Goal: Task Accomplishment & Management: Manage account settings

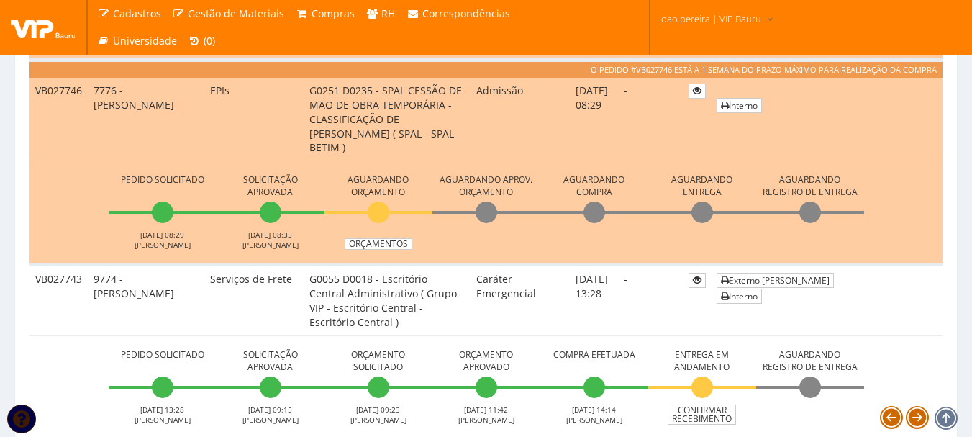
scroll to position [1080, 0]
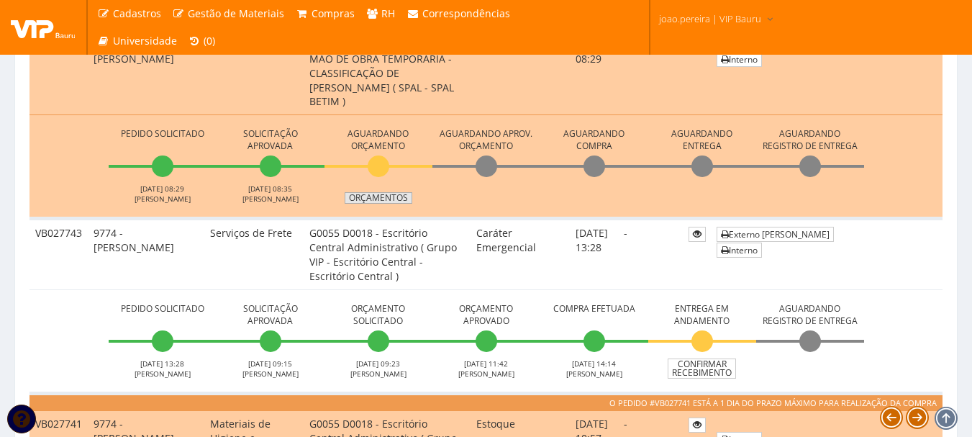
click at [390, 199] on link "Orçamentos" at bounding box center [379, 198] width 68 height 12
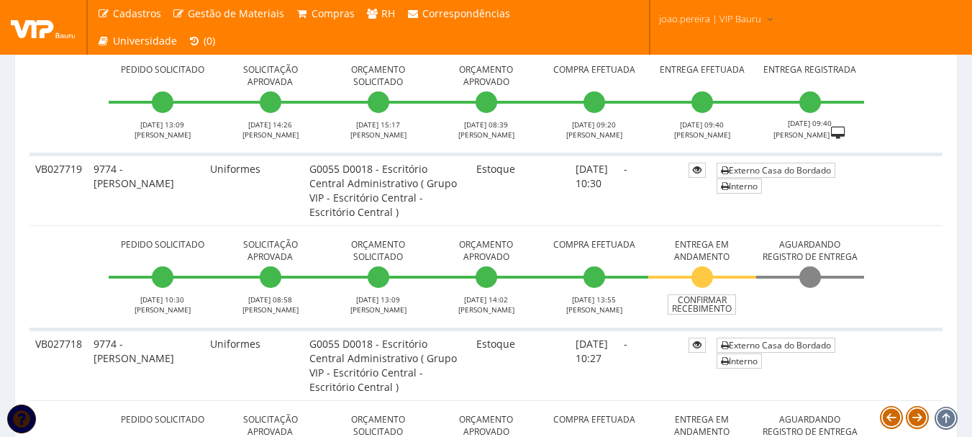
scroll to position [2807, 0]
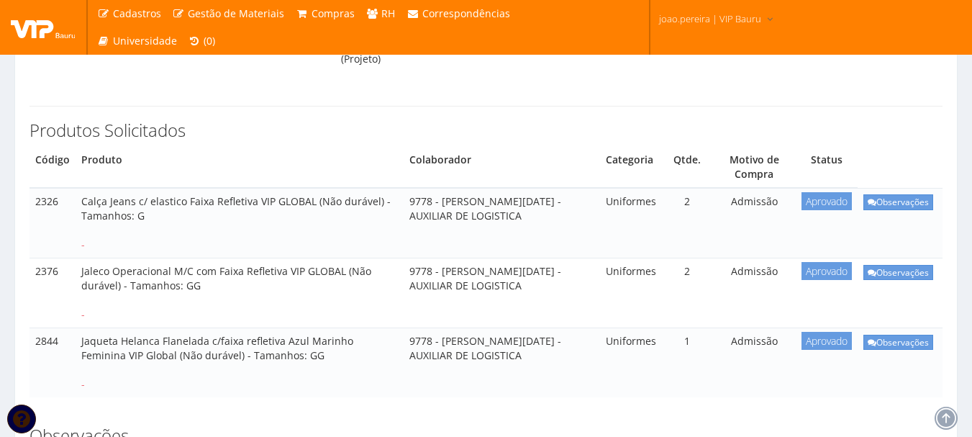
scroll to position [216, 0]
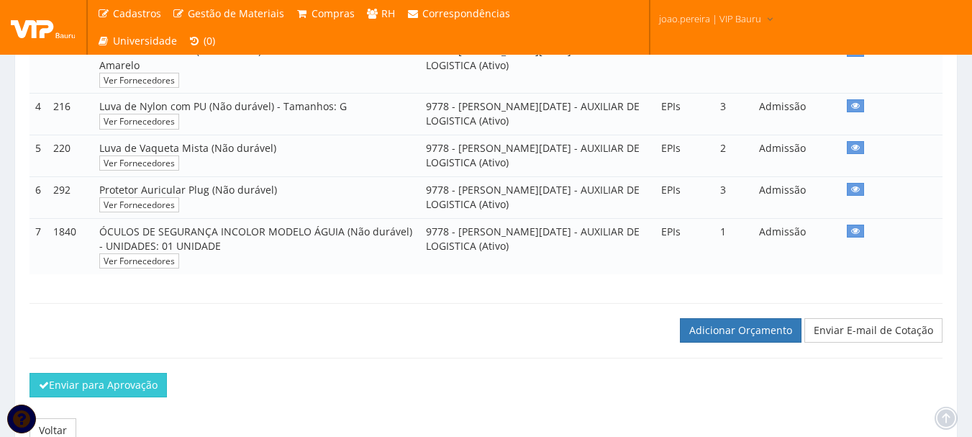
scroll to position [512, 0]
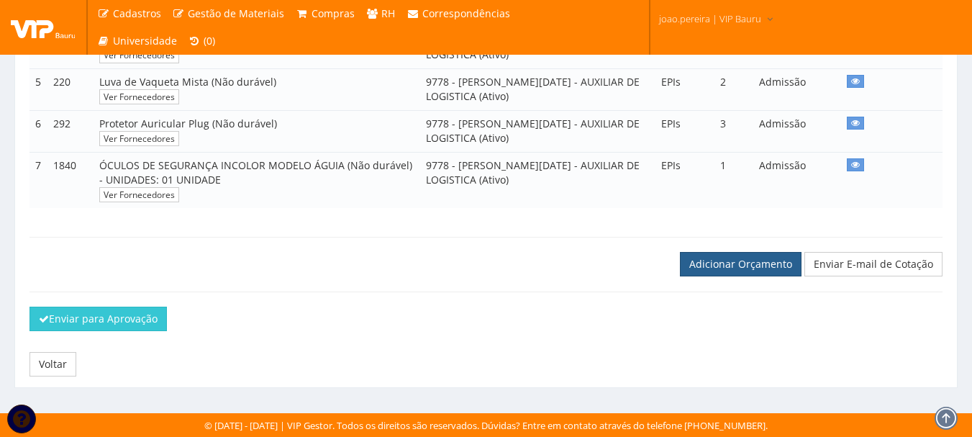
click at [741, 261] on link "Adicionar Orçamento" at bounding box center [741, 264] width 122 height 24
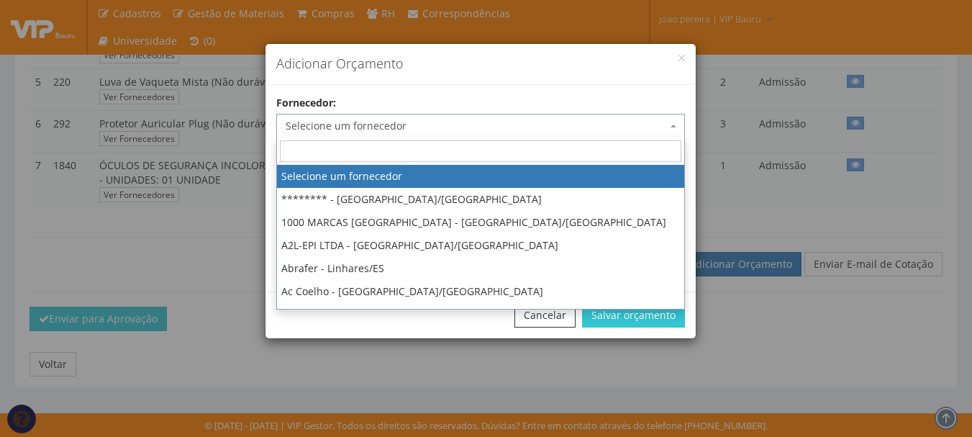
click at [391, 129] on span "Selecione um fornecedor" at bounding box center [476, 126] width 381 height 14
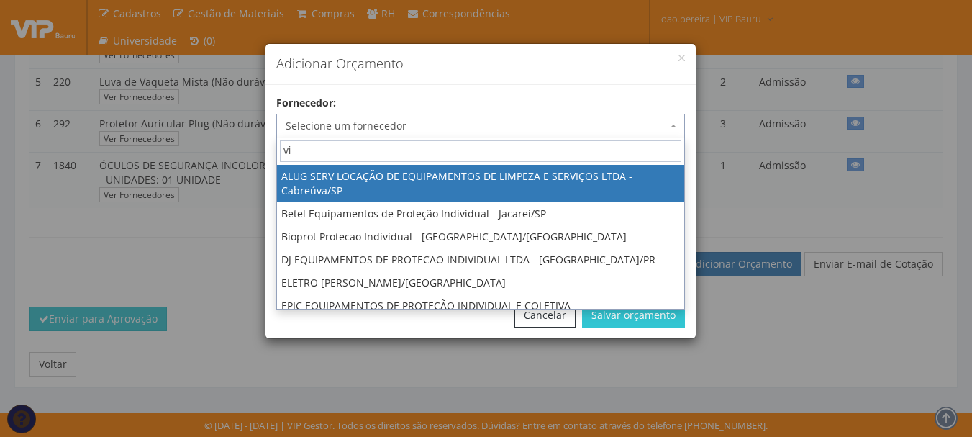
type input "vip"
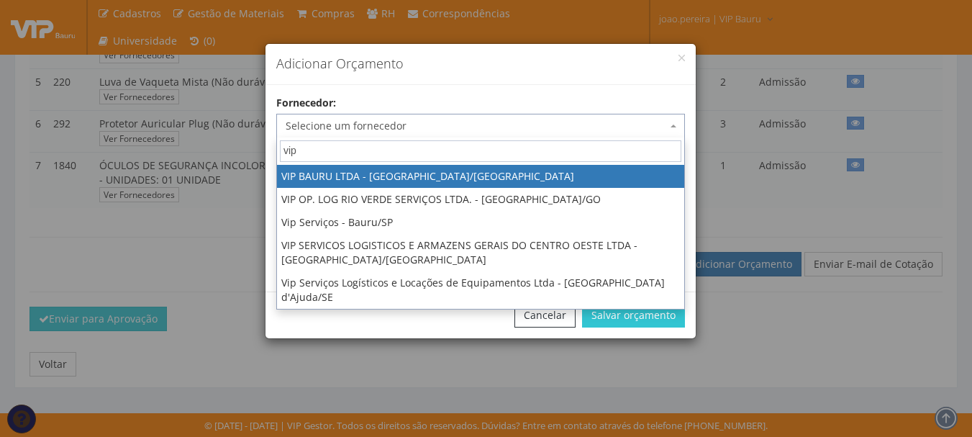
select select "532"
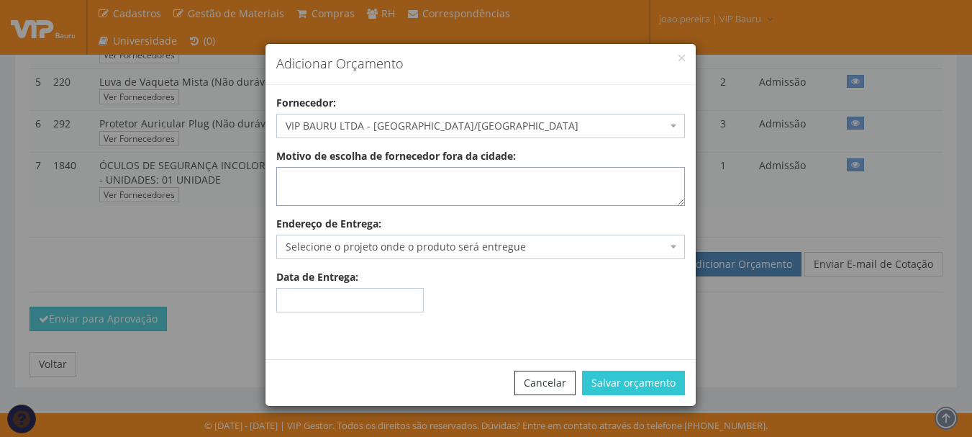
click at [423, 175] on textarea "Motivo de escolha de fornecedor fora da cidade:" at bounding box center [480, 186] width 409 height 39
type textarea "estoque"
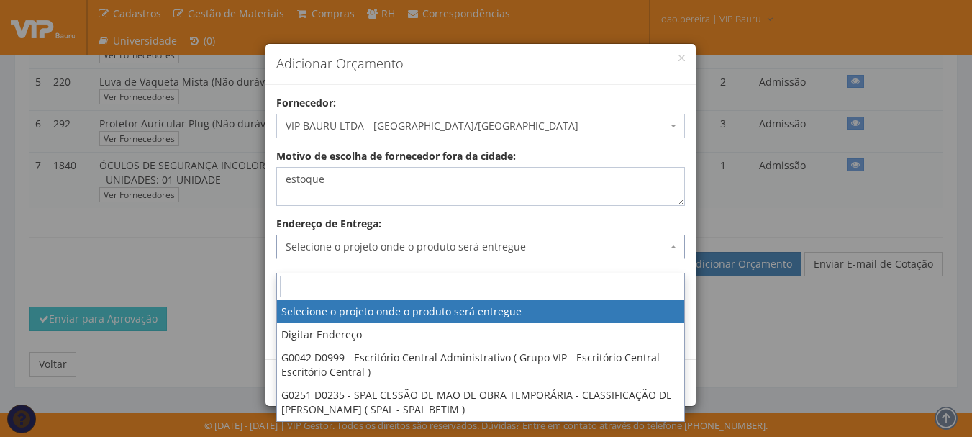
click at [422, 240] on span "Selecione o projeto onde o produto será entregue" at bounding box center [476, 247] width 381 height 14
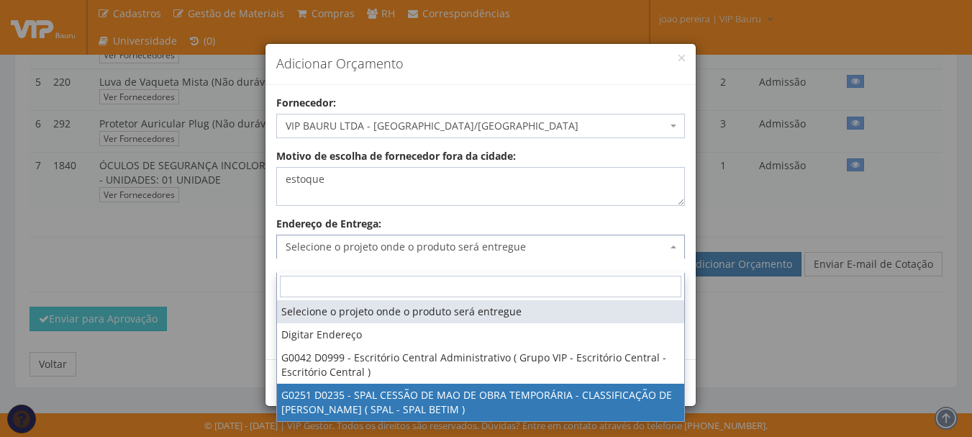
select select "251"
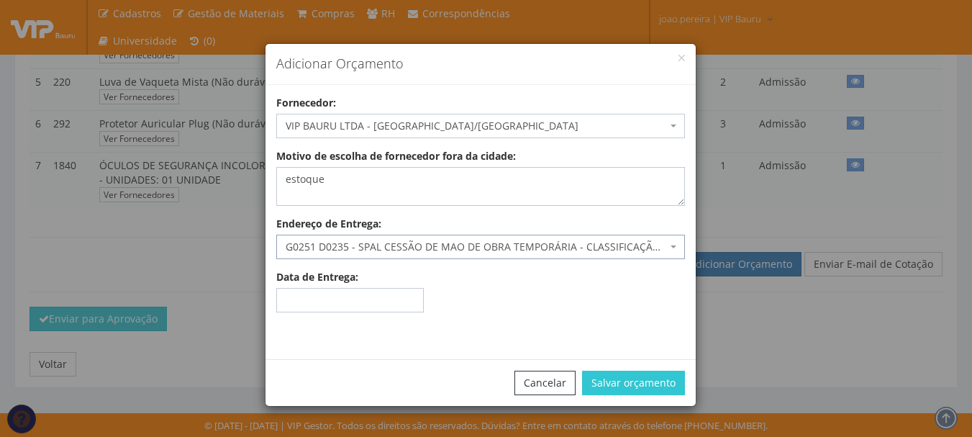
click at [627, 251] on span "G0251 D0235 - SPAL CESSÃO DE MAO DE OBRA TEMPORÁRIA - CLASSIFICAÇÃO DE VASILHAM…" at bounding box center [476, 247] width 381 height 14
click at [634, 381] on button "Salvar orçamento" at bounding box center [633, 383] width 103 height 24
click at [635, 379] on button "Salvar orçamento" at bounding box center [633, 383] width 103 height 24
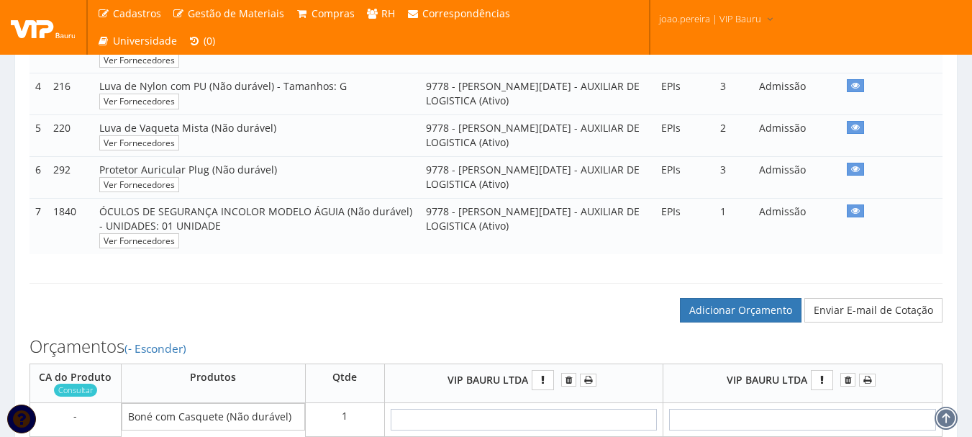
scroll to position [648, 0]
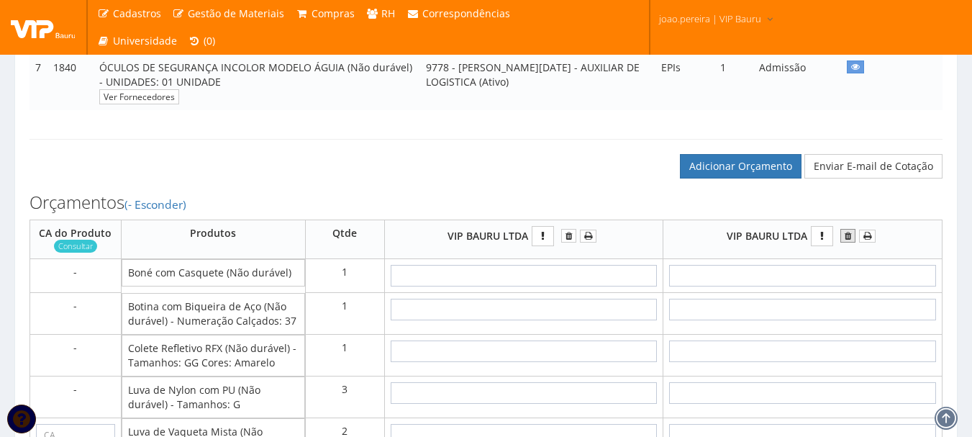
click at [849, 241] on icon "submit" at bounding box center [848, 236] width 6 height 10
click at [533, 286] on input "text" at bounding box center [524, 276] width 267 height 22
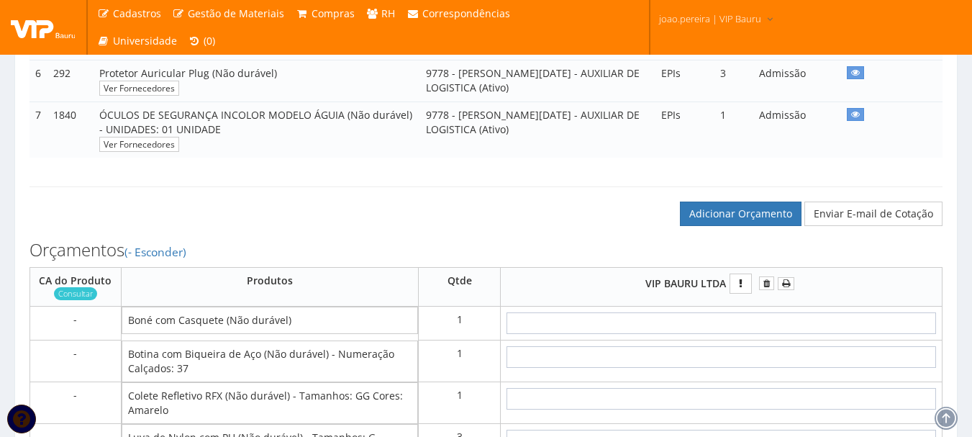
scroll to position [720, 0]
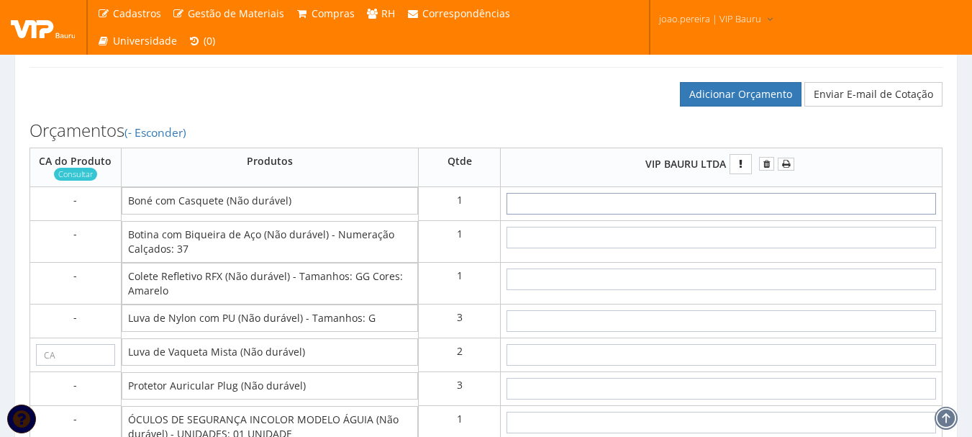
click at [744, 214] on input "text" at bounding box center [722, 204] width 430 height 22
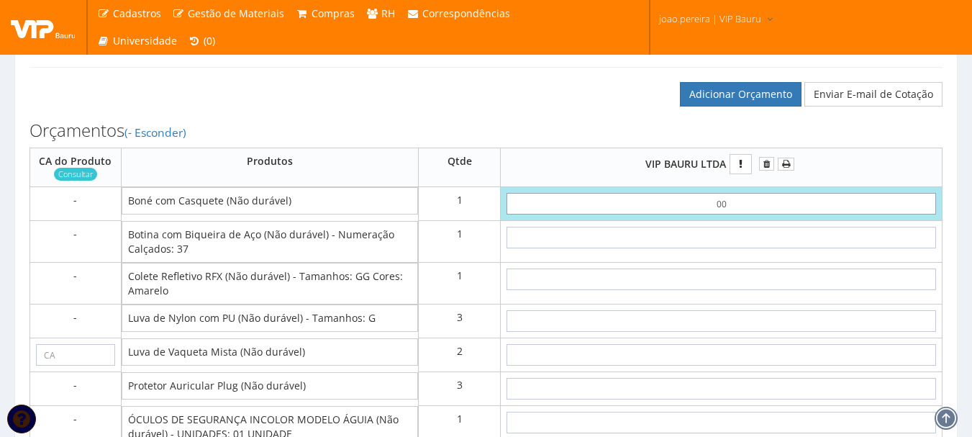
type input "0,01"
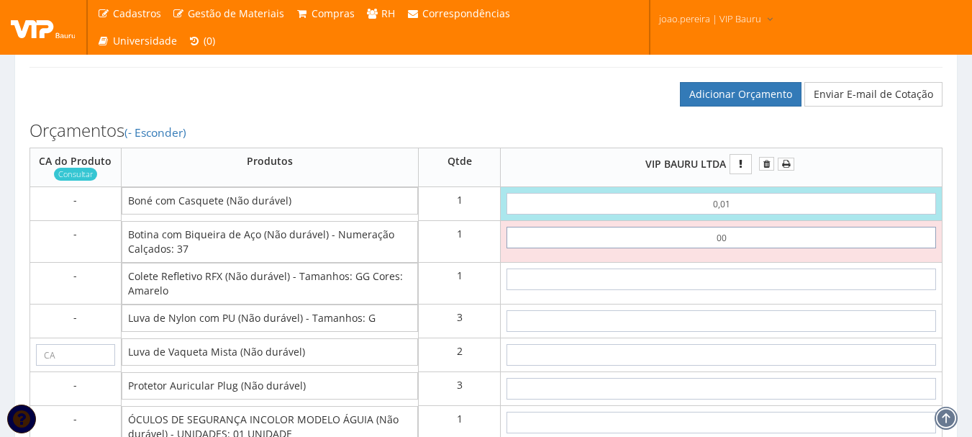
type input "0,01"
type input "0,02"
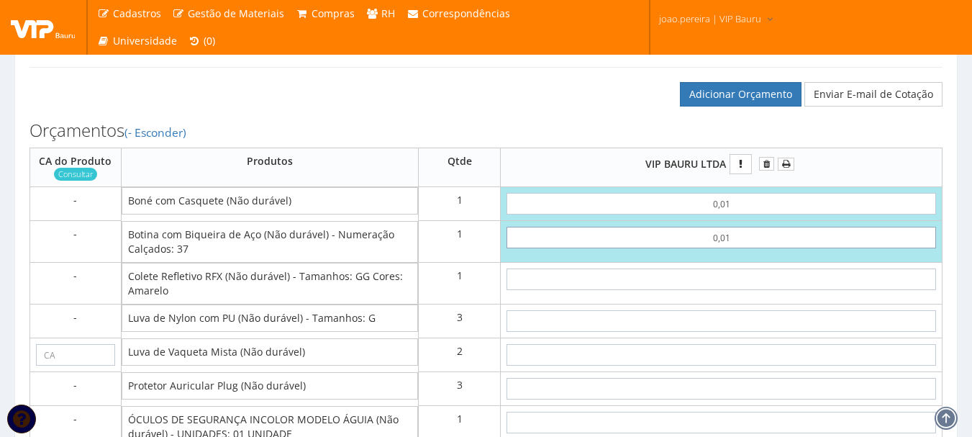
type input "0,01"
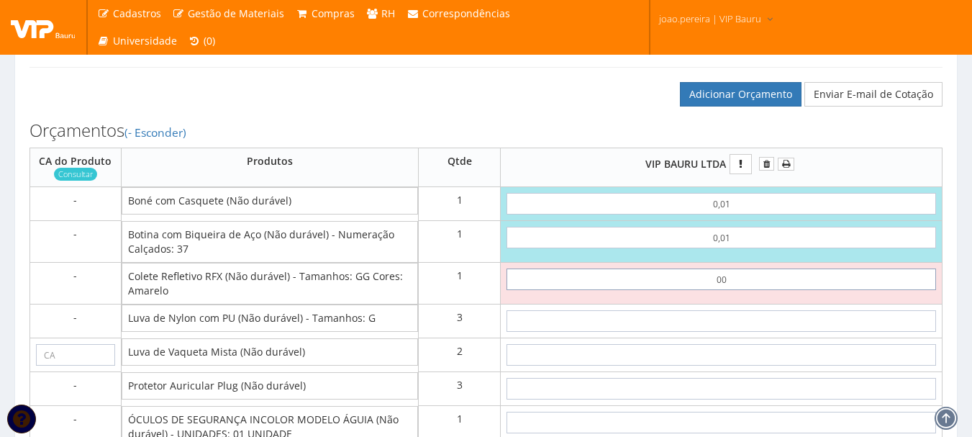
type input "0,01"
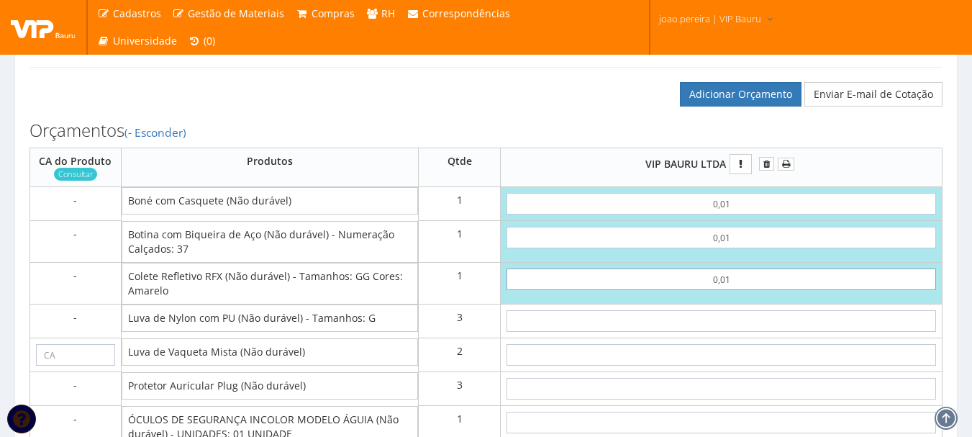
type input "0,03"
type input "0,01"
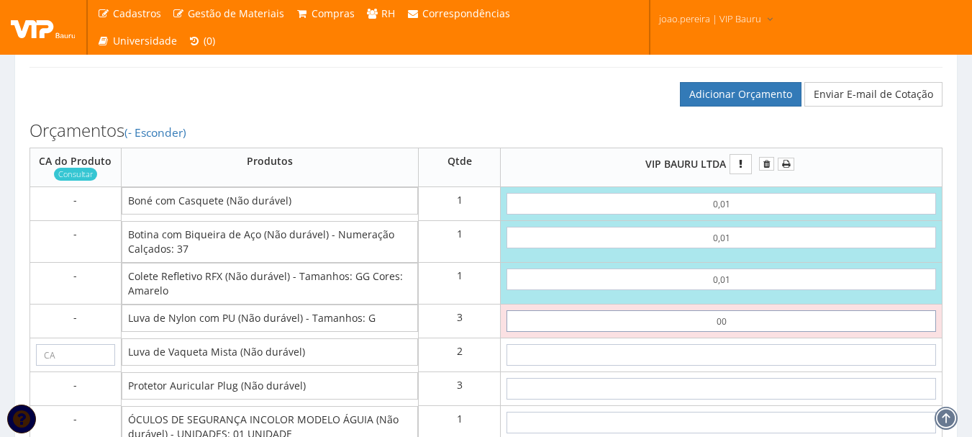
type input "0,01"
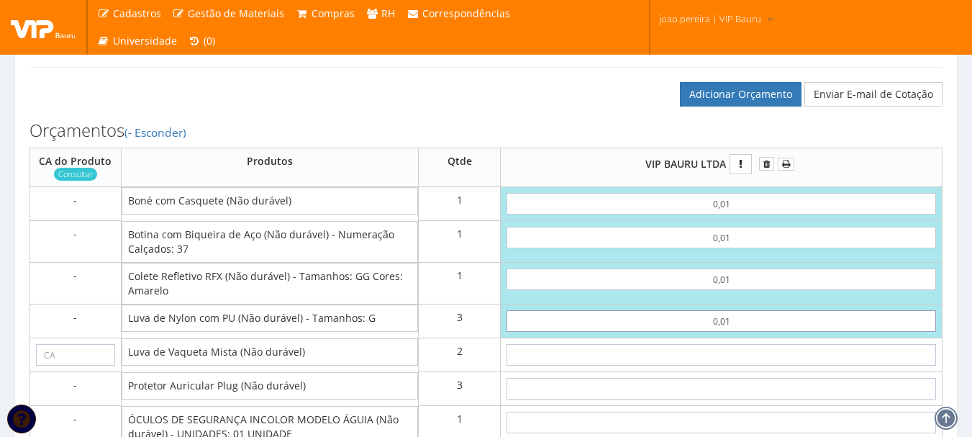
type input "0,06"
type input "0,01"
type input "00"
click at [730, 366] on input "text" at bounding box center [722, 355] width 430 height 22
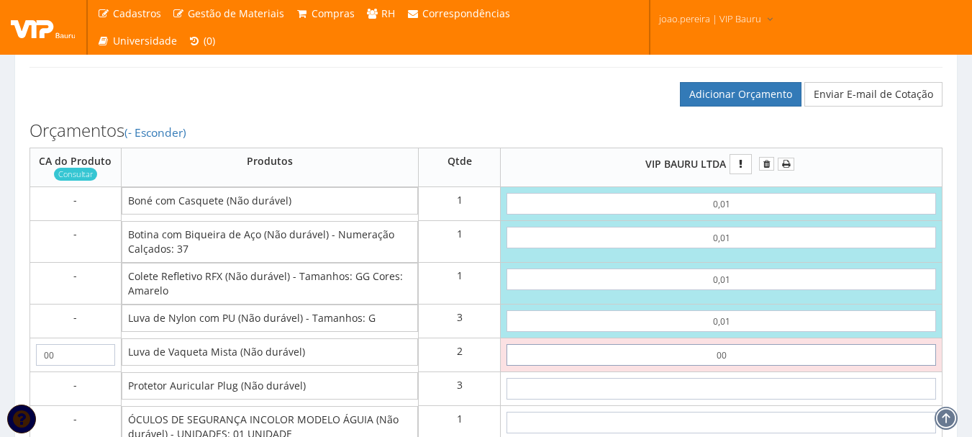
type input "0,01"
type input "0,08"
type input "0,01"
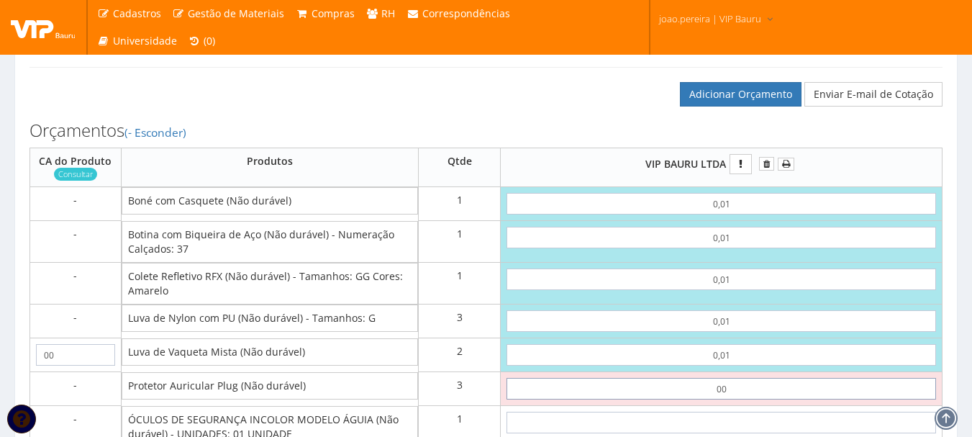
type input "0,01"
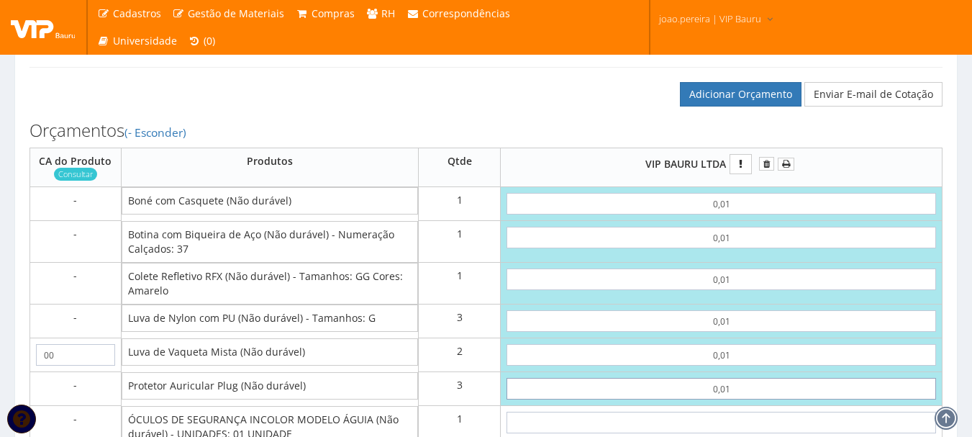
type input "0,11"
type input "0,01"
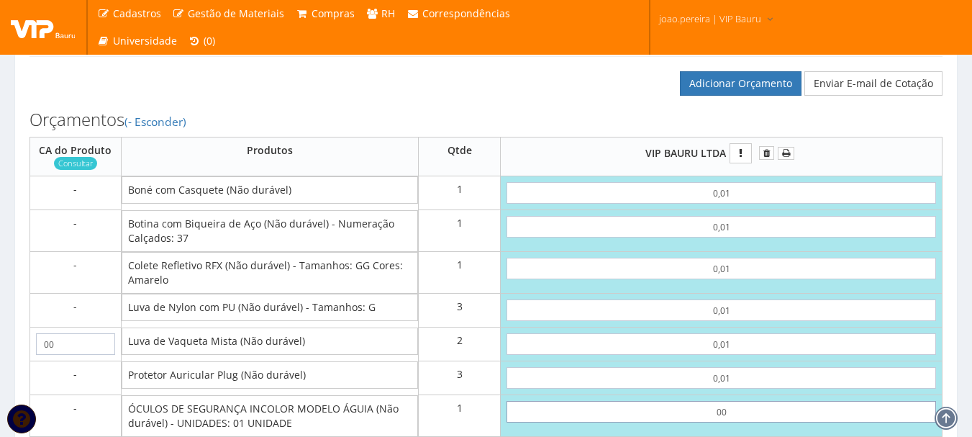
type input "0,01"
type input "0,12"
type input "0,01"
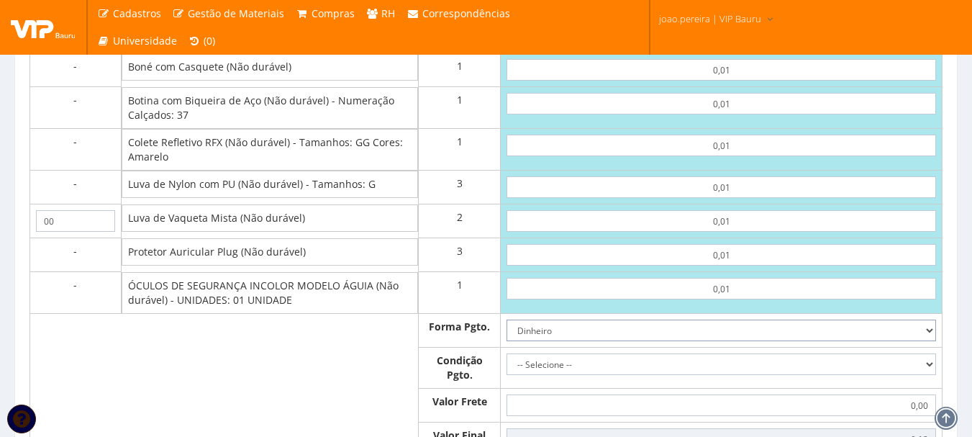
scroll to position [836, 0]
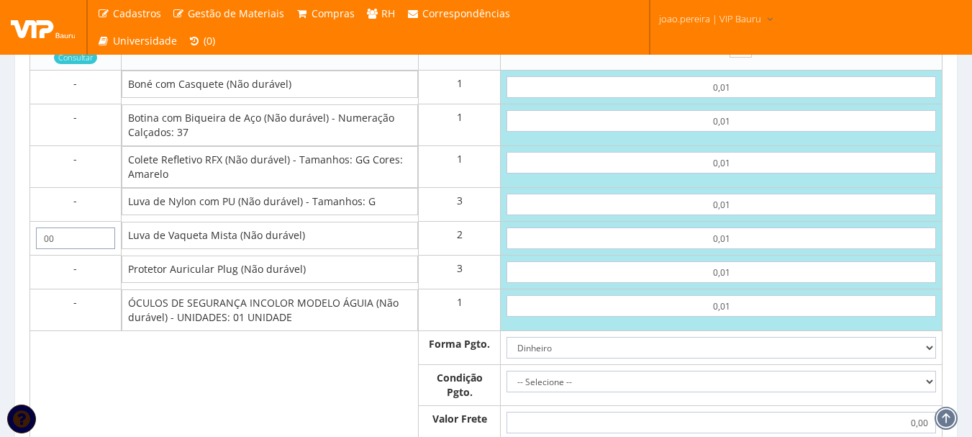
drag, startPoint x: 94, startPoint y: 256, endPoint x: 0, endPoint y: 247, distance: 94.0
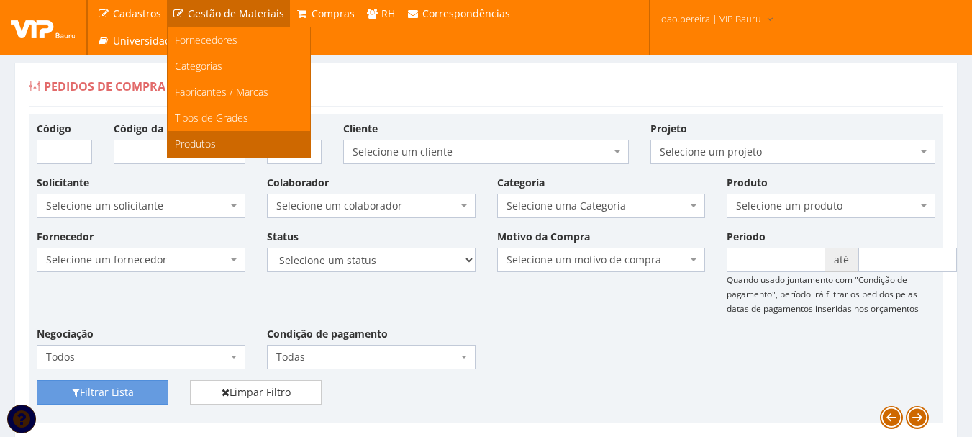
click at [193, 144] on span "Produtos" at bounding box center [195, 144] width 41 height 14
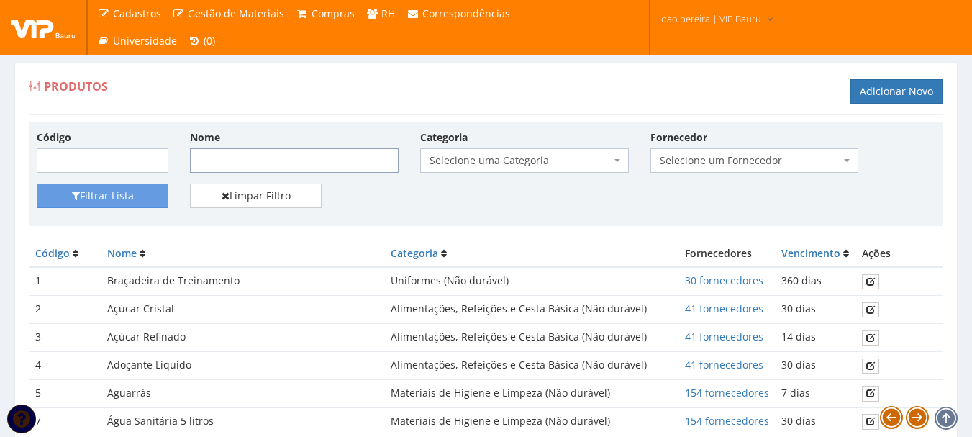
click at [266, 154] on input "Nome" at bounding box center [294, 160] width 209 height 24
type input "luva vaqueta"
click at [37, 184] on button "Filtrar Lista" at bounding box center [103, 196] width 132 height 24
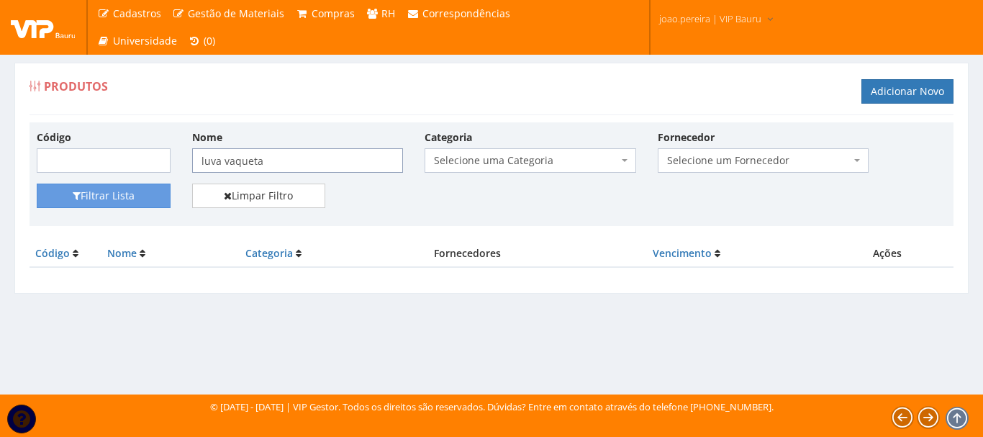
click at [281, 164] on input "luva vaqueta" at bounding box center [298, 160] width 212 height 24
drag, startPoint x: 220, startPoint y: 161, endPoint x: 304, endPoint y: 158, distance: 83.5
click at [304, 158] on input "luva vaqueta" at bounding box center [298, 160] width 212 height 24
type input "luva"
click at [37, 184] on button "Filtrar Lista" at bounding box center [104, 196] width 134 height 24
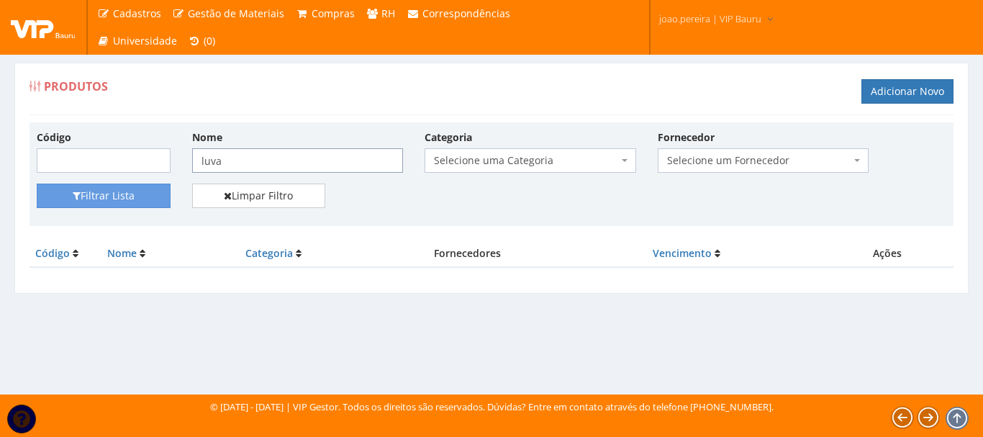
click at [255, 155] on input "luva" at bounding box center [298, 160] width 212 height 24
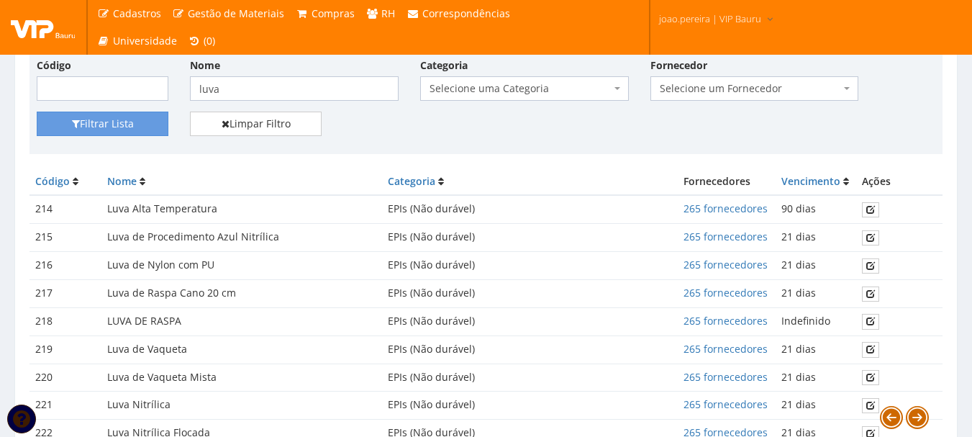
scroll to position [144, 0]
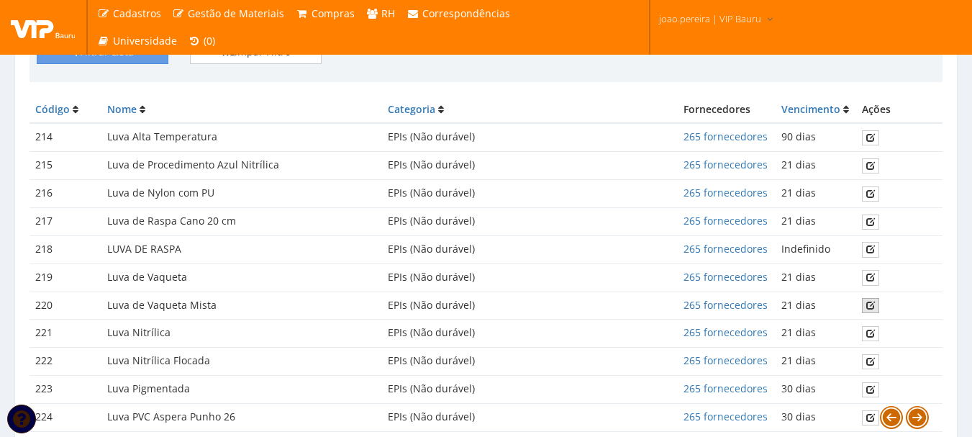
click at [872, 305] on icon at bounding box center [871, 305] width 9 height 10
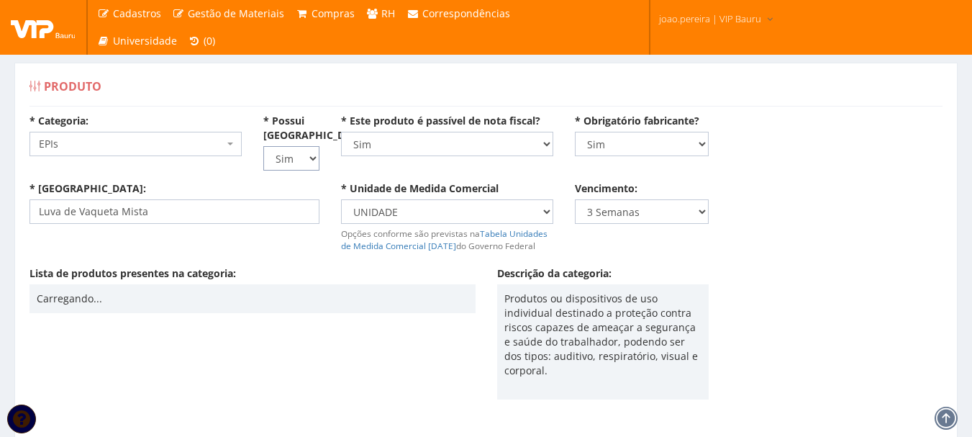
click at [309, 156] on select "Não Sim" at bounding box center [291, 158] width 56 height 24
select select "0"
click at [263, 146] on select "Não Sim" at bounding box center [291, 158] width 56 height 24
click at [282, 300] on div "Carregando..." at bounding box center [253, 298] width 432 height 14
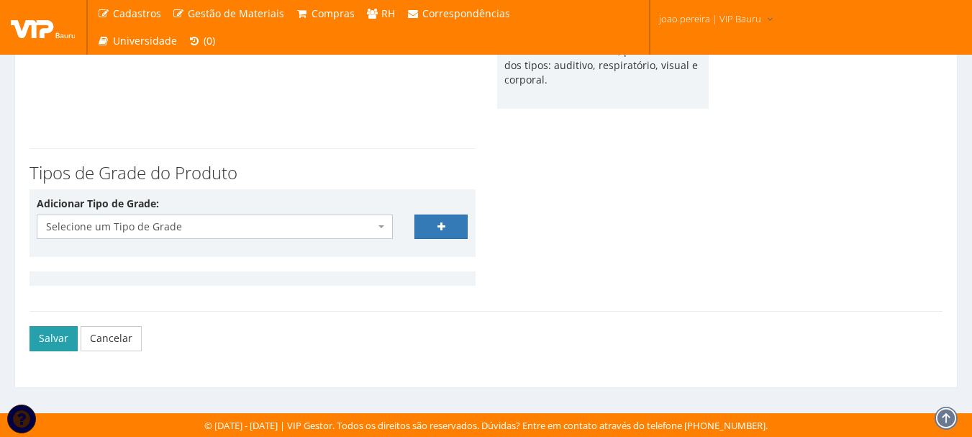
click at [47, 329] on button "Salvar" at bounding box center [54, 338] width 48 height 24
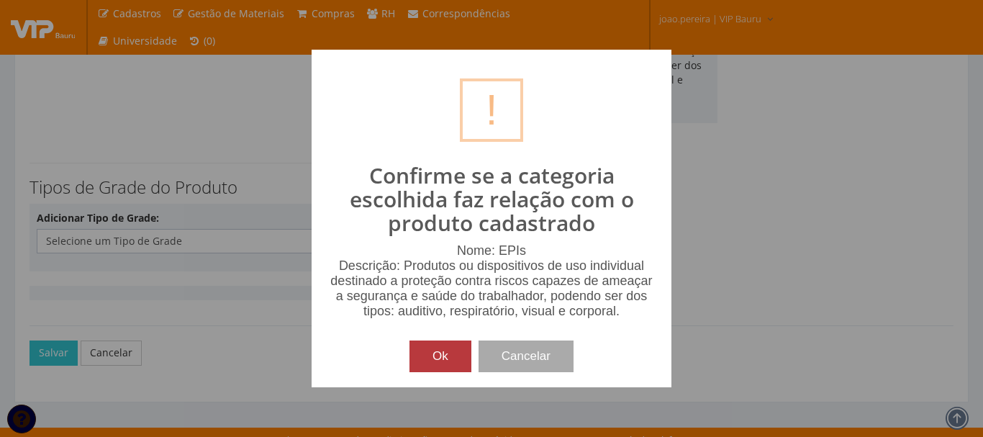
click at [430, 353] on button "Ok" at bounding box center [441, 356] width 62 height 32
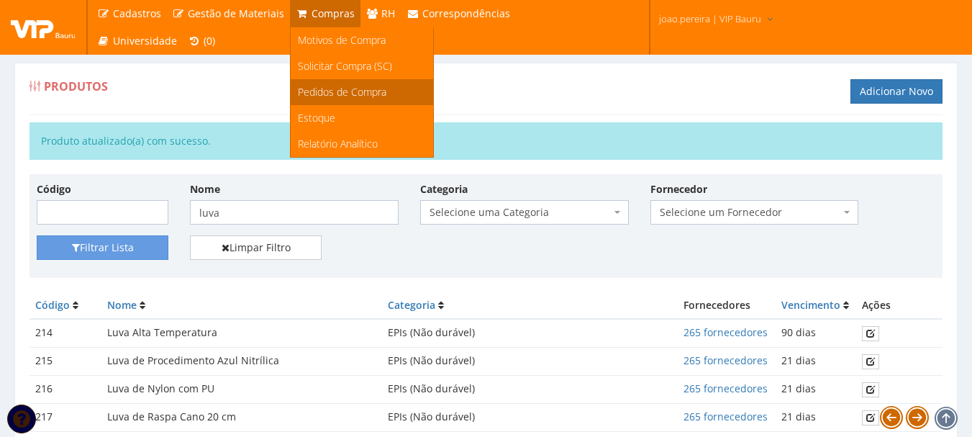
click at [321, 92] on span "Pedidos de Compra" at bounding box center [342, 92] width 89 height 14
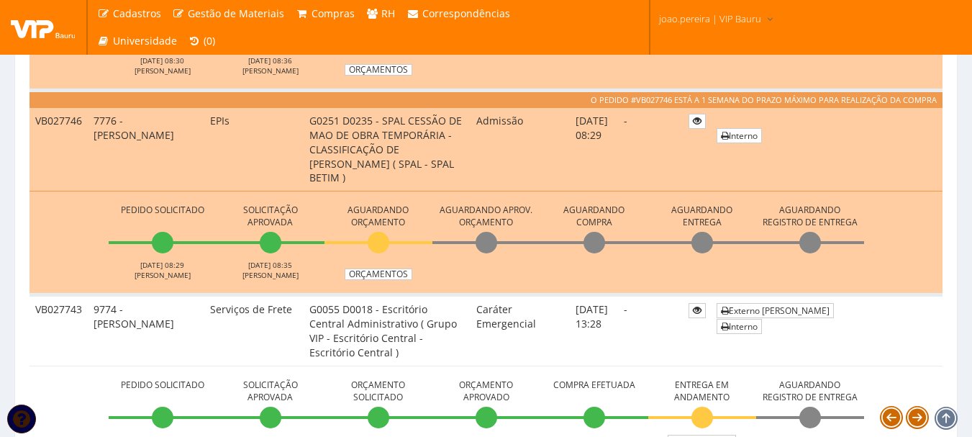
scroll to position [1008, 0]
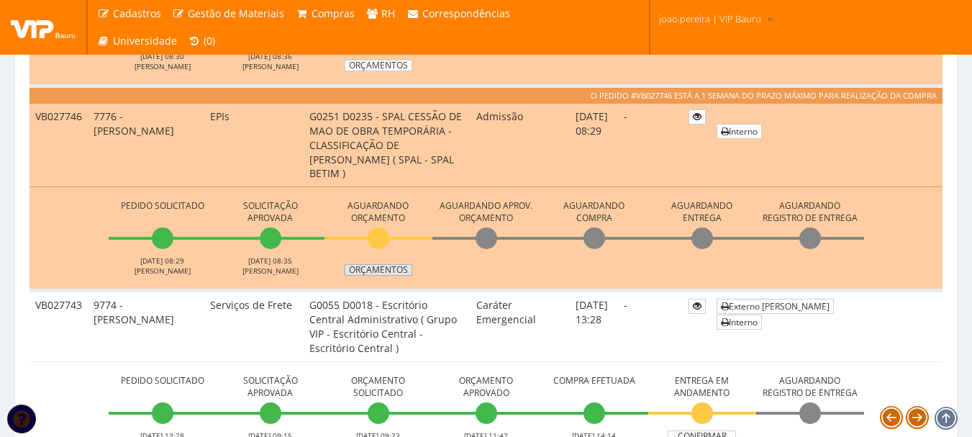
click at [390, 270] on link "Orçamentos" at bounding box center [379, 270] width 68 height 12
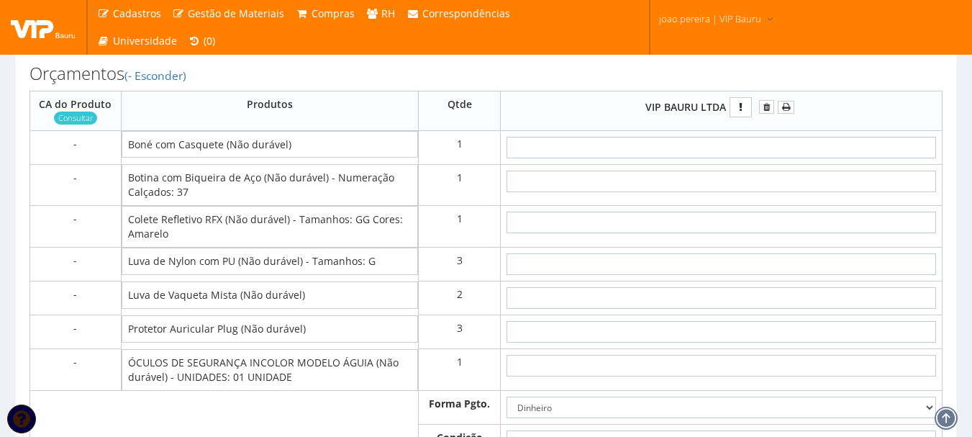
scroll to position [648, 0]
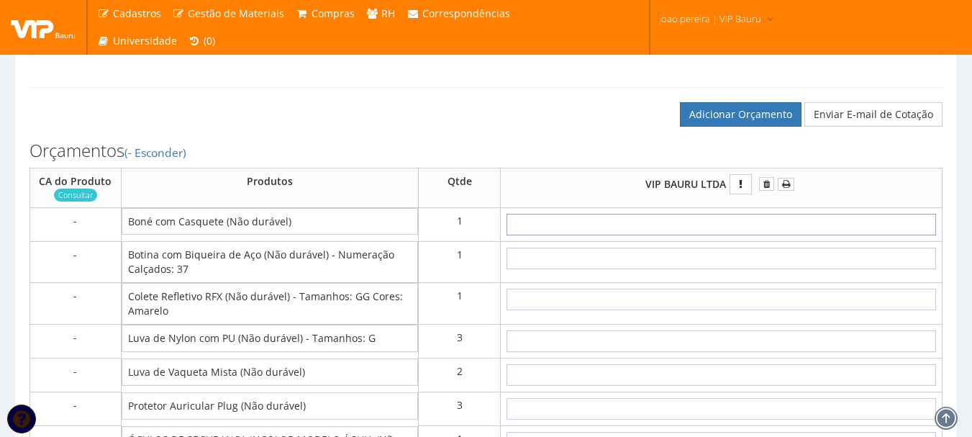
click at [739, 235] on input "text" at bounding box center [722, 225] width 430 height 22
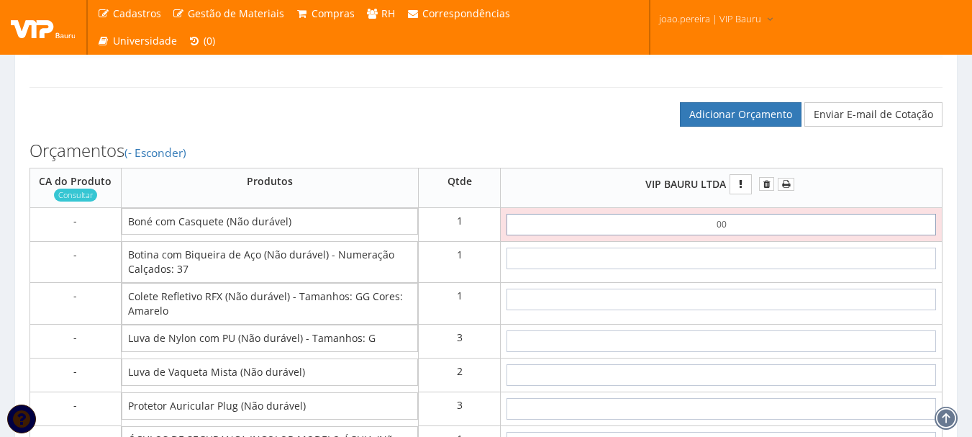
type input "0,01"
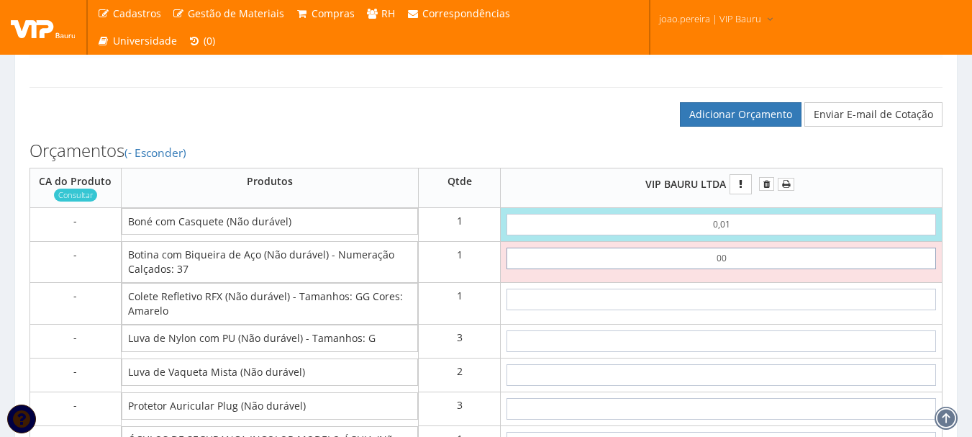
type input "0,01"
type input "0,02"
type input "0,01"
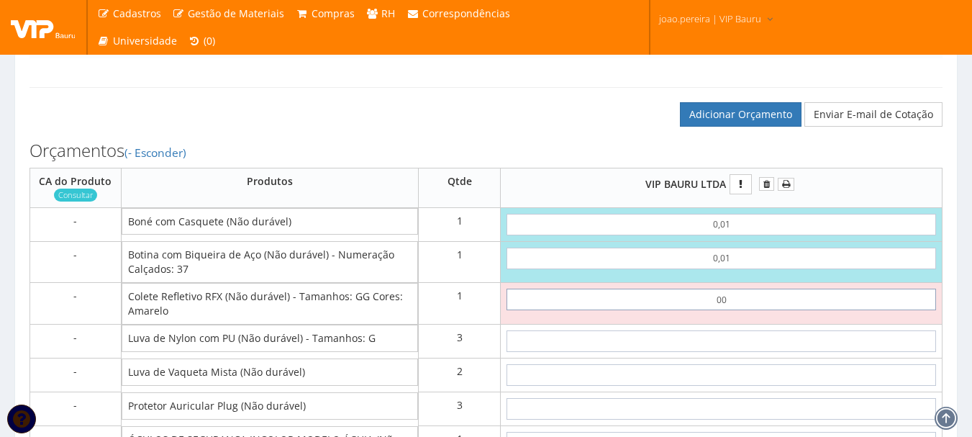
type input "0,01"
type input "0,03"
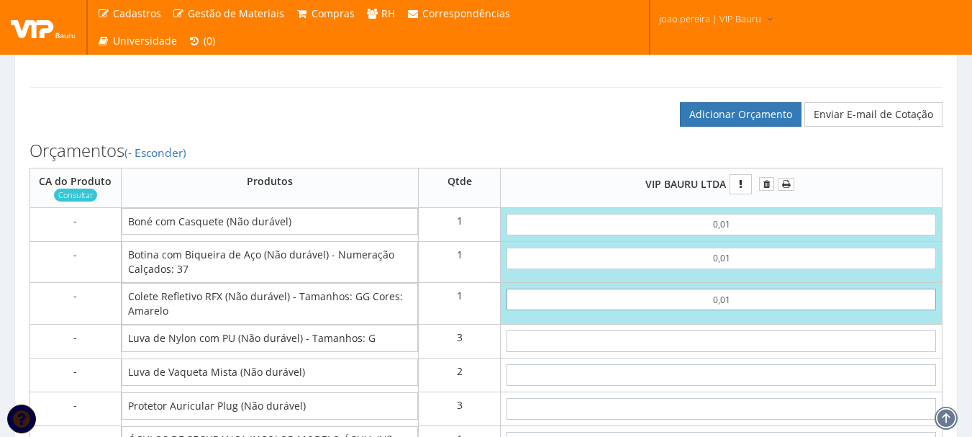
type input "00,10"
type input "0,12"
type input "0,01"
type input "0,03"
type input "0,01"
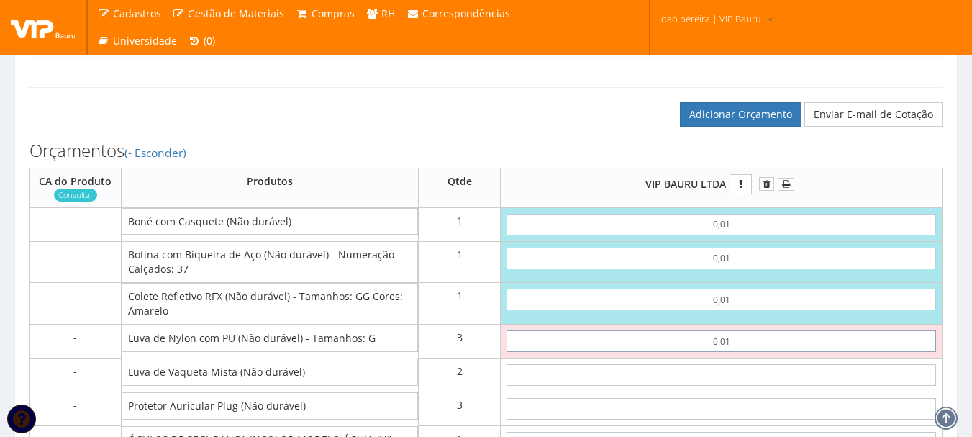
type input "0,01"
type input "0,06"
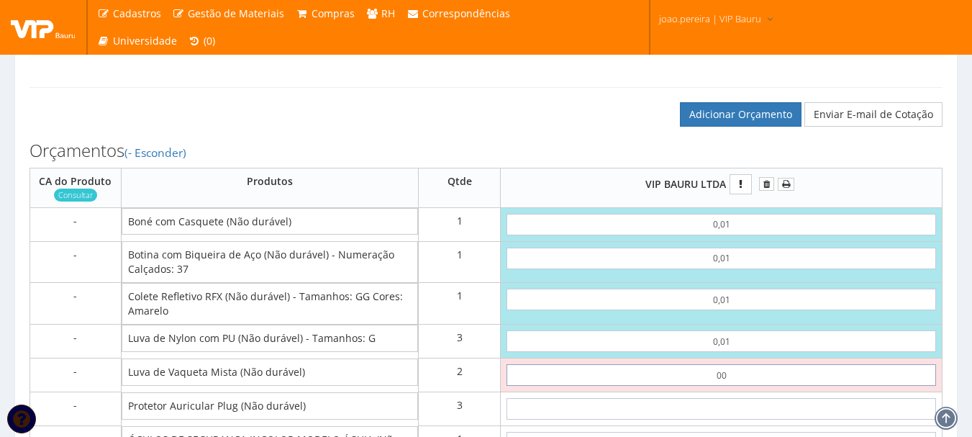
type input "0,01"
type input "0,08"
type input "0,01"
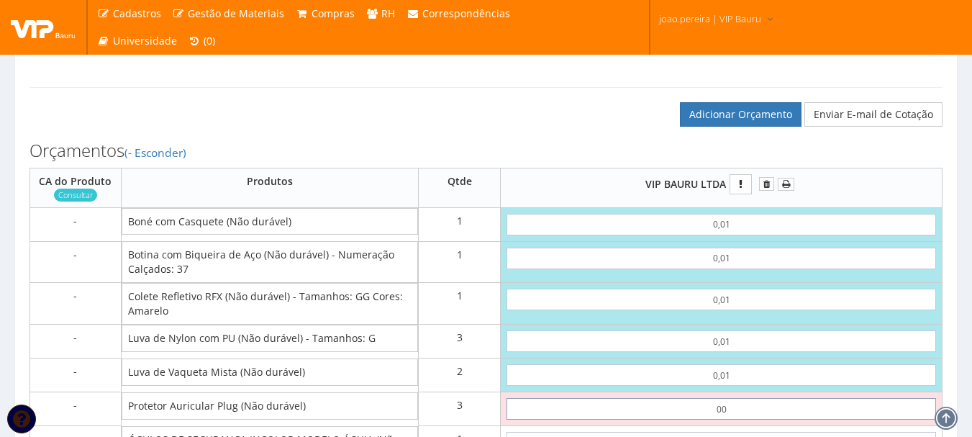
type input "0,01"
type input "0,11"
type input "0,01"
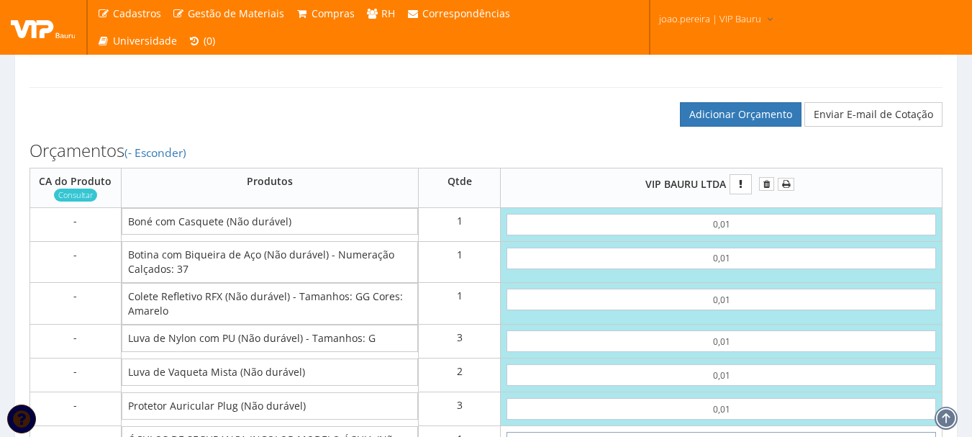
scroll to position [887, 0]
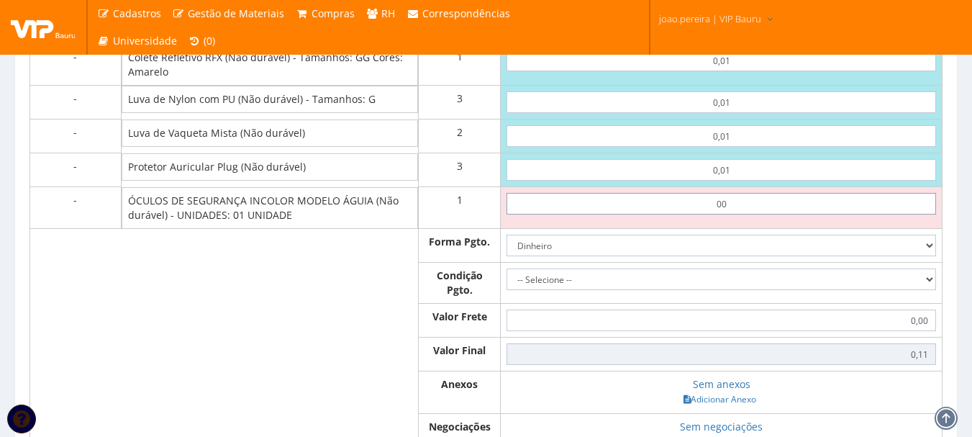
type input "0,01"
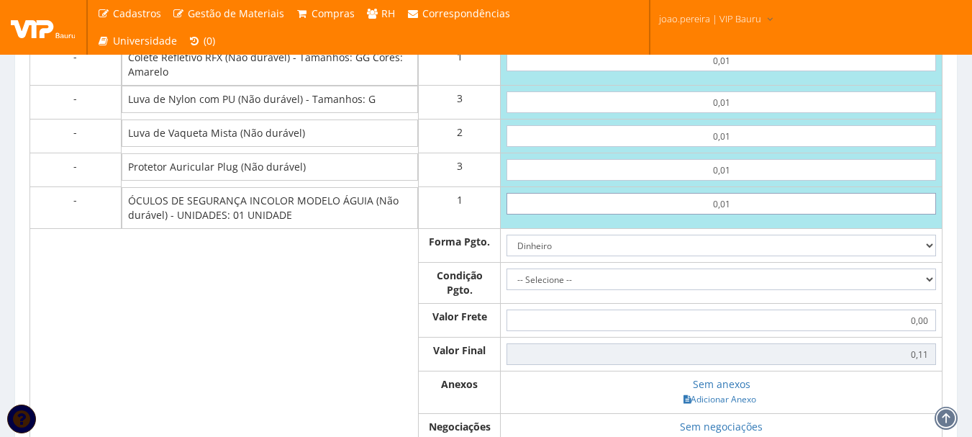
type input "0,12"
type input "0,01"
click at [934, 290] on select "-- Selecione -- À vista 7 dias 10 dias" at bounding box center [722, 279] width 430 height 22
select select "0"
click at [507, 283] on select "-- Selecione -- À vista 7 dias 10 dias" at bounding box center [722, 279] width 430 height 22
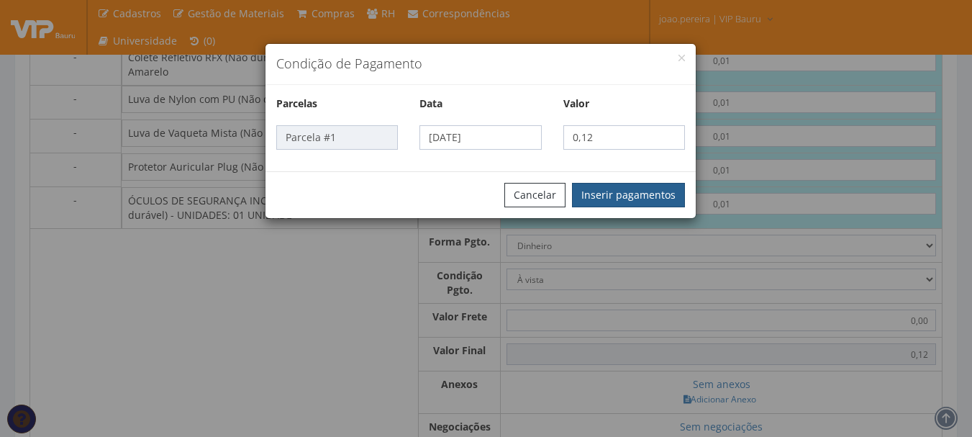
click at [631, 188] on button "Inserir pagamentos" at bounding box center [628, 195] width 113 height 24
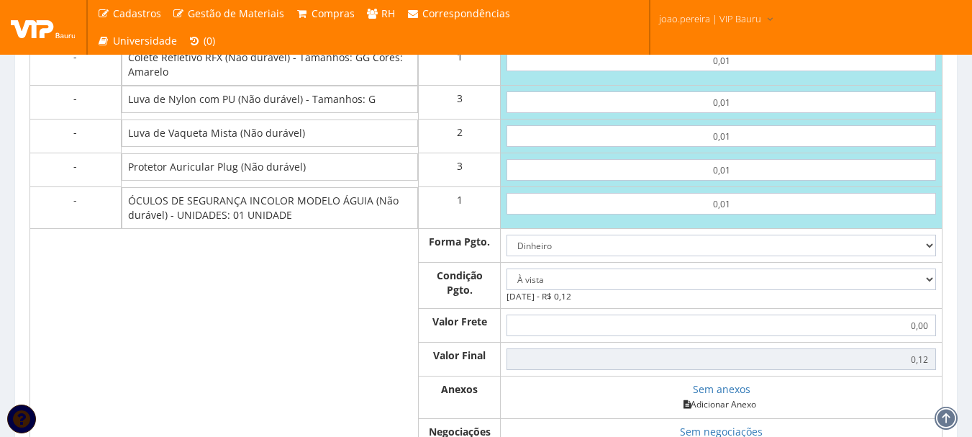
click at [724, 412] on link "Adicionar Anexo" at bounding box center [719, 404] width 81 height 15
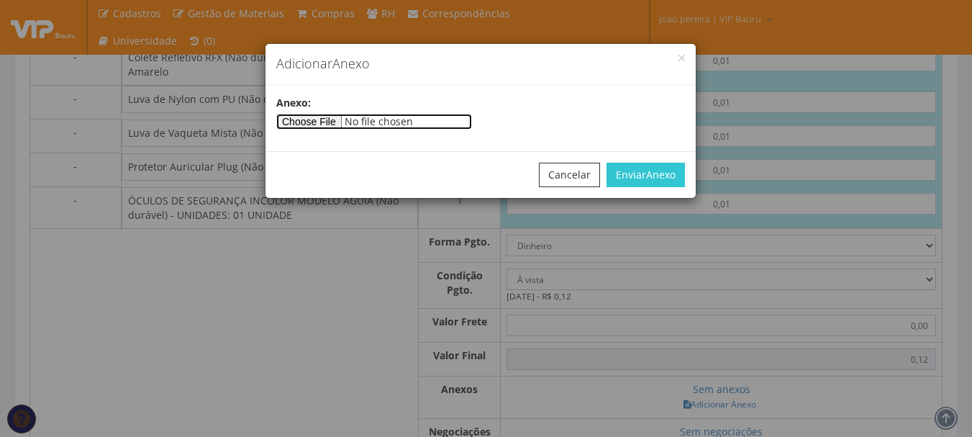
click at [329, 119] on input"] "file" at bounding box center [374, 122] width 196 height 16
type input"] "C:\fakepath\PEDIDOS SEM NOTA FISCAL ESTOQUE.docx"
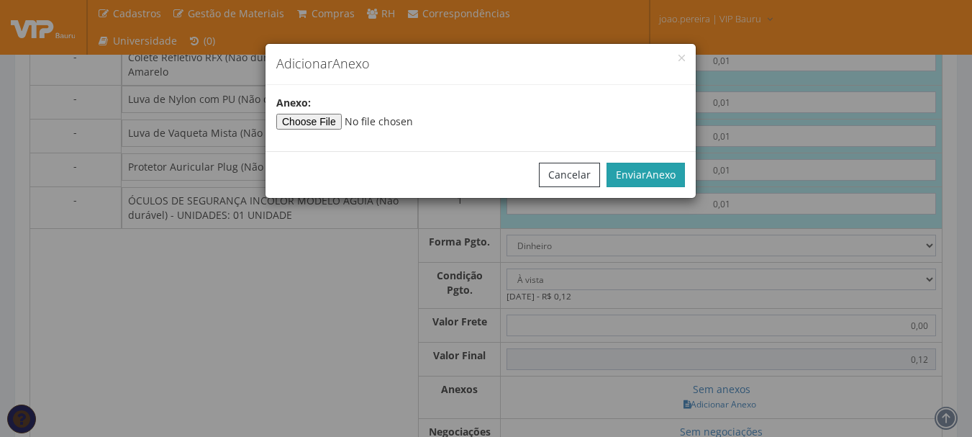
click at [659, 178] on span "Anexo" at bounding box center [661, 175] width 30 height 14
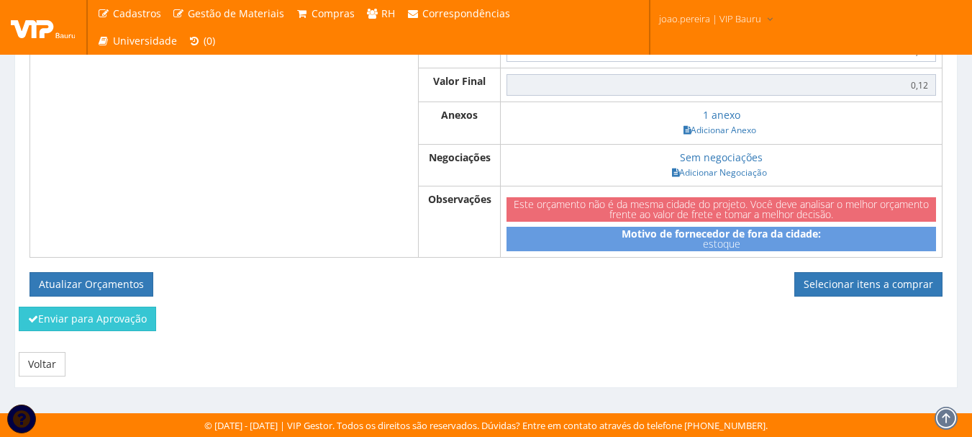
scroll to position [1175, 0]
click at [127, 284] on button "Atualizar Orçamentos" at bounding box center [92, 284] width 124 height 24
click at [876, 281] on link "Selecionar itens a comprar" at bounding box center [869, 284] width 148 height 24
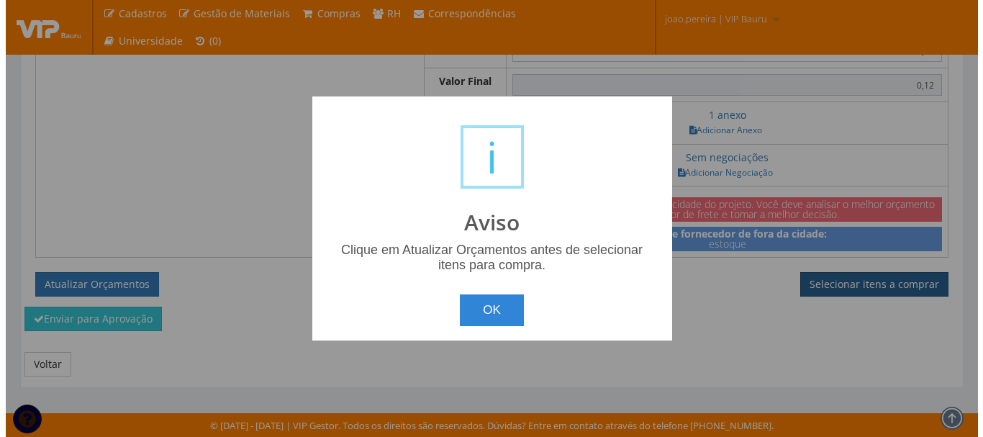
scroll to position [1161, 0]
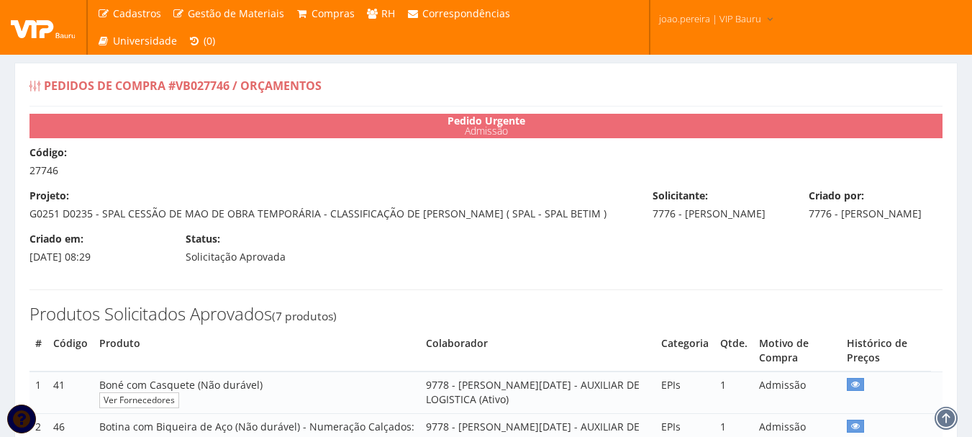
select select "0"
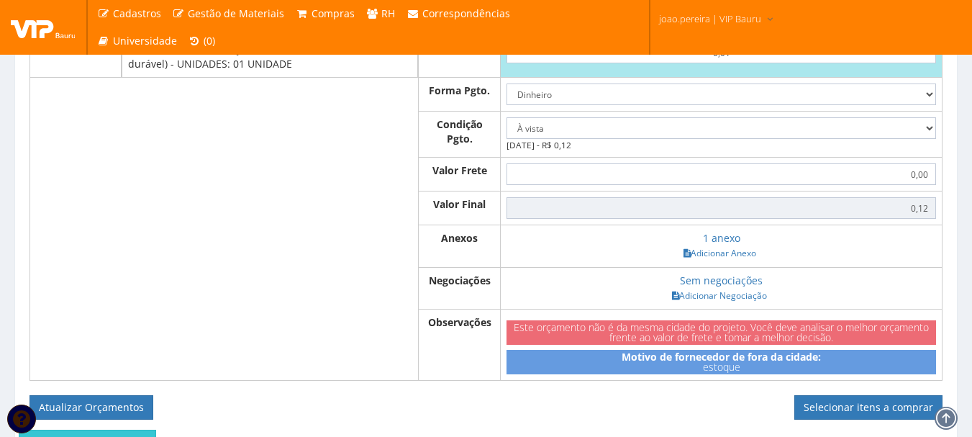
scroll to position [1175, 0]
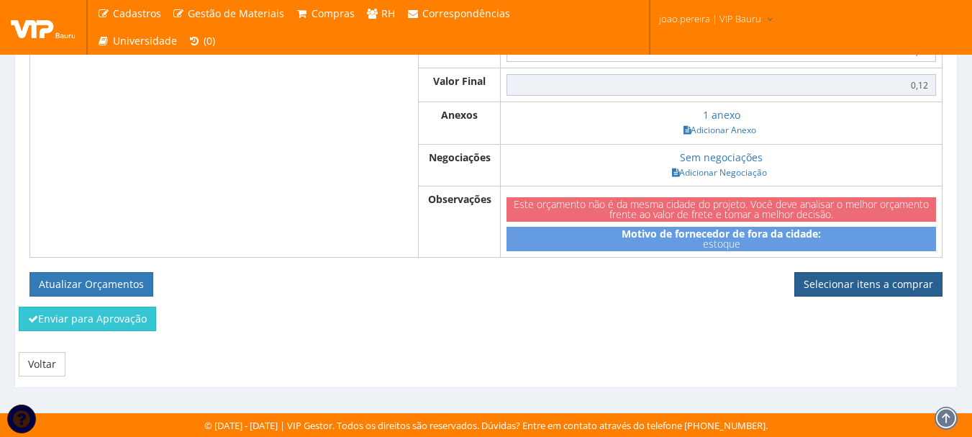
click at [846, 292] on link "Selecionar itens a comprar" at bounding box center [869, 284] width 148 height 24
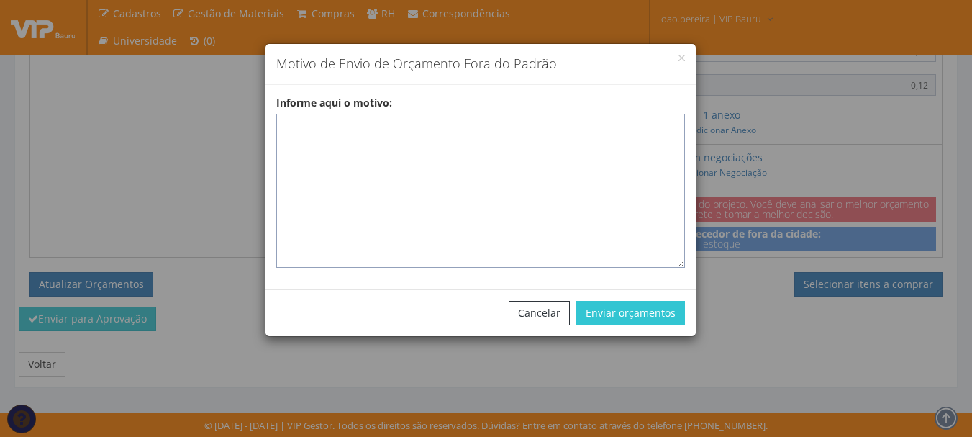
click at [315, 132] on textarea "Informe aqui o motivo:" at bounding box center [480, 191] width 409 height 154
paste textarea "EPIS ou UNIFORMES - Pedido de compra para emissão de ficha de EPIS ou Uniformes…"
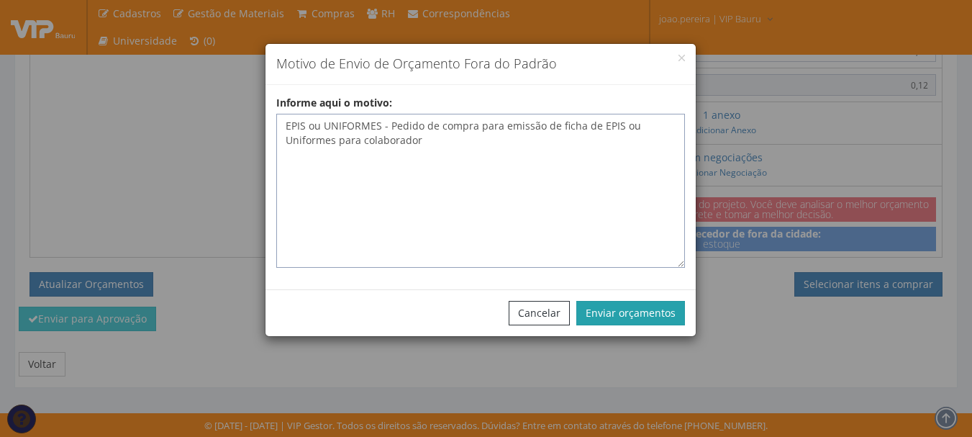
type textarea "EPIS ou UNIFORMES - Pedido de compra para emissão de ficha de EPIS ou Uniformes…"
click at [645, 302] on button "Enviar orçamentos" at bounding box center [631, 313] width 109 height 24
click at [646, 312] on button "Enviar orçamentos" at bounding box center [631, 313] width 109 height 24
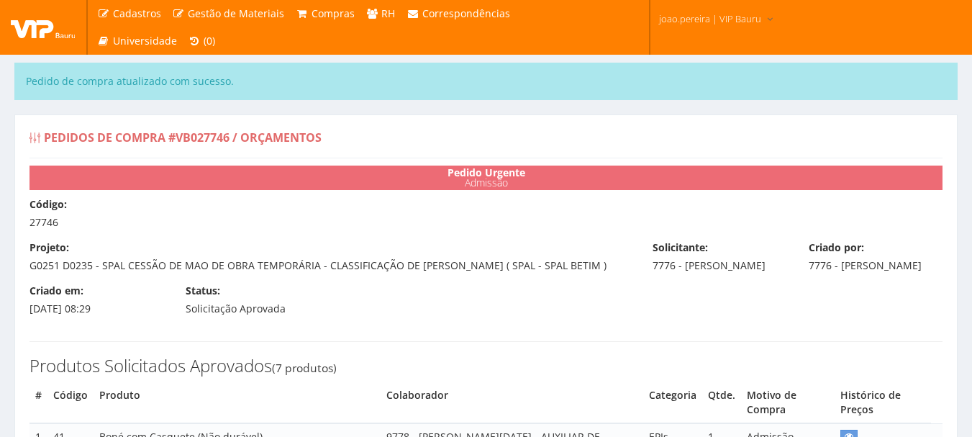
select select "0"
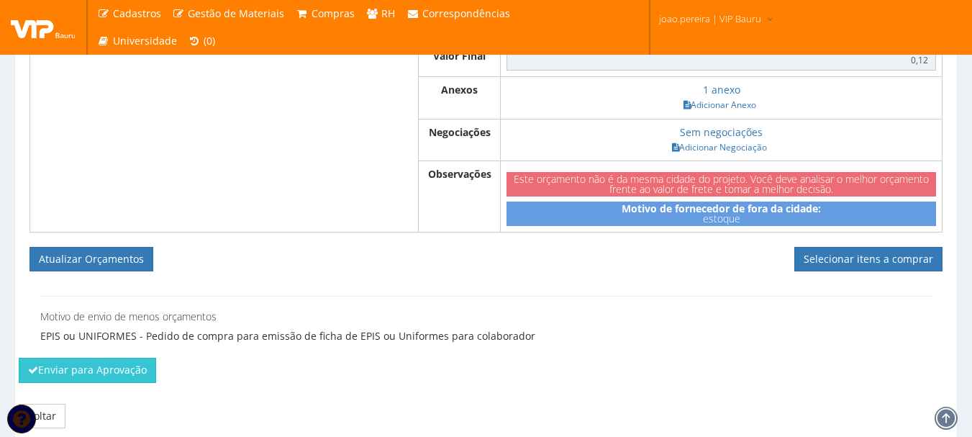
scroll to position [1304, 0]
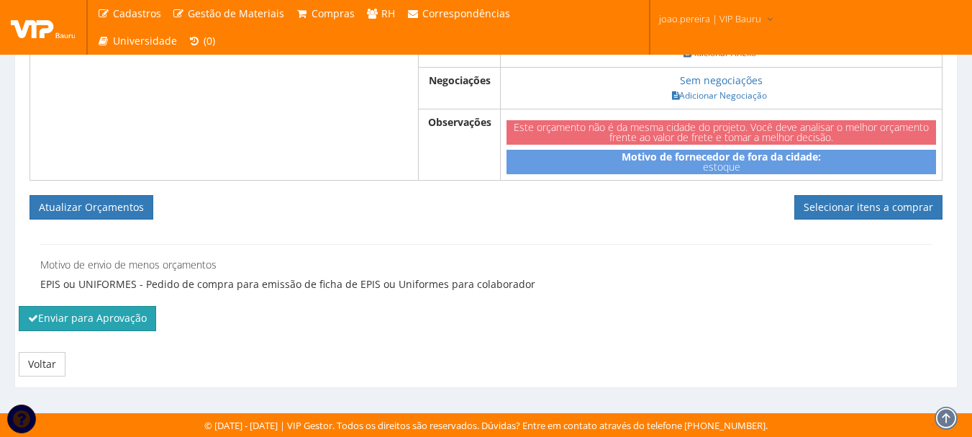
click at [56, 322] on button "Enviar para Aprovação" at bounding box center [87, 318] width 137 height 24
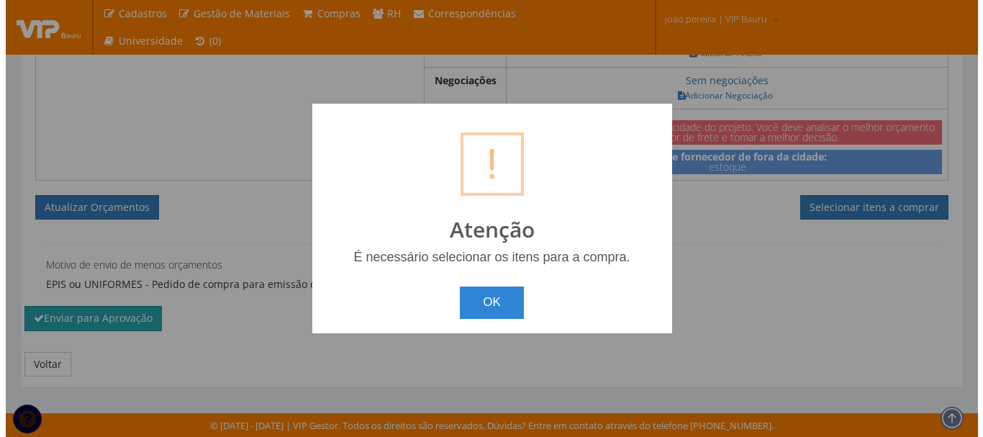
scroll to position [1290, 0]
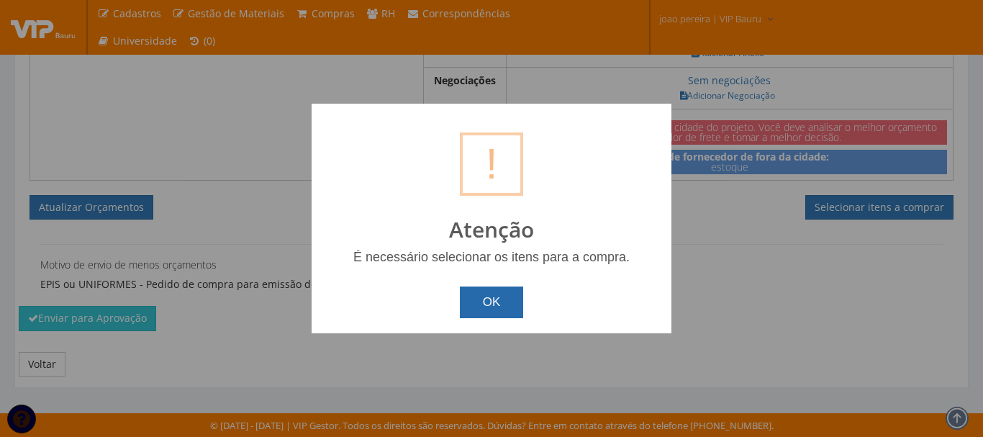
click at [484, 299] on button "OK" at bounding box center [492, 302] width 64 height 32
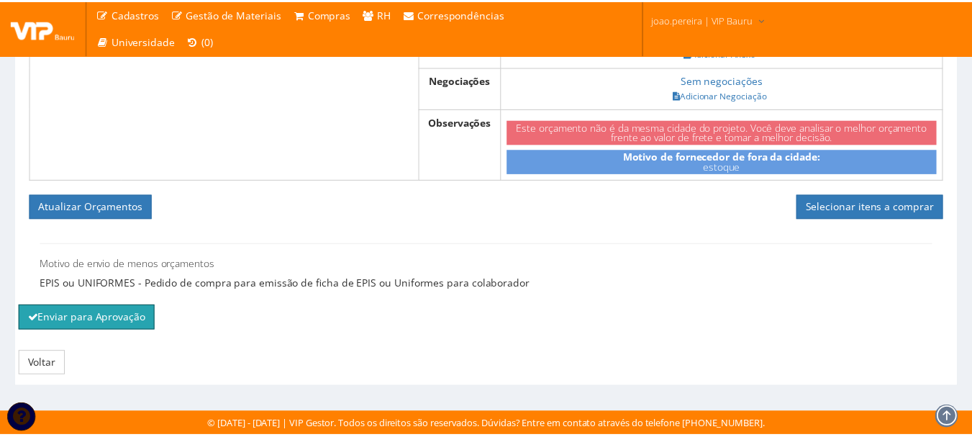
scroll to position [1304, 0]
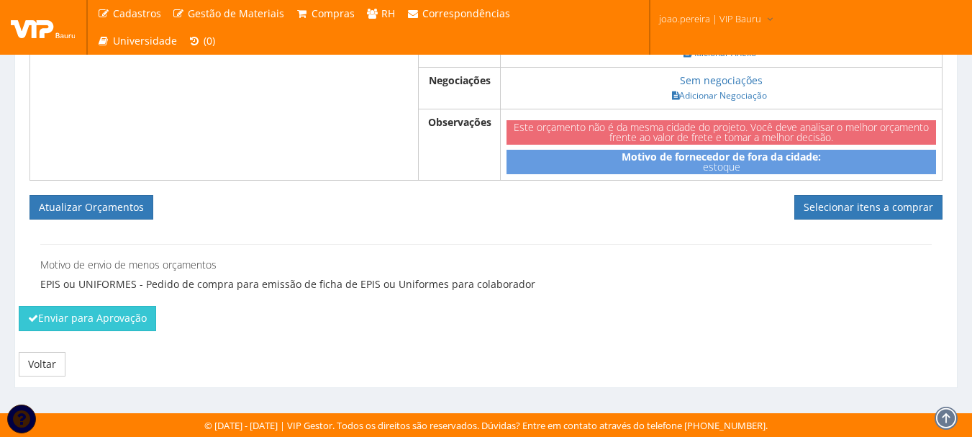
click at [823, 209] on link "Selecionar itens a comprar" at bounding box center [869, 207] width 148 height 24
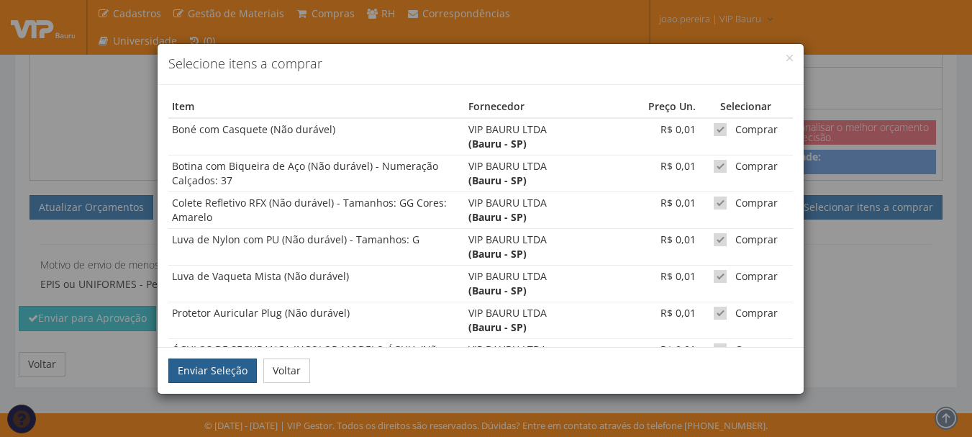
click at [232, 368] on button "Enviar Seleção" at bounding box center [212, 370] width 89 height 24
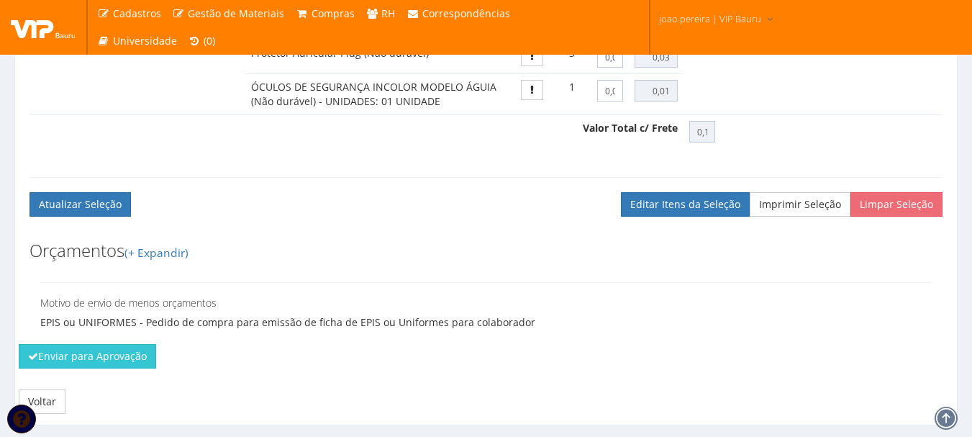
scroll to position [1049, 0]
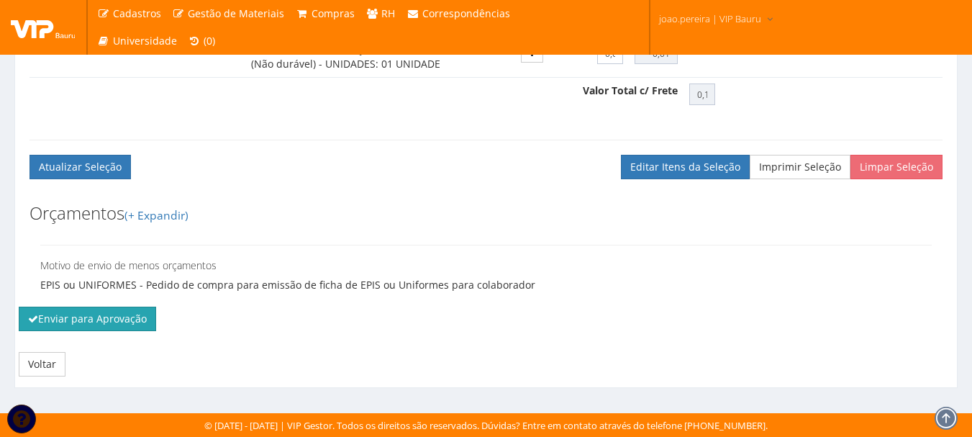
click at [50, 324] on button "Enviar para Aprovação" at bounding box center [87, 319] width 137 height 24
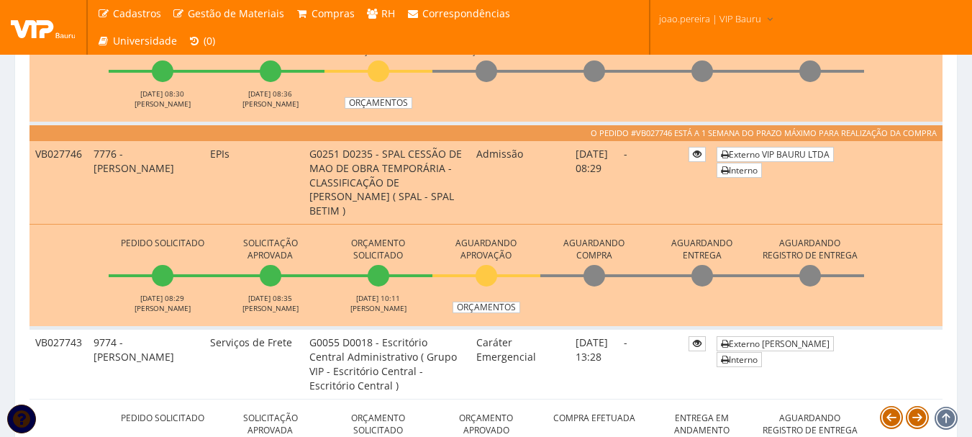
scroll to position [864, 0]
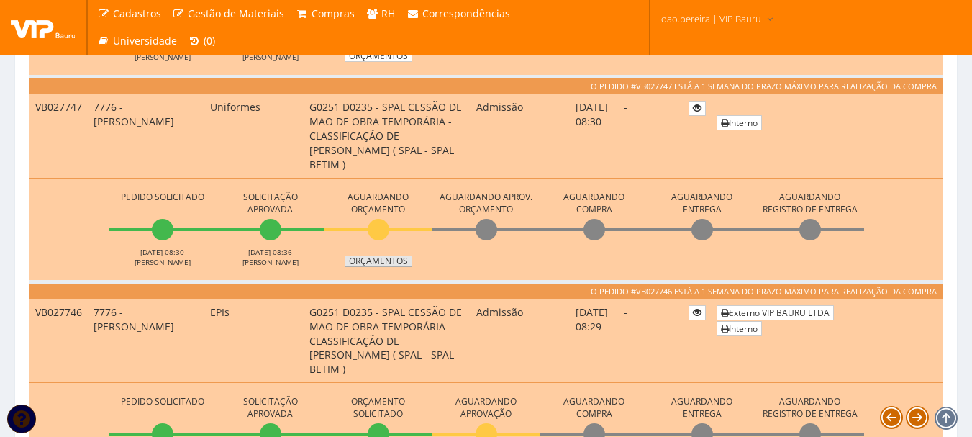
click at [393, 258] on link "Orçamentos" at bounding box center [379, 262] width 68 height 12
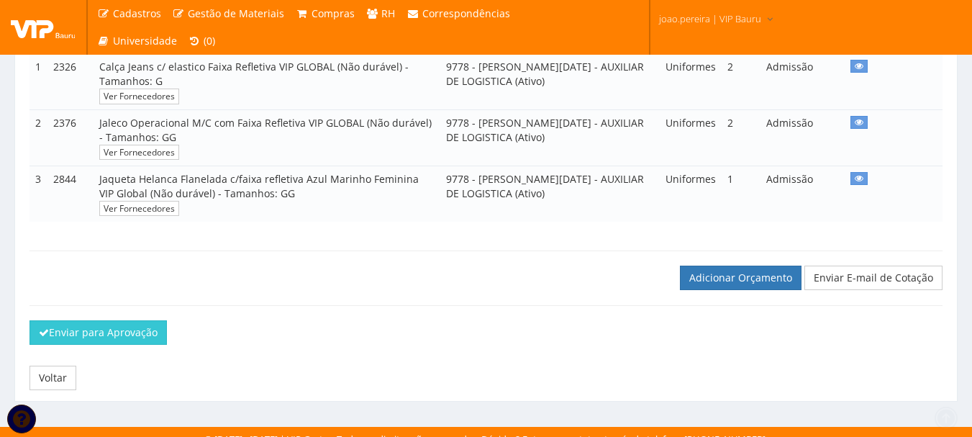
scroll to position [346, 0]
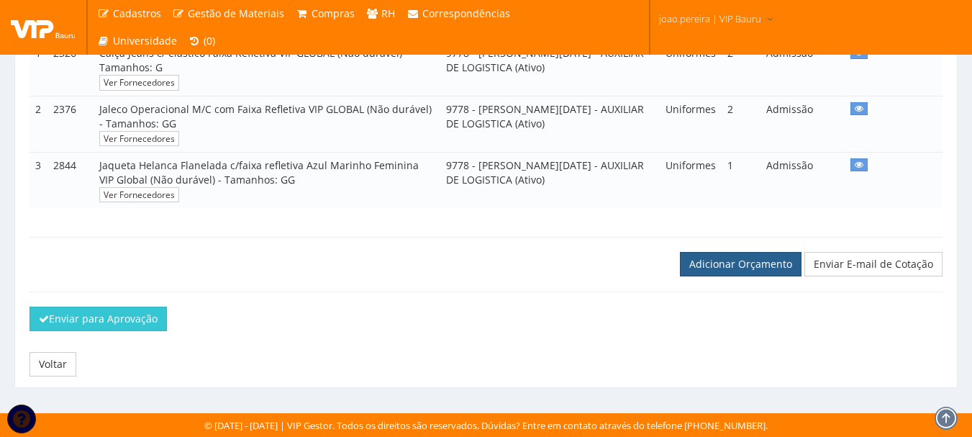
click at [717, 258] on link "Adicionar Orçamento" at bounding box center [741, 264] width 122 height 24
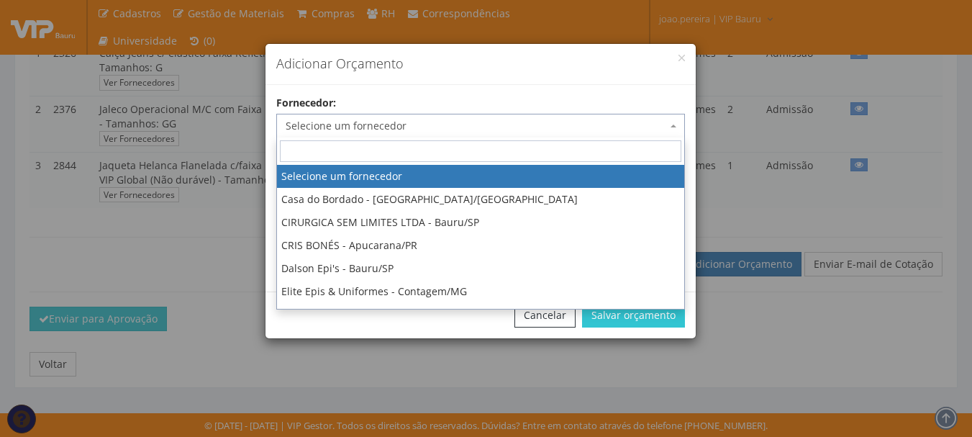
click at [475, 119] on span "Selecione um fornecedor" at bounding box center [476, 126] width 381 height 14
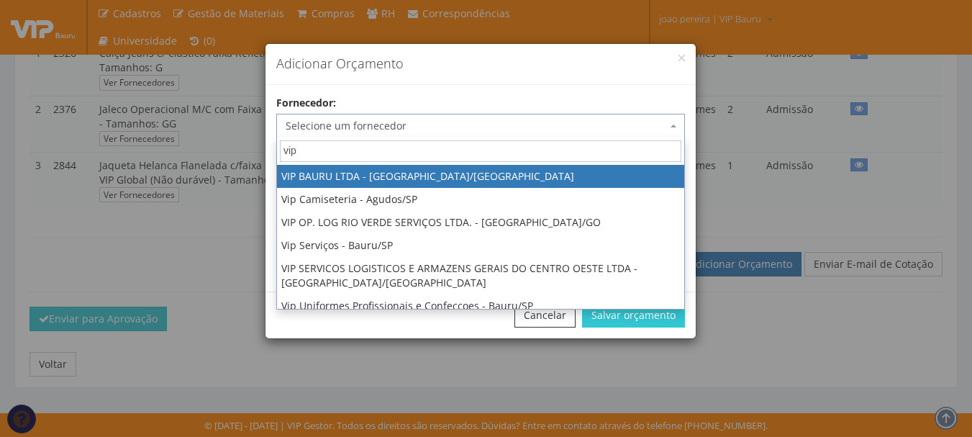
type input "vip"
select select "532"
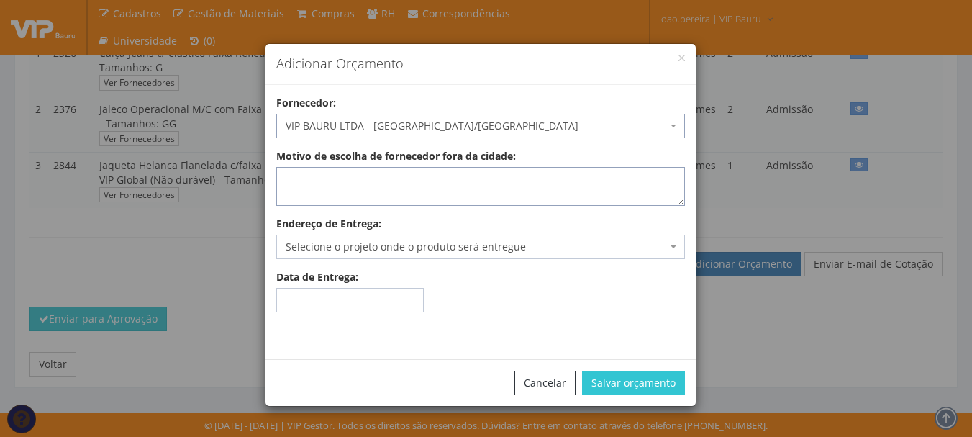
click at [360, 190] on textarea "Motivo de escolha de fornecedor fora da cidade:" at bounding box center [480, 186] width 409 height 39
type textarea "estoque"
click at [325, 243] on span "Selecione o projeto onde o produto será entregue" at bounding box center [476, 247] width 381 height 14
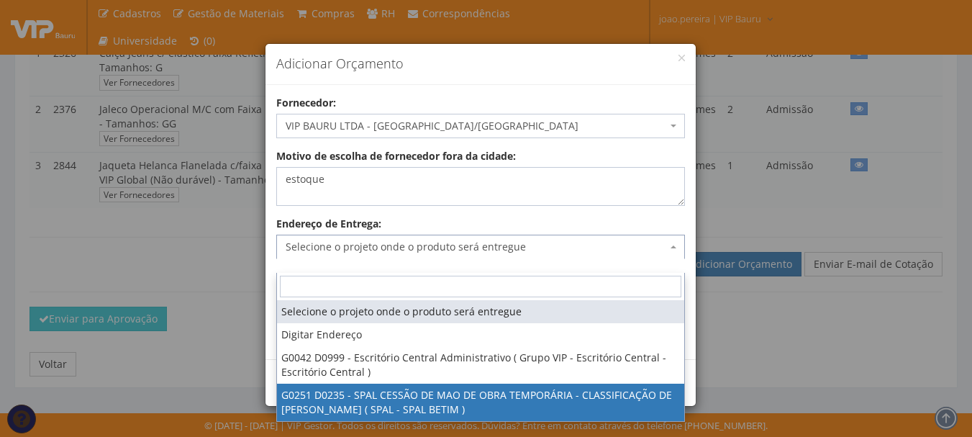
select select "251"
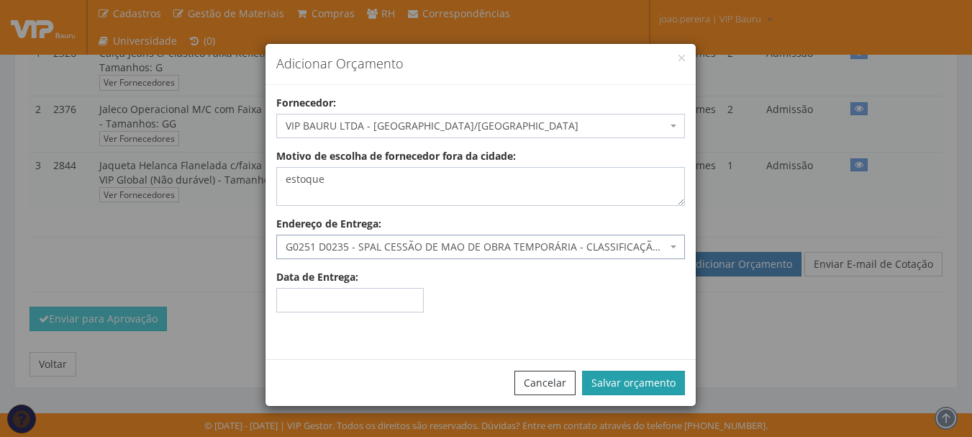
click at [659, 380] on button "Salvar orçamento" at bounding box center [633, 383] width 103 height 24
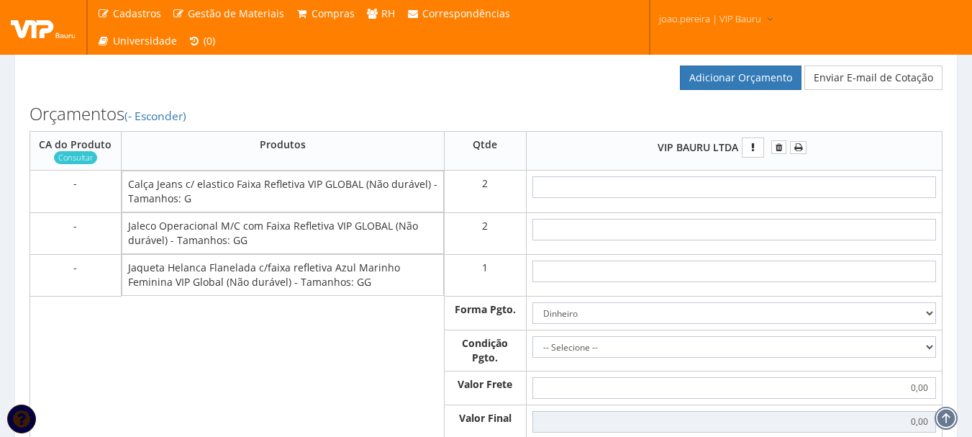
scroll to position [576, 0]
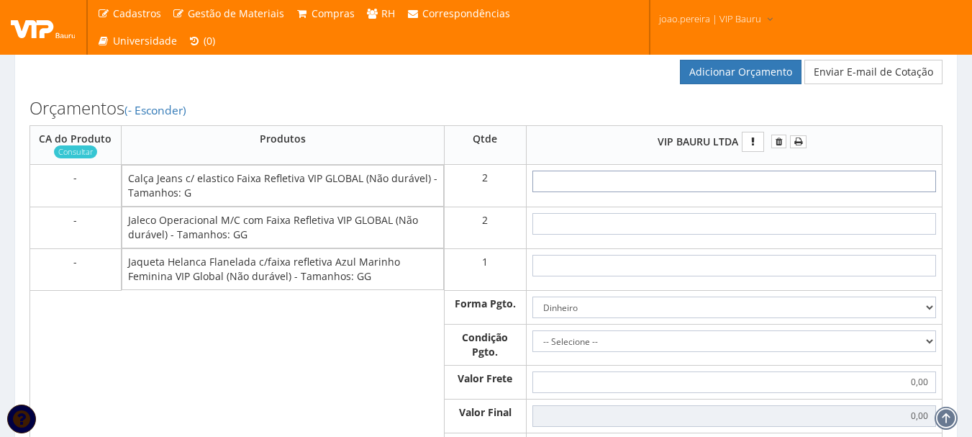
click at [755, 192] on input "text" at bounding box center [735, 182] width 404 height 22
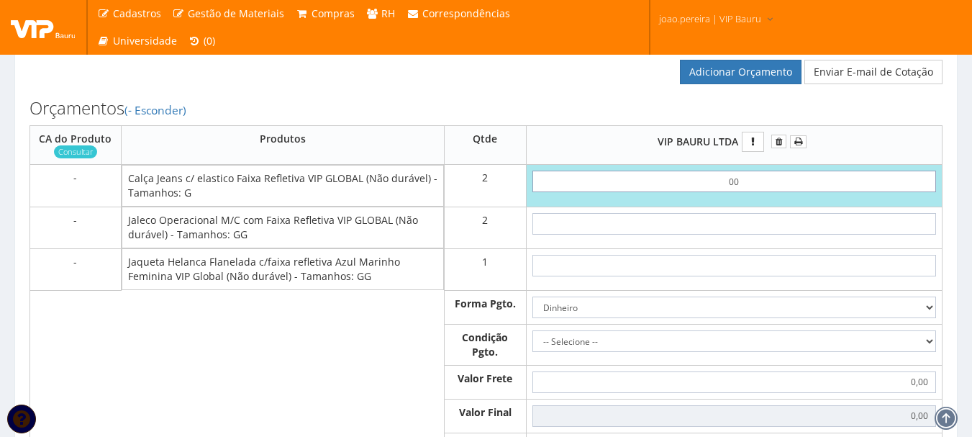
type input "0,01"
type input "0,02"
type input "0,01"
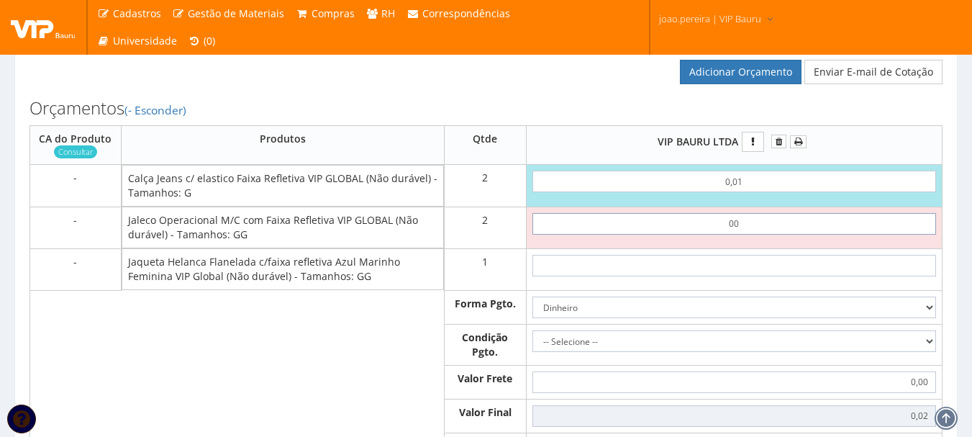
type input "0,01"
type input "0,04"
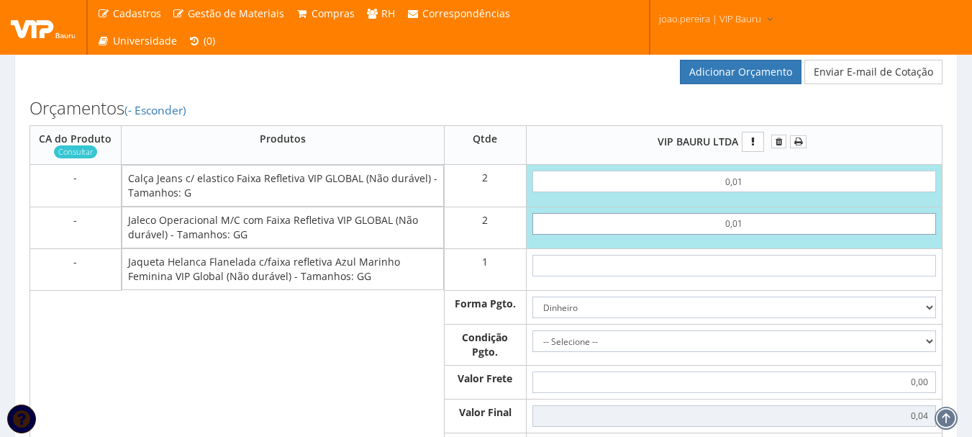
type input "0,01"
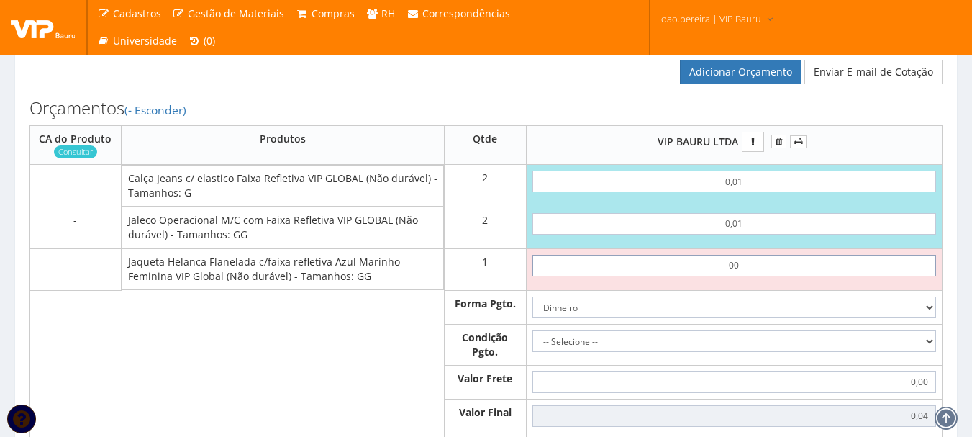
type input "0,01"
type input "0,05"
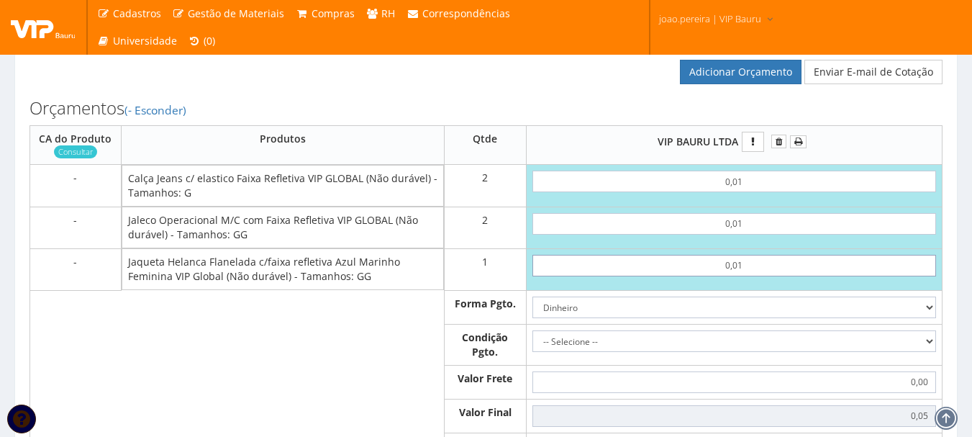
type input "0,01"
click at [928, 352] on select "-- Selecione -- À vista 7 dias 10 dias" at bounding box center [735, 341] width 404 height 22
select select "0"
click at [533, 344] on select "-- Selecione -- À vista 7 dias 10 dias" at bounding box center [735, 341] width 404 height 22
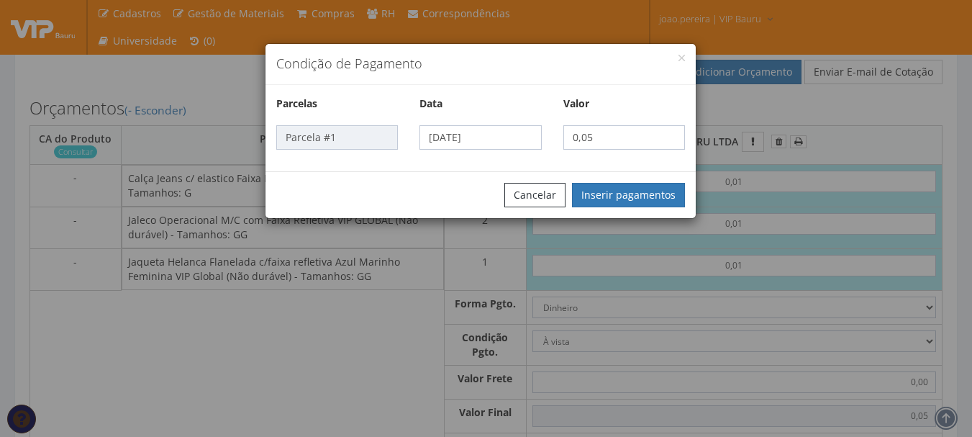
click at [632, 180] on div "Cancelar Inserir pagamentos" at bounding box center [481, 194] width 430 height 47
click at [633, 189] on button "Inserir pagamentos" at bounding box center [628, 195] width 113 height 24
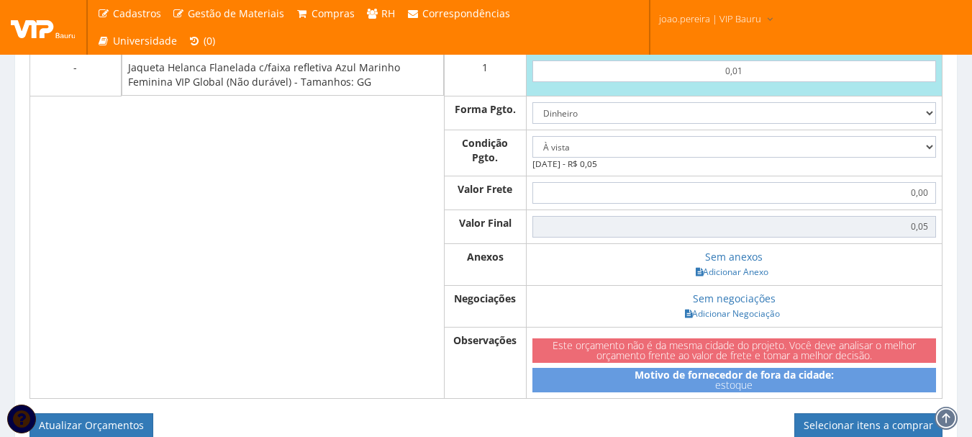
scroll to position [792, 0]
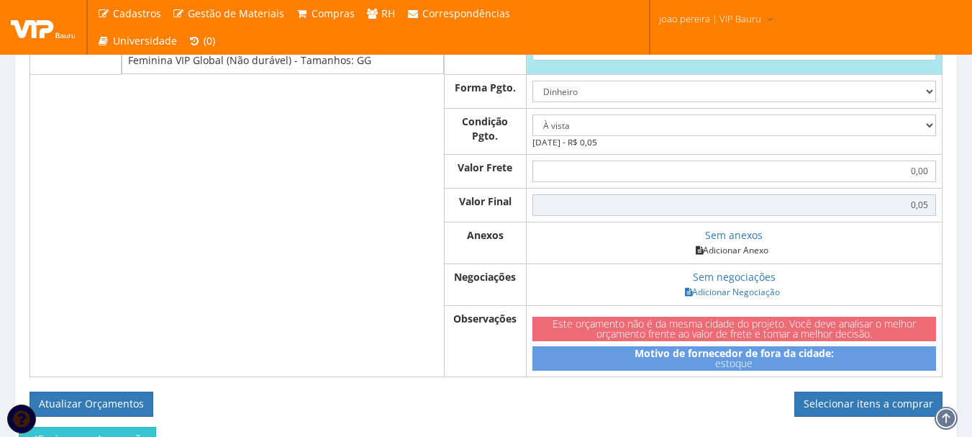
click at [728, 258] on link "Adicionar Anexo" at bounding box center [732, 250] width 81 height 15
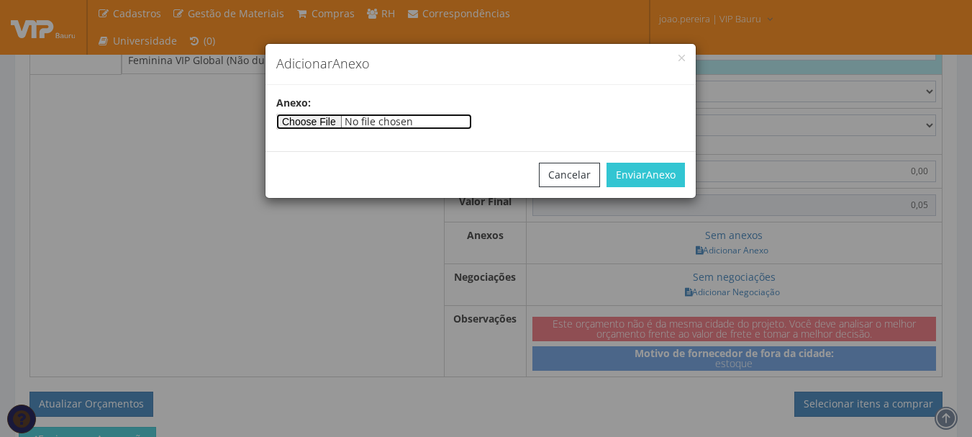
click at [327, 122] on input"] "file" at bounding box center [374, 122] width 196 height 16
type input"] "C:\fakepath\PEDIDOS SEM NOTA FISCAL ESTOQUE.docx"
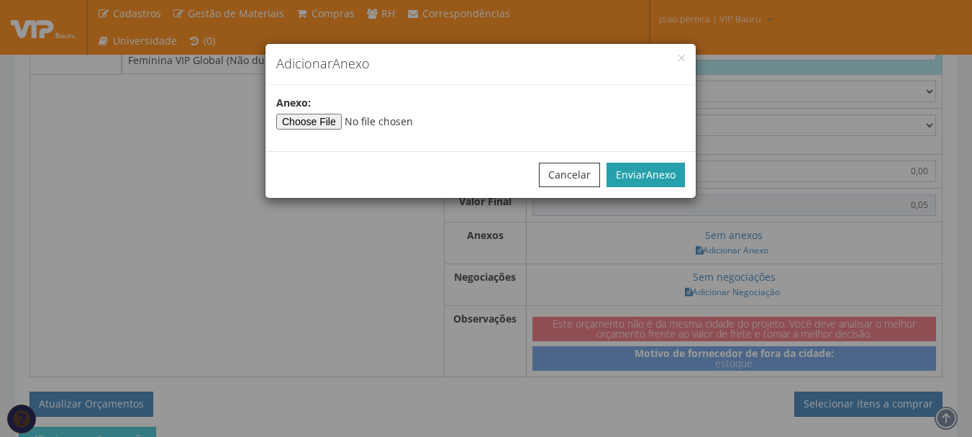
click at [674, 166] on button "Enviar Anexo" at bounding box center [646, 175] width 78 height 24
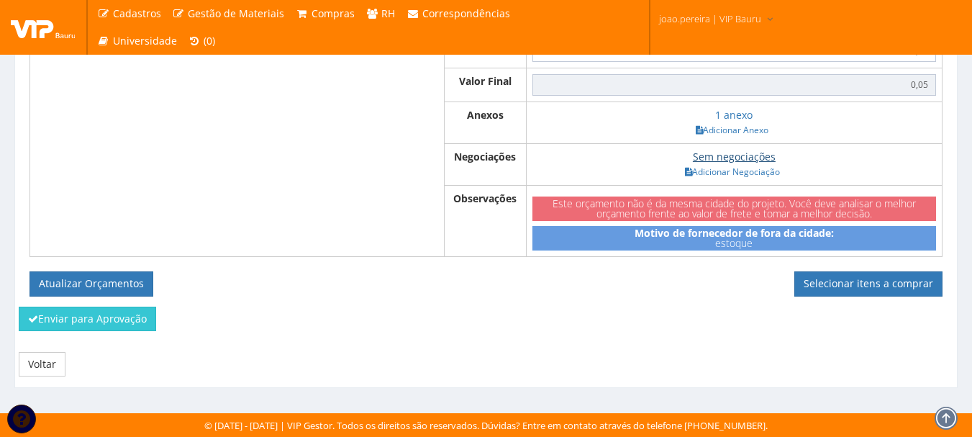
scroll to position [926, 0]
click at [63, 276] on button "Atualizar Orçamentos" at bounding box center [92, 283] width 124 height 24
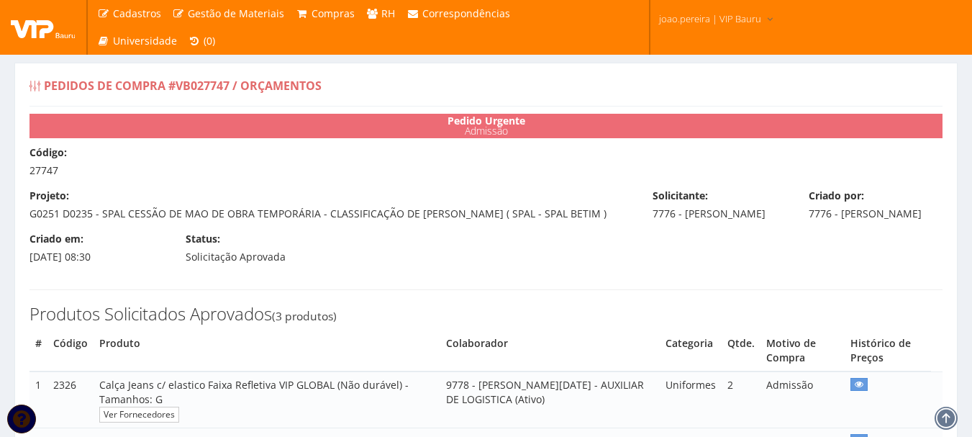
select select "0"
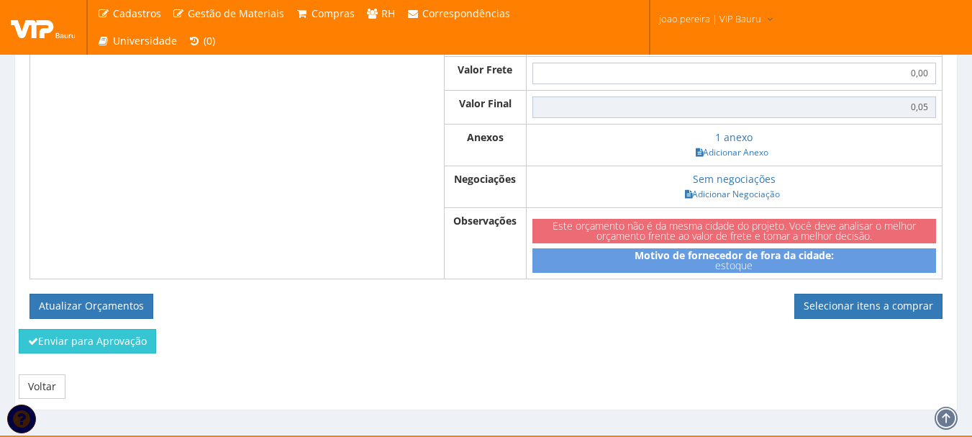
scroll to position [864, 0]
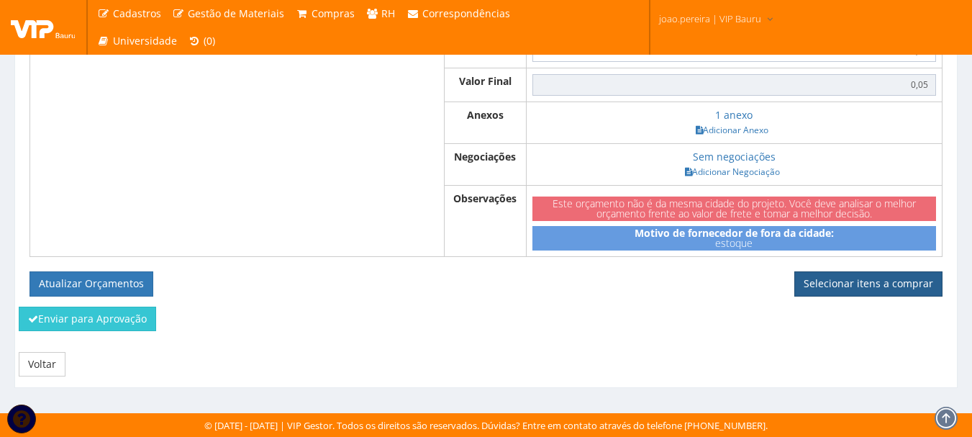
click at [872, 296] on link "Selecionar itens a comprar" at bounding box center [869, 283] width 148 height 24
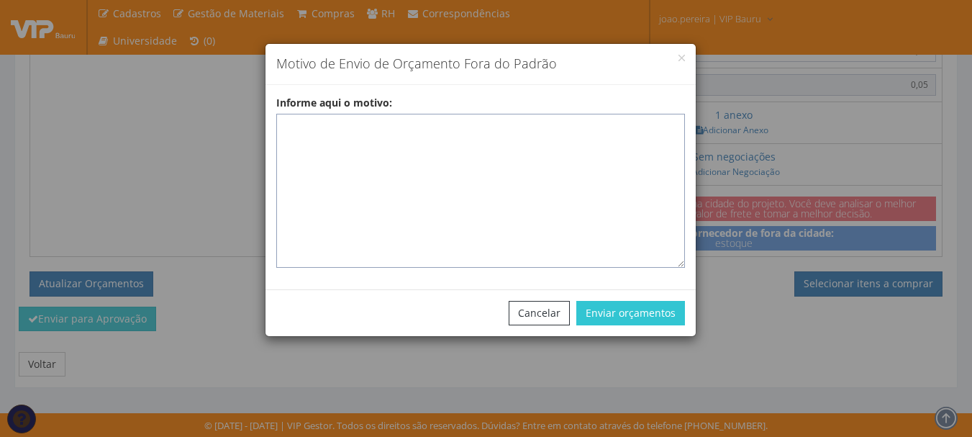
click at [415, 143] on textarea "Informe aqui o motivo:" at bounding box center [480, 191] width 409 height 154
paste textarea "EPIS ou UNIFORMES - Pedido de compra para emissão de ficha de EPIS ou Uniformes…"
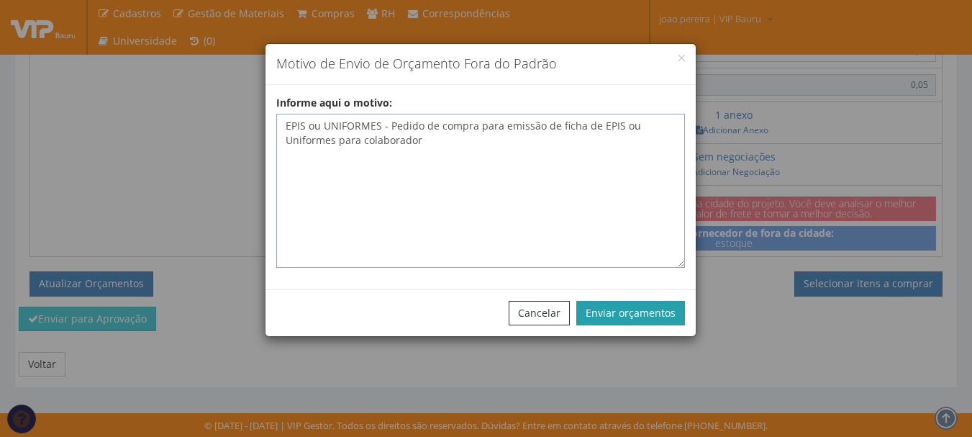
type textarea "EPIS ou UNIFORMES - Pedido de compra para emissão de ficha de EPIS ou Uniformes…"
click at [635, 317] on button "Enviar orçamentos" at bounding box center [631, 313] width 109 height 24
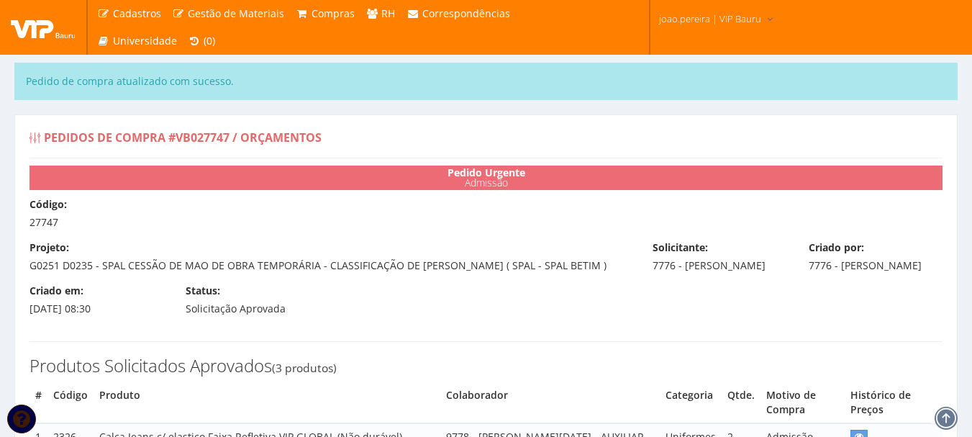
select select "0"
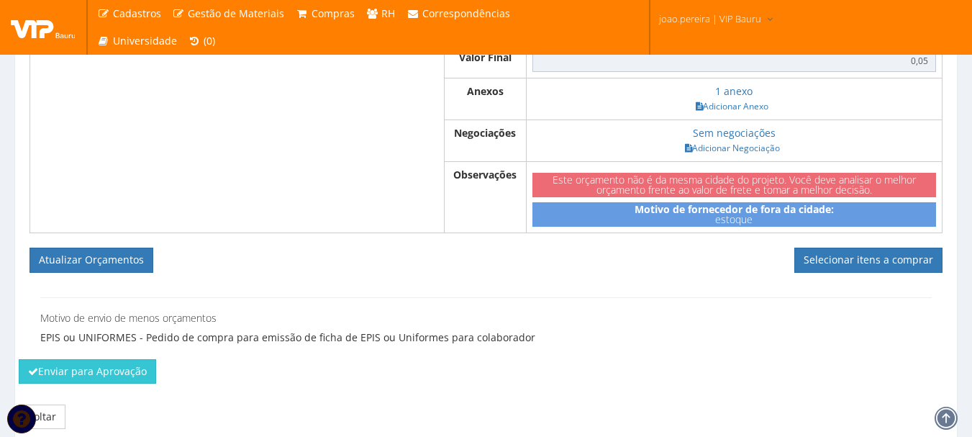
scroll to position [1003, 0]
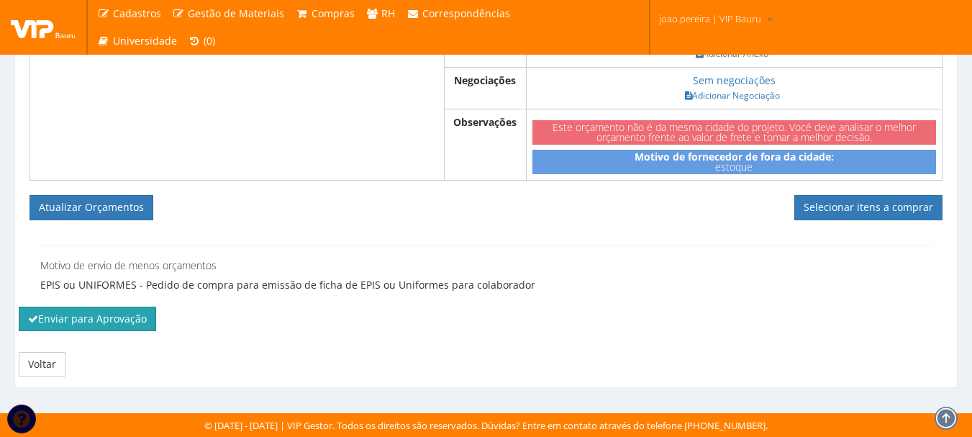
click at [48, 319] on button "Enviar para Aprovação" at bounding box center [87, 319] width 137 height 24
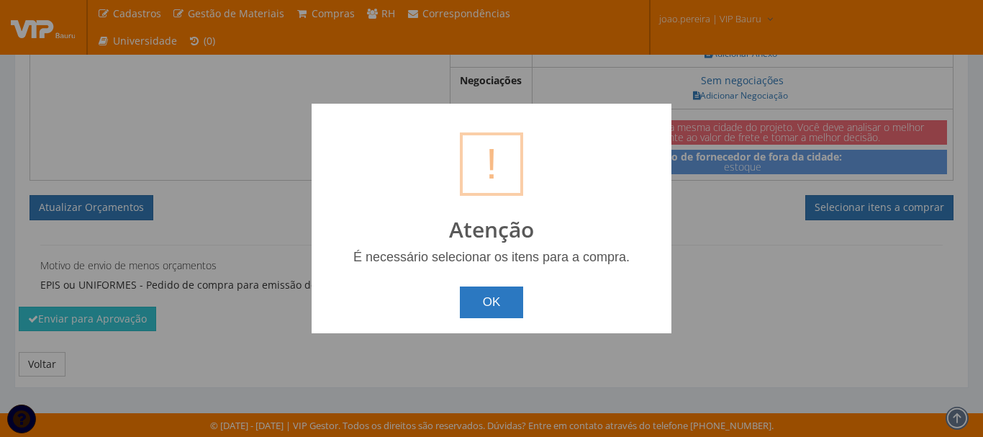
click at [481, 303] on button "OK" at bounding box center [492, 302] width 64 height 32
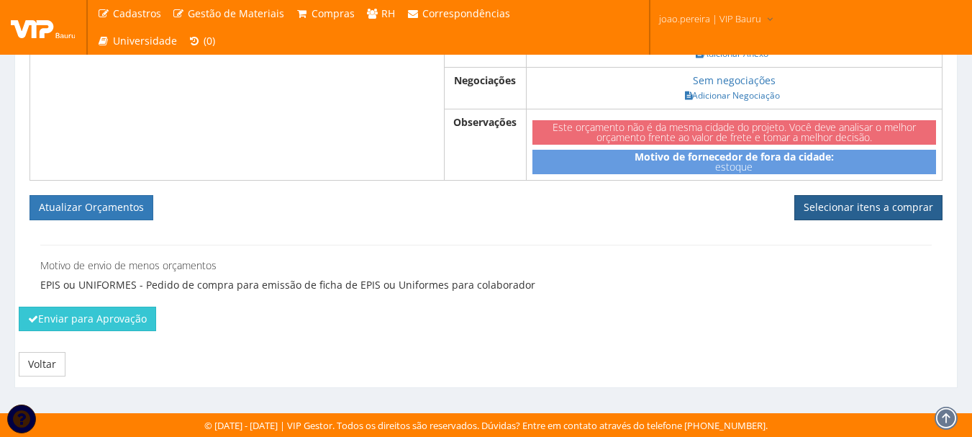
click at [841, 218] on link "Selecionar itens a comprar" at bounding box center [869, 207] width 148 height 24
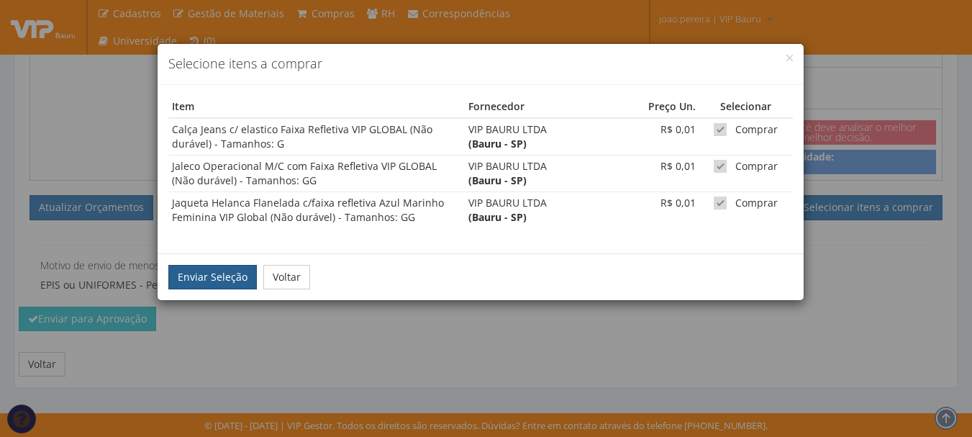
click at [191, 268] on button "Enviar Seleção" at bounding box center [212, 277] width 89 height 24
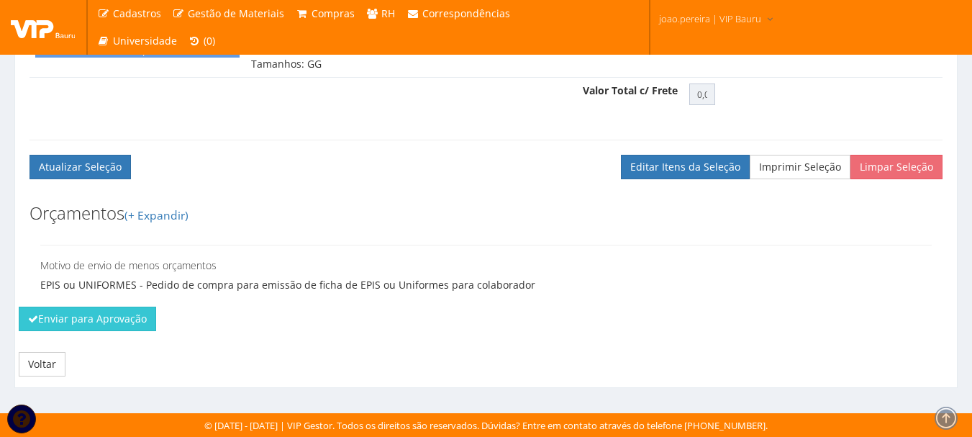
scroll to position [762, 0]
click at [79, 315] on button "Enviar para Aprovação" at bounding box center [87, 319] width 137 height 24
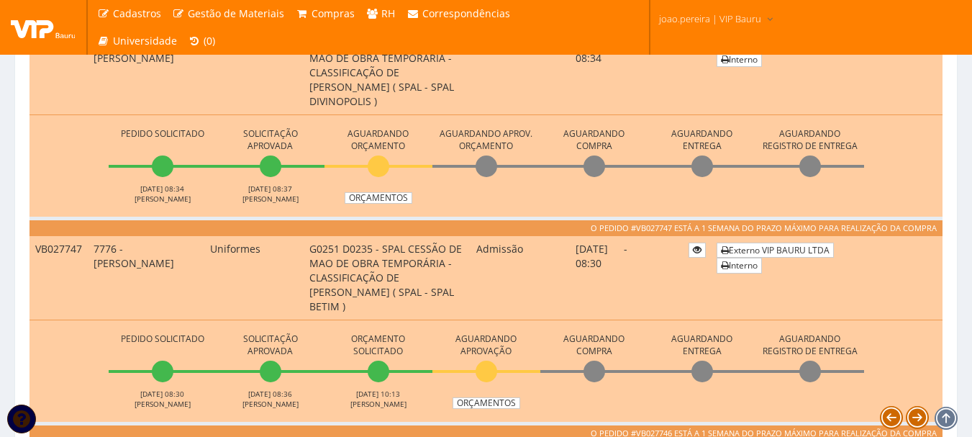
scroll to position [720, 0]
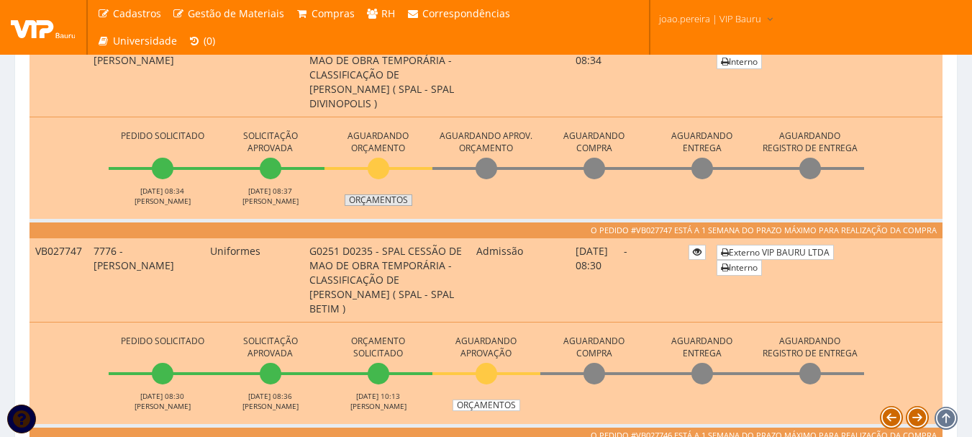
click at [385, 199] on link "Orçamentos" at bounding box center [379, 200] width 68 height 12
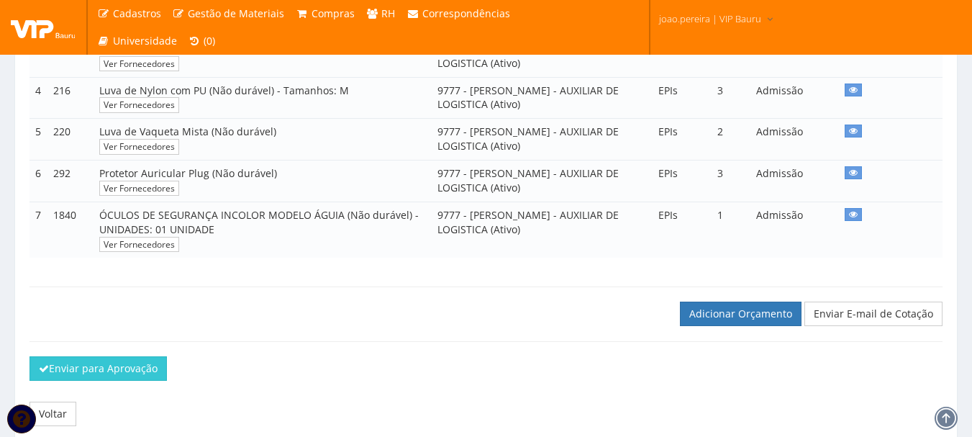
scroll to position [498, 0]
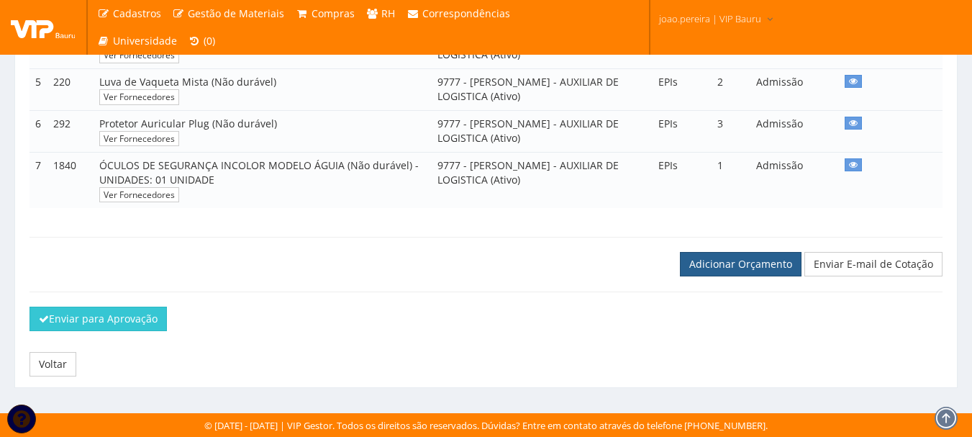
click at [758, 252] on link "Adicionar Orçamento" at bounding box center [741, 264] width 122 height 24
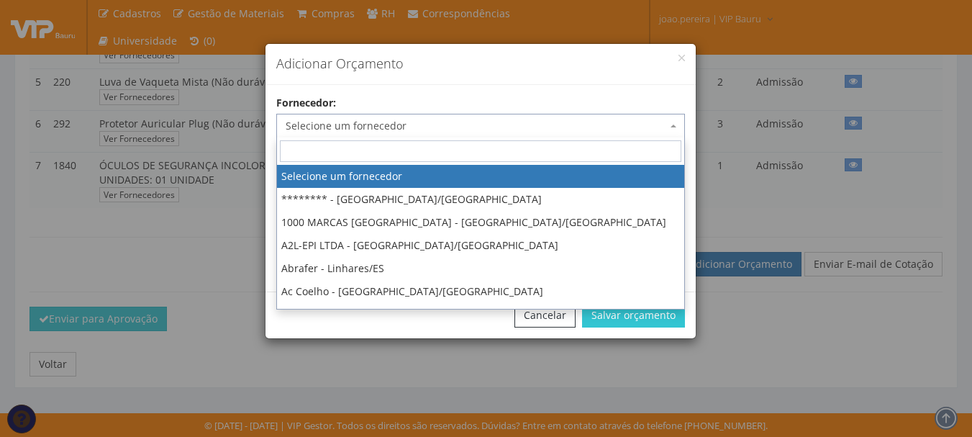
click at [343, 125] on span "Selecione um fornecedor" at bounding box center [476, 126] width 381 height 14
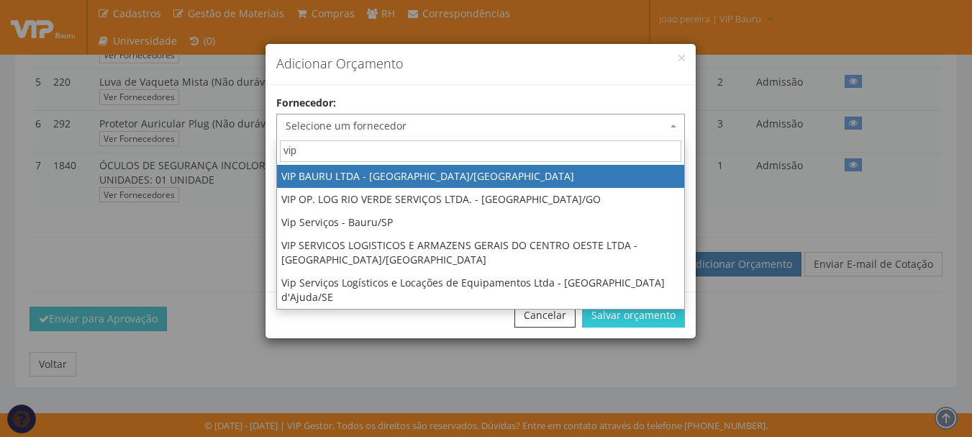
type input "vip"
select select "532"
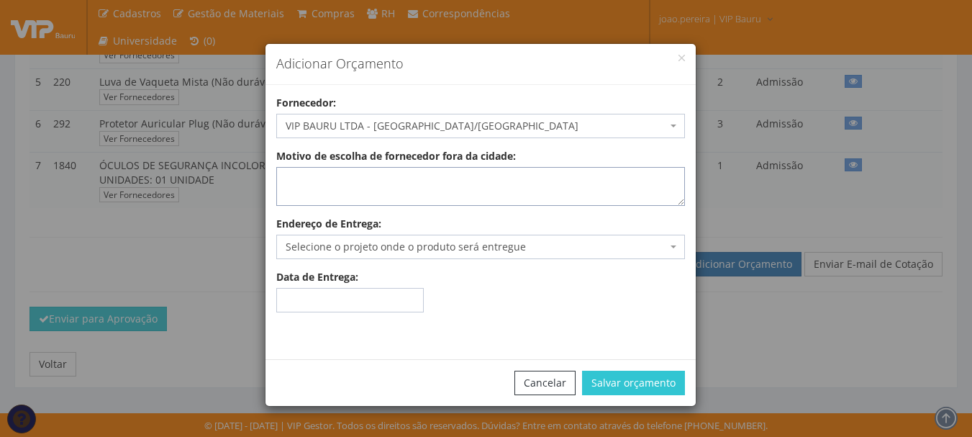
click at [333, 181] on textarea "Motivo de escolha de fornecedor fora da cidade:" at bounding box center [480, 186] width 409 height 39
type textarea "estoque"
click at [334, 238] on span "Selecione o projeto onde o produto será entregue" at bounding box center [480, 247] width 409 height 24
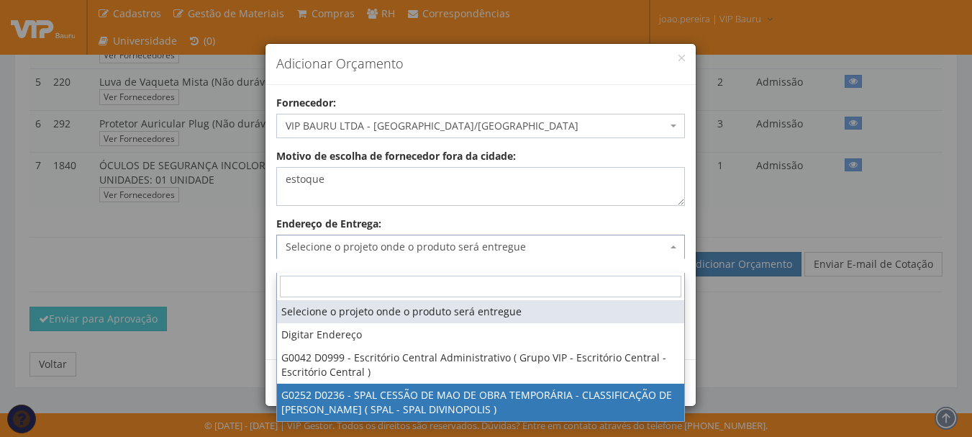
select select "252"
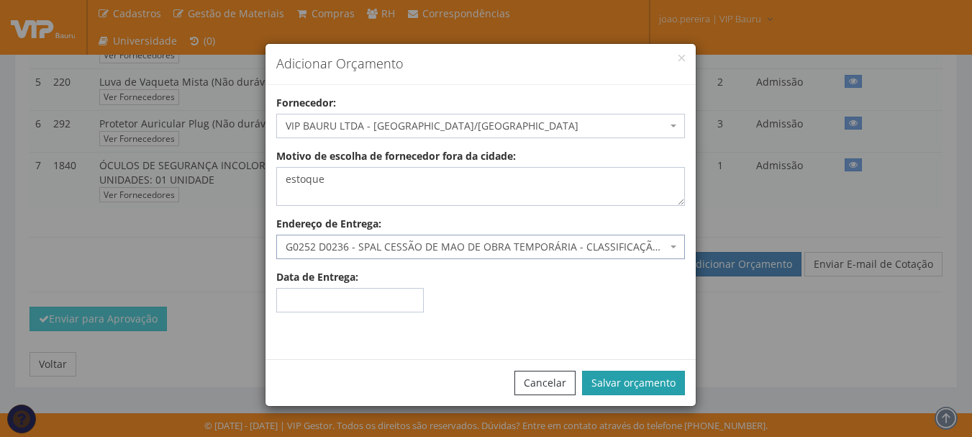
click at [661, 374] on button "Salvar orçamento" at bounding box center [633, 383] width 103 height 24
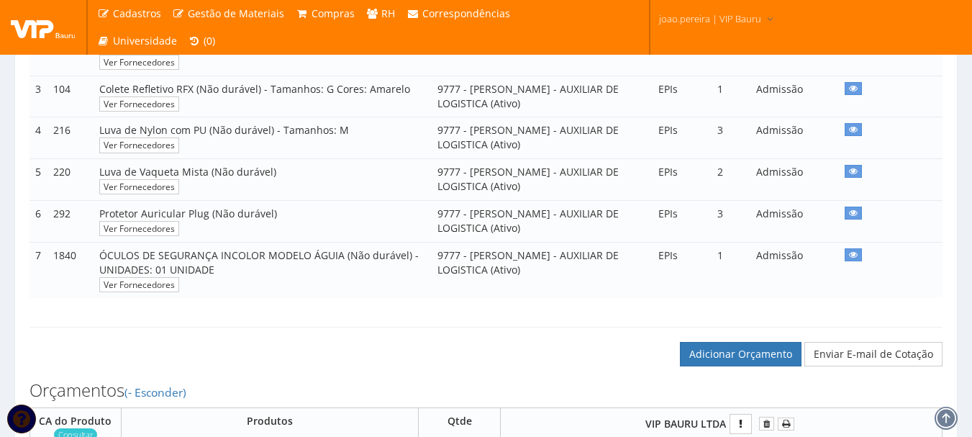
scroll to position [648, 0]
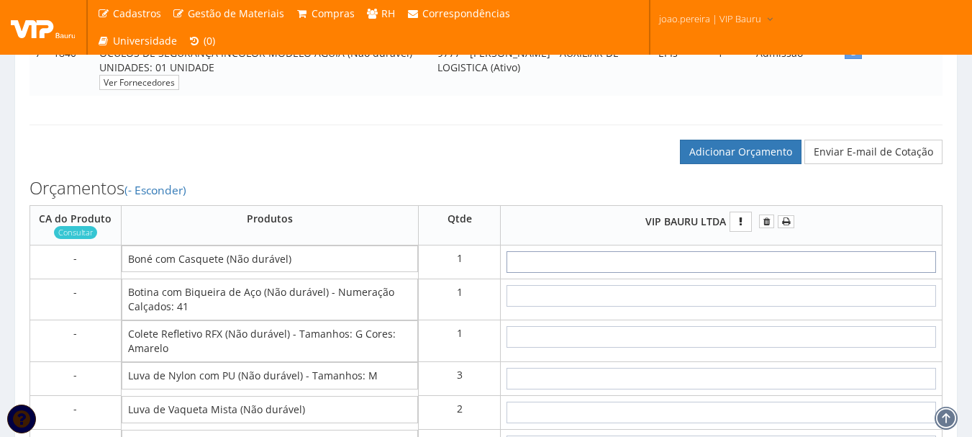
click at [738, 273] on input "text" at bounding box center [722, 262] width 430 height 22
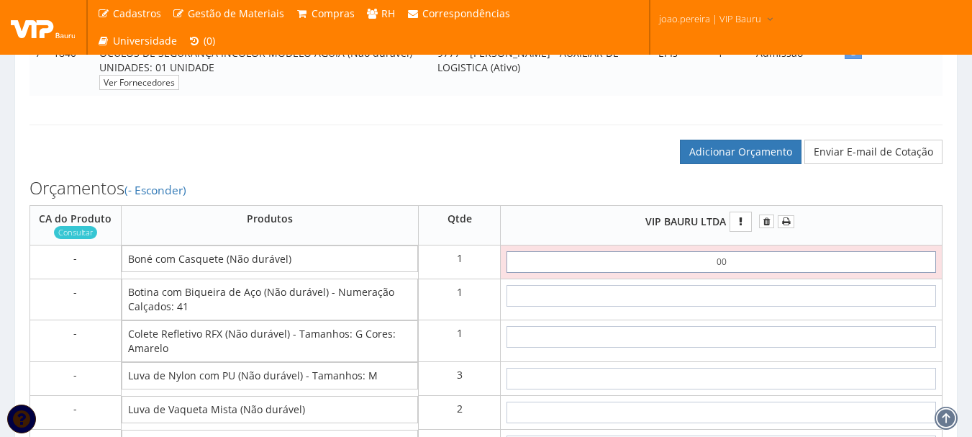
type input "0,01"
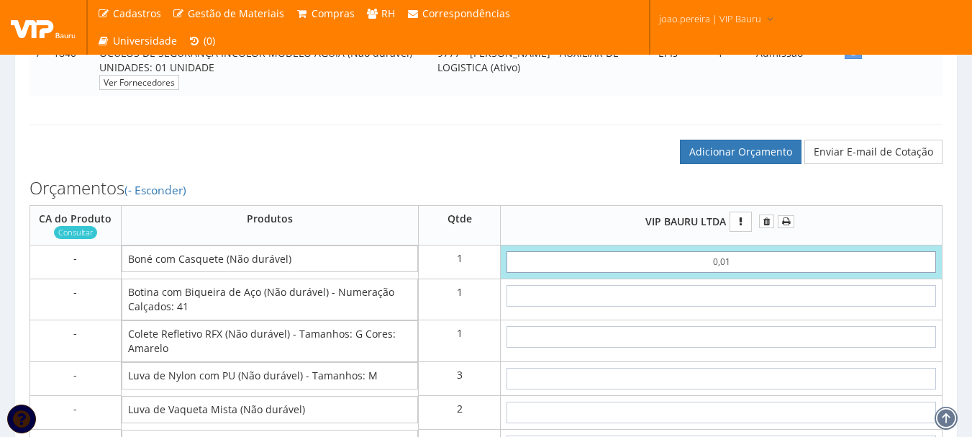
type input "0,01"
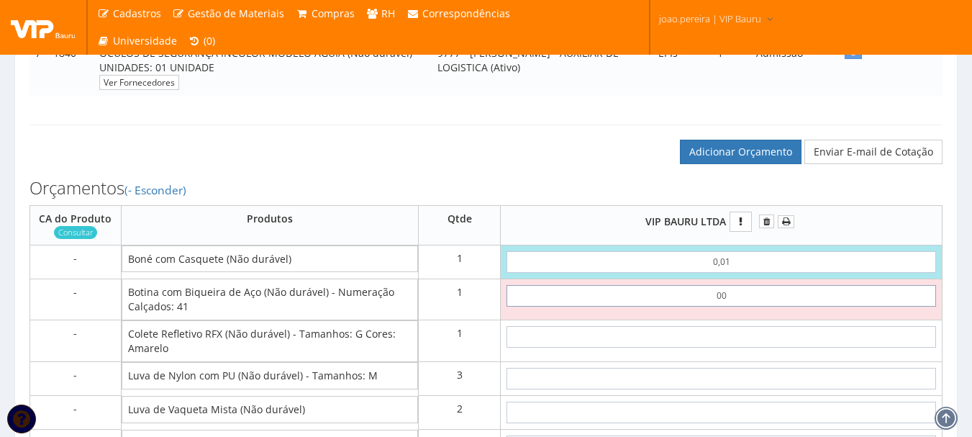
type input "0,01"
type input "0,02"
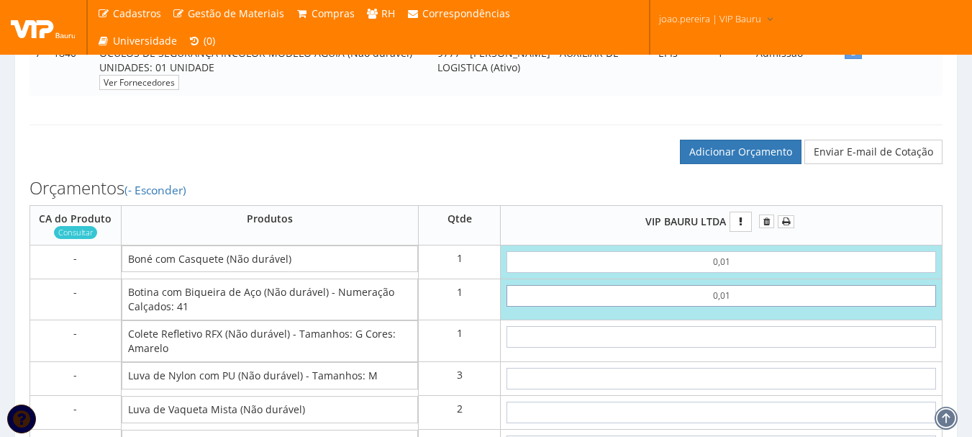
type input "0,01"
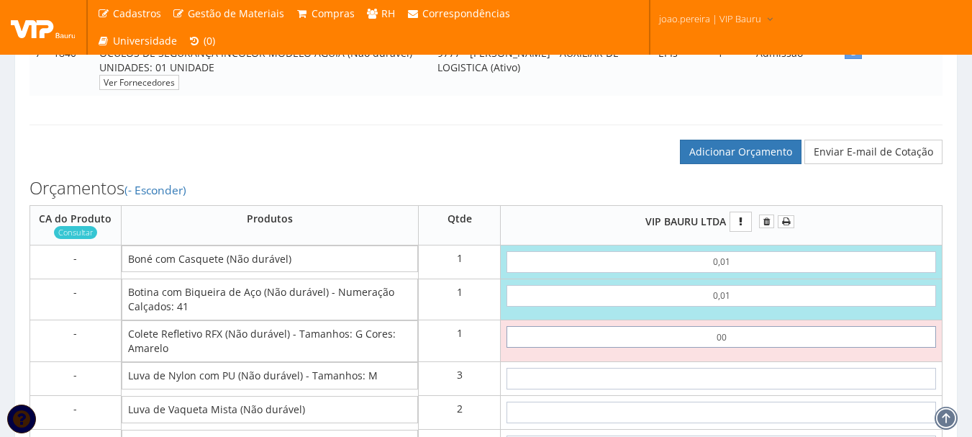
type input "0,01"
type input "0,03"
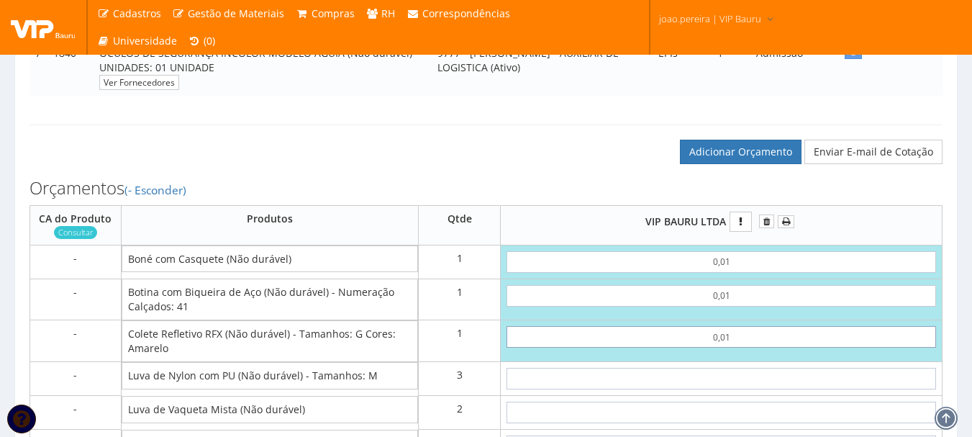
type input "0,01"
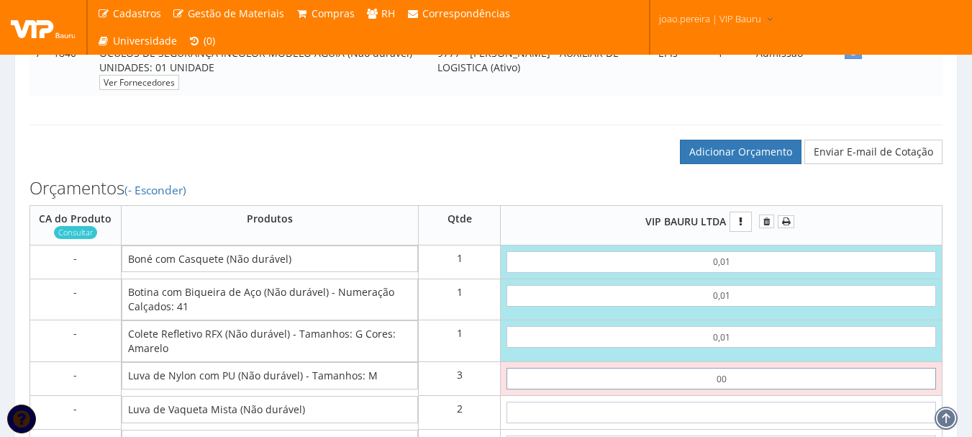
type input "0,01"
type input "0,06"
type input "0,01"
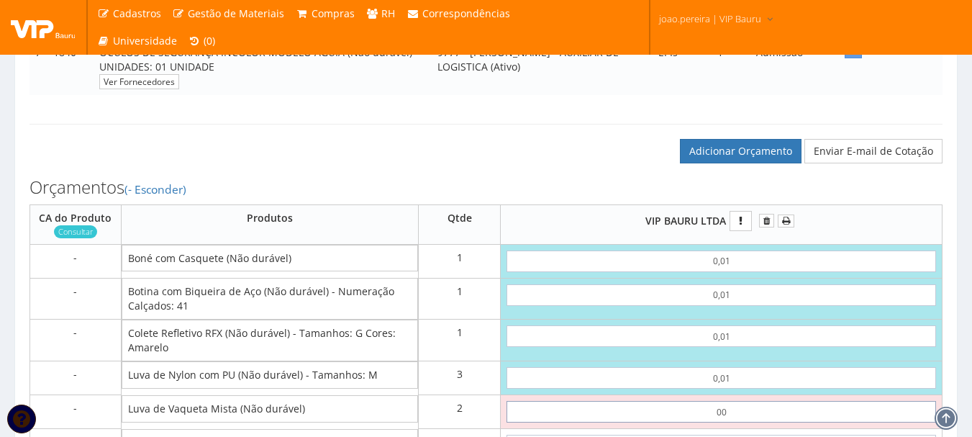
type input "0,01"
type input "0,08"
type input "0,01"
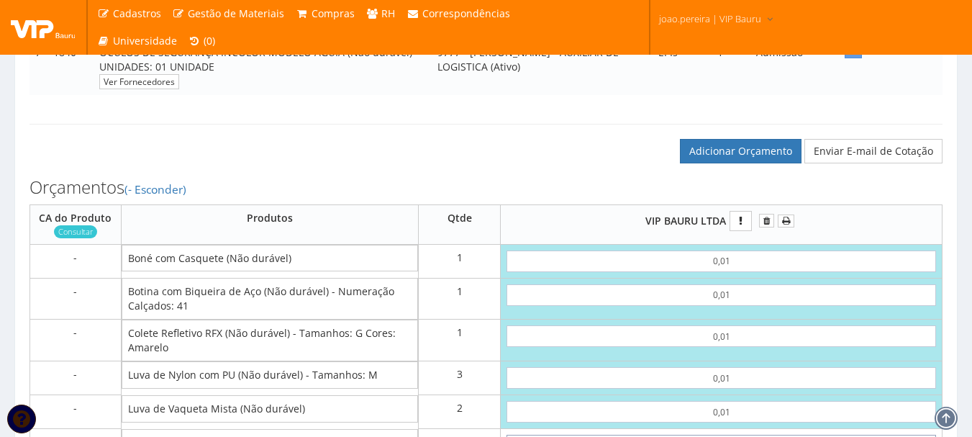
scroll to position [890, 0]
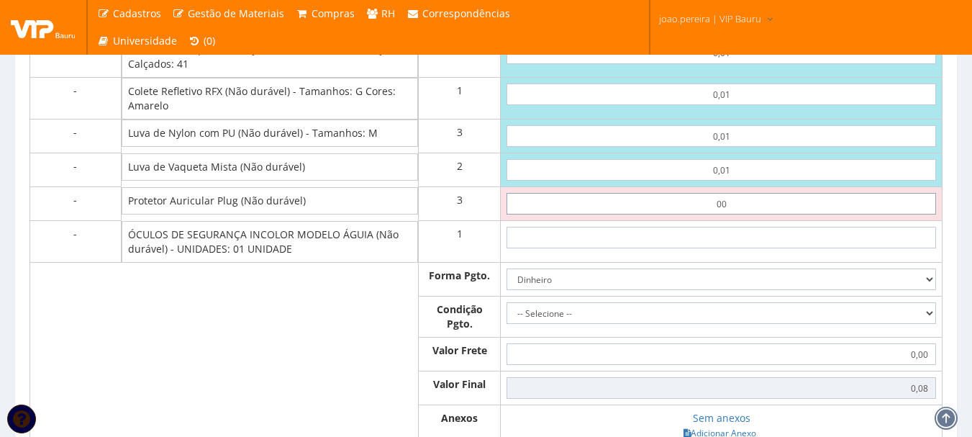
type input "0,01"
type input "0,11"
type input "0,01"
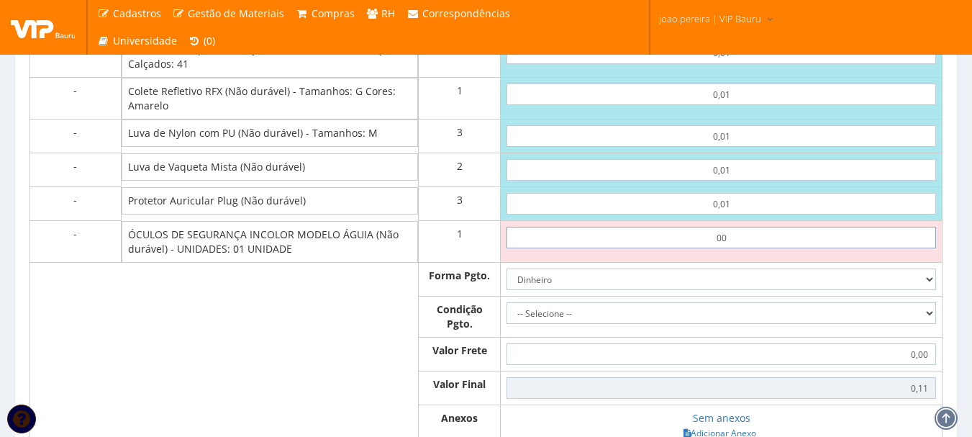
type input "0,01"
type input "0,12"
type input "0,01"
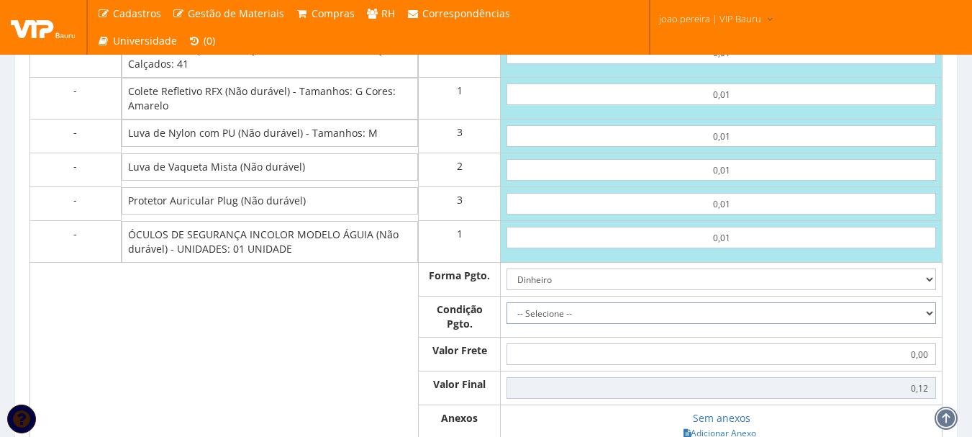
click at [934, 322] on select "-- Selecione -- À vista 7 dias 10 dias" at bounding box center [722, 313] width 430 height 22
select select "0"
click at [507, 317] on select "-- Selecione -- À vista 7 dias 10 dias" at bounding box center [722, 313] width 430 height 22
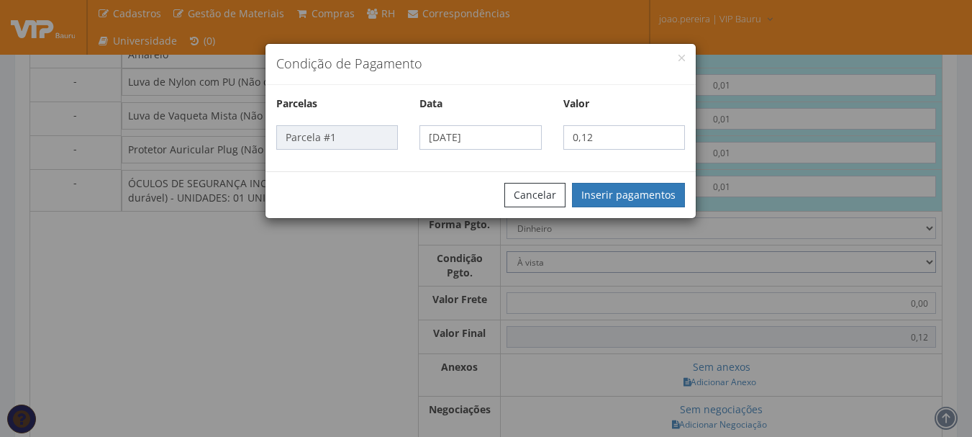
scroll to position [1034, 0]
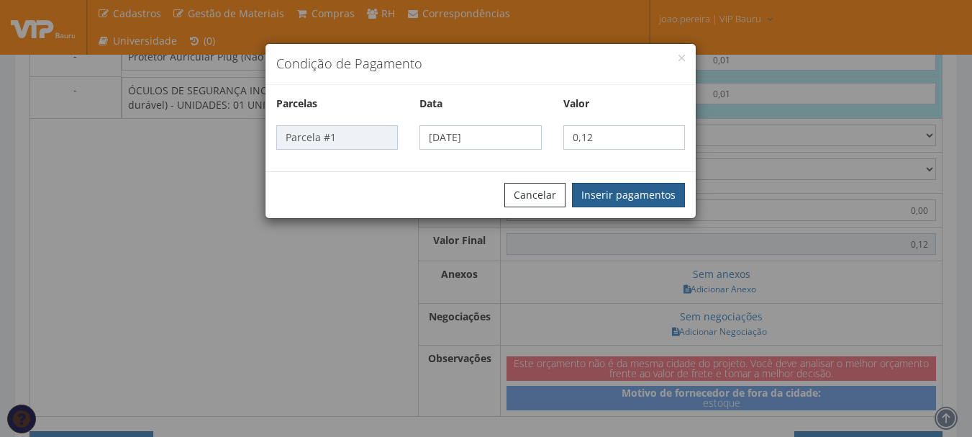
click at [636, 188] on button "Inserir pagamentos" at bounding box center [628, 195] width 113 height 24
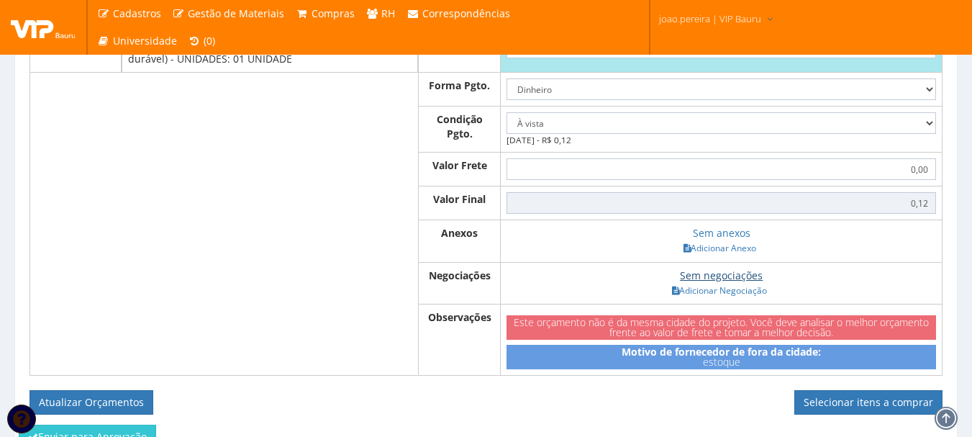
scroll to position [1106, 0]
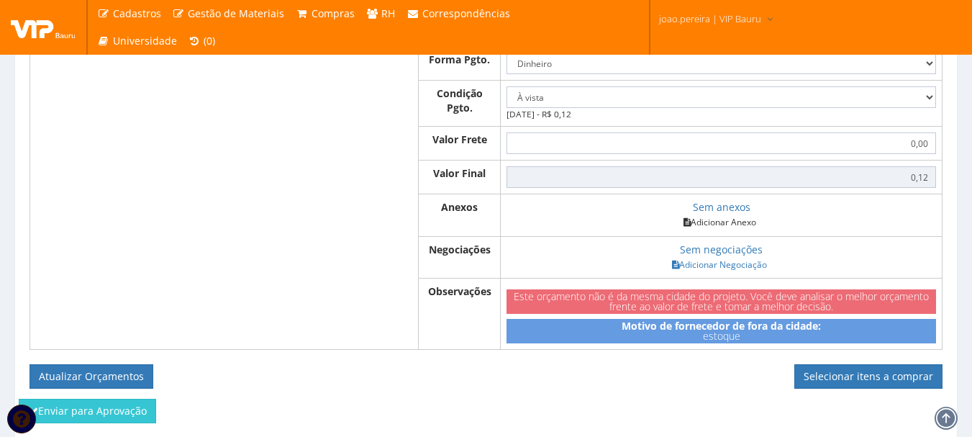
click at [726, 230] on link "Adicionar Anexo" at bounding box center [719, 221] width 81 height 15
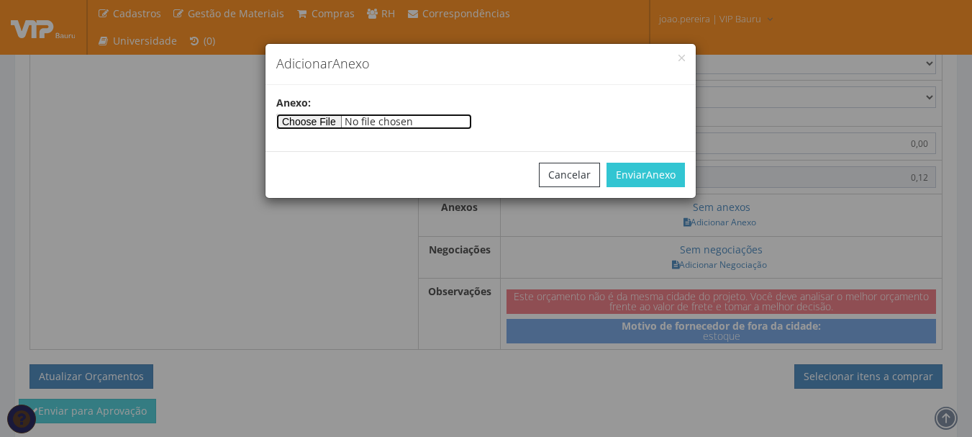
click at [337, 125] on input"] "file" at bounding box center [374, 122] width 196 height 16
type input"] "C:\fakepath\PEDIDOS SEM NOTA FISCAL ESTOQUE.docx"
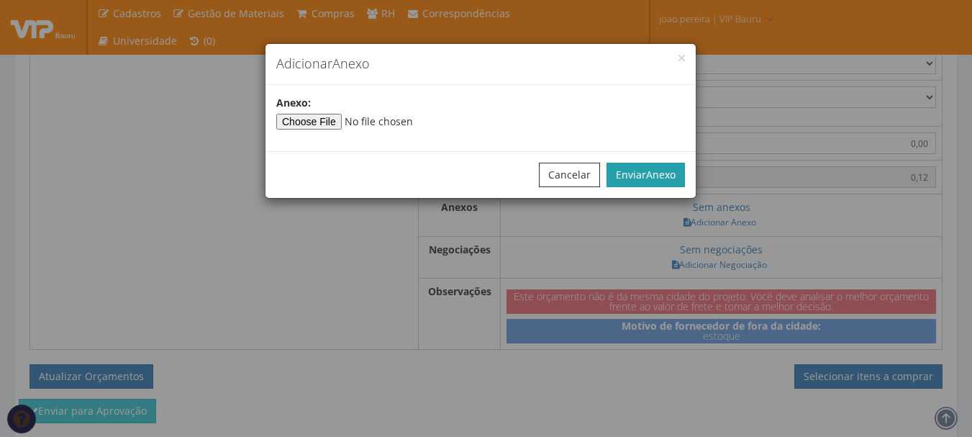
click at [638, 169] on button "Enviar Anexo" at bounding box center [646, 175] width 78 height 24
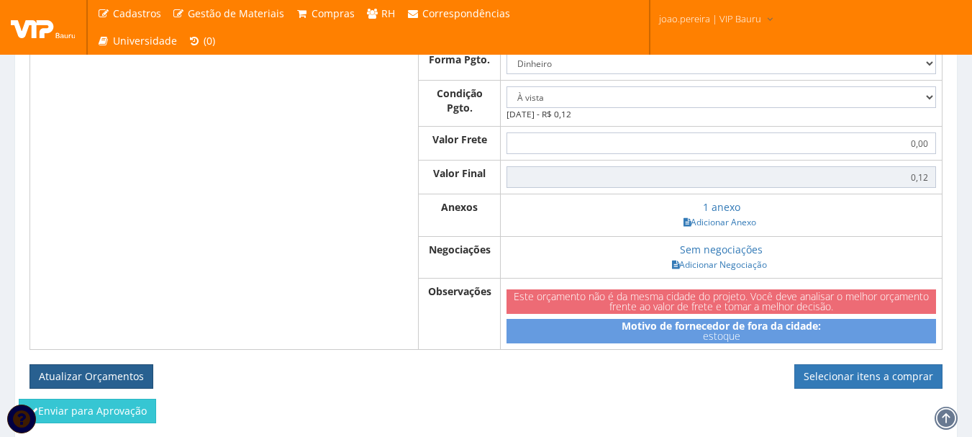
click at [66, 389] on button "Atualizar Orçamentos" at bounding box center [92, 376] width 124 height 24
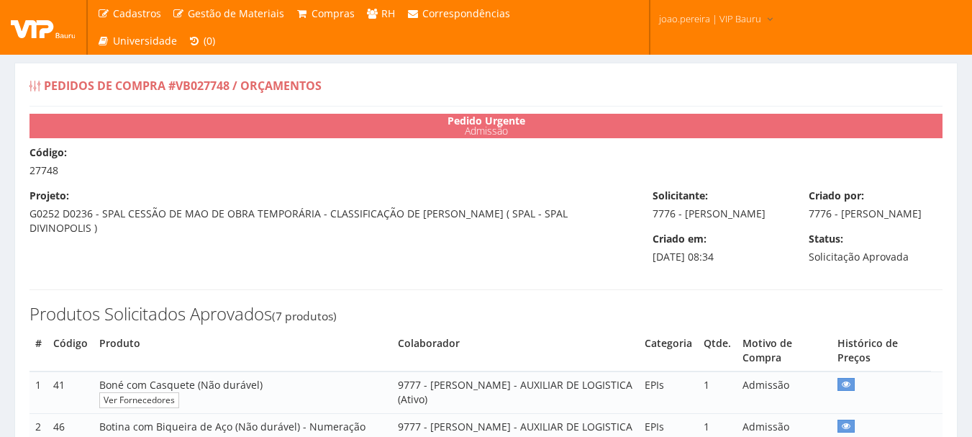
select select "0"
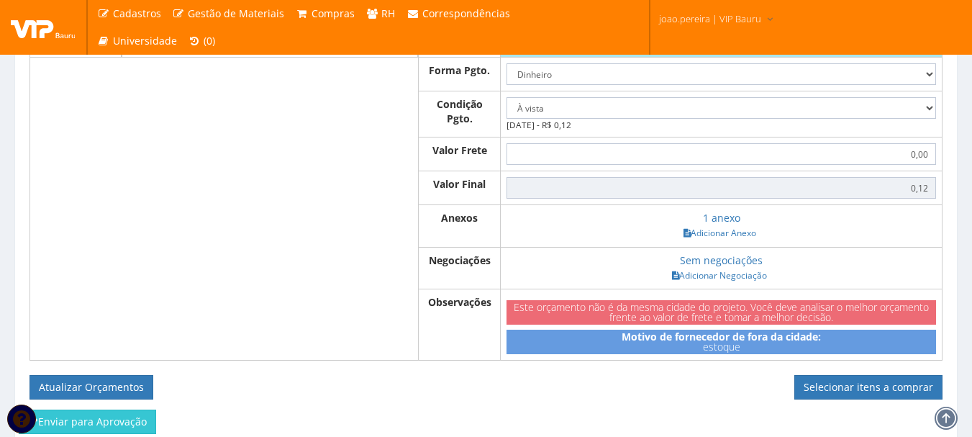
scroll to position [1161, 0]
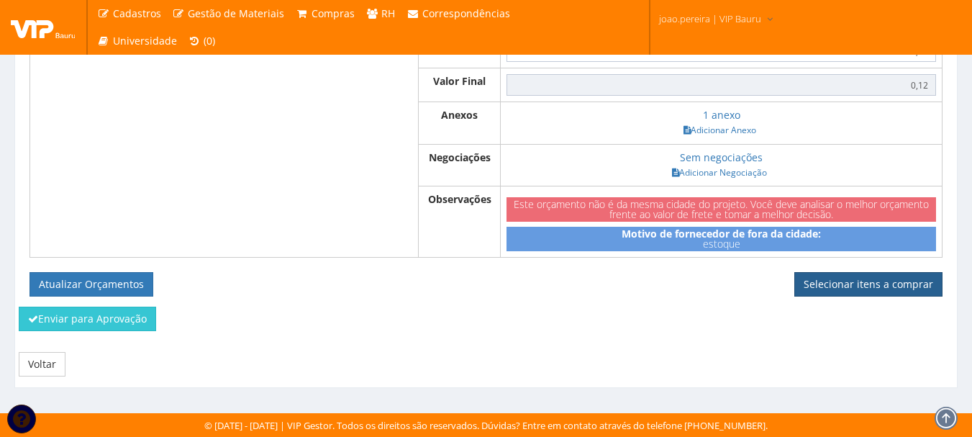
click at [864, 274] on link "Selecionar itens a comprar" at bounding box center [869, 284] width 148 height 24
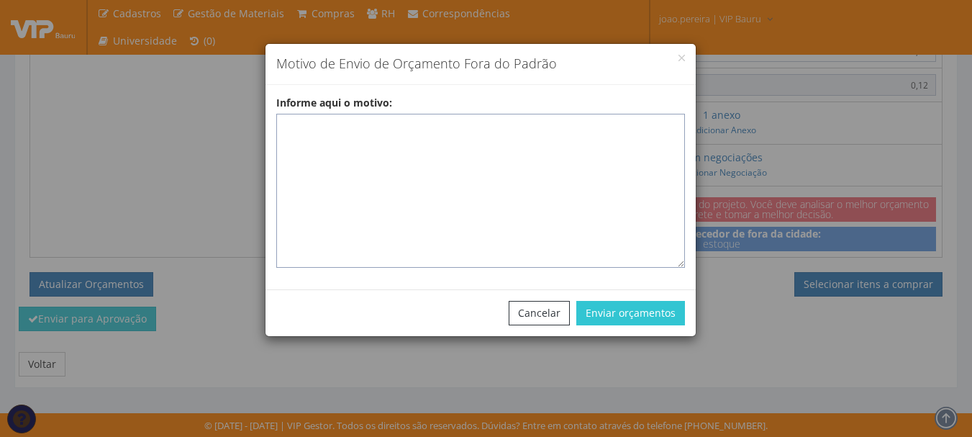
click at [399, 129] on textarea "Informe aqui o motivo:" at bounding box center [480, 191] width 409 height 154
paste textarea "EPIS ou UNIFORMES - Pedido de compra para emissão de ficha de EPIS ou Uniformes…"
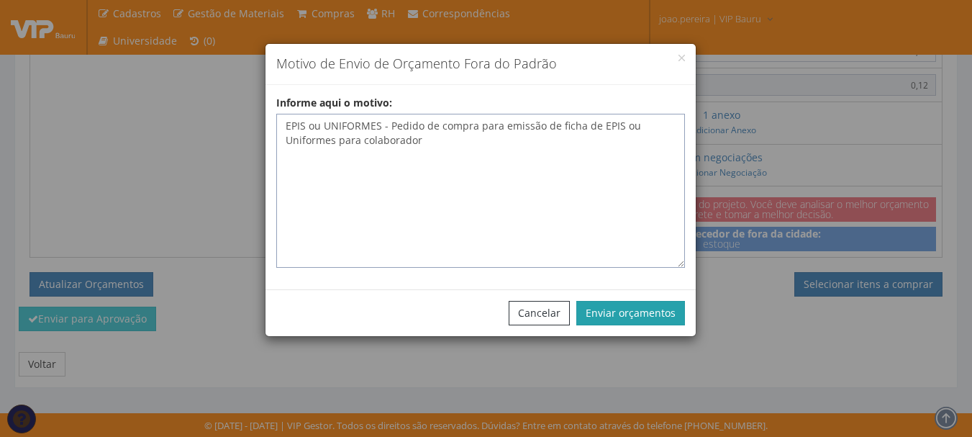
type textarea "EPIS ou UNIFORMES - Pedido de compra para emissão de ficha de EPIS ou Uniformes…"
click at [643, 318] on button "Enviar orçamentos" at bounding box center [631, 313] width 109 height 24
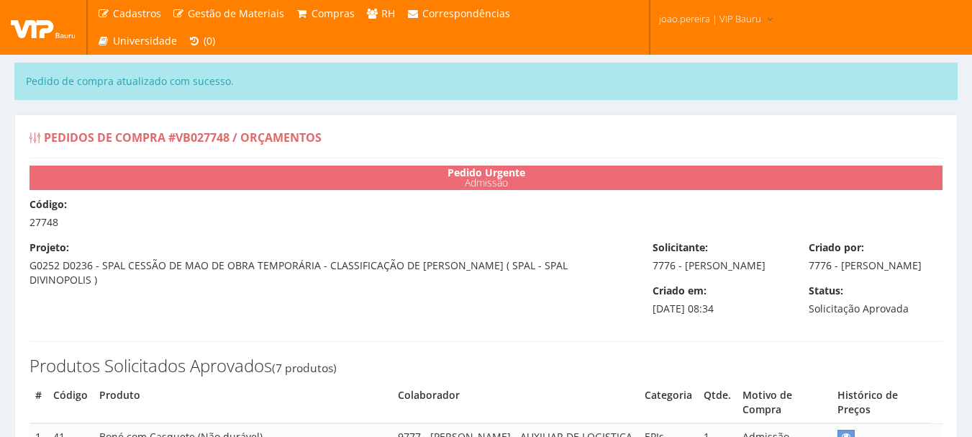
select select "0"
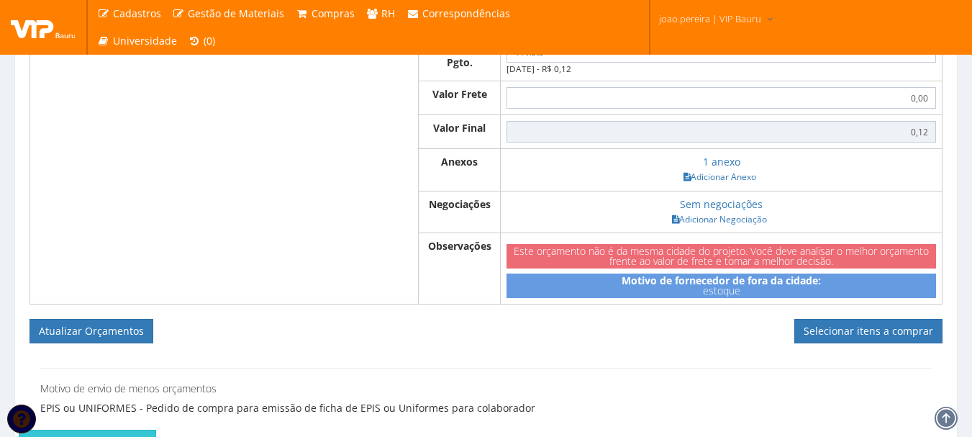
scroll to position [1290, 0]
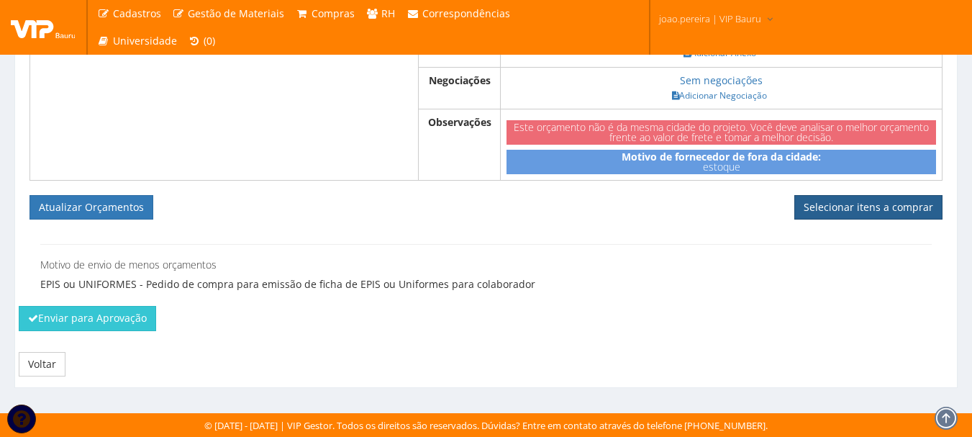
click at [890, 209] on link "Selecionar itens a comprar" at bounding box center [869, 207] width 148 height 24
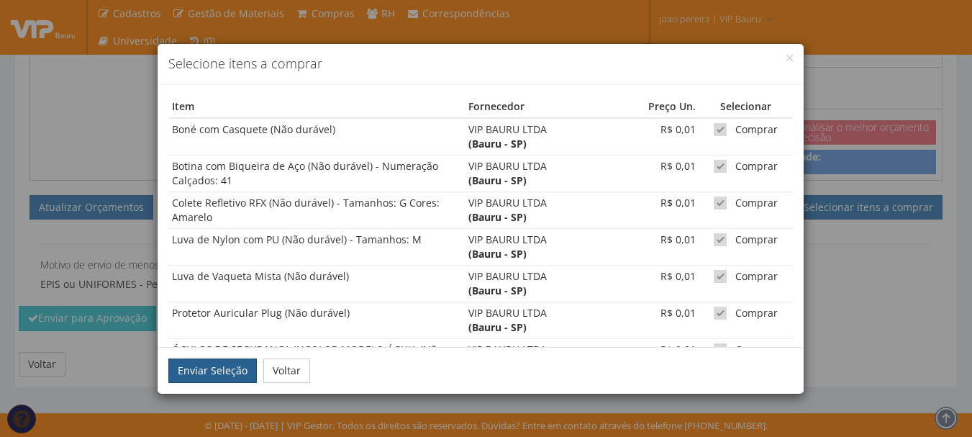
click at [197, 371] on button "Enviar Seleção" at bounding box center [212, 370] width 89 height 24
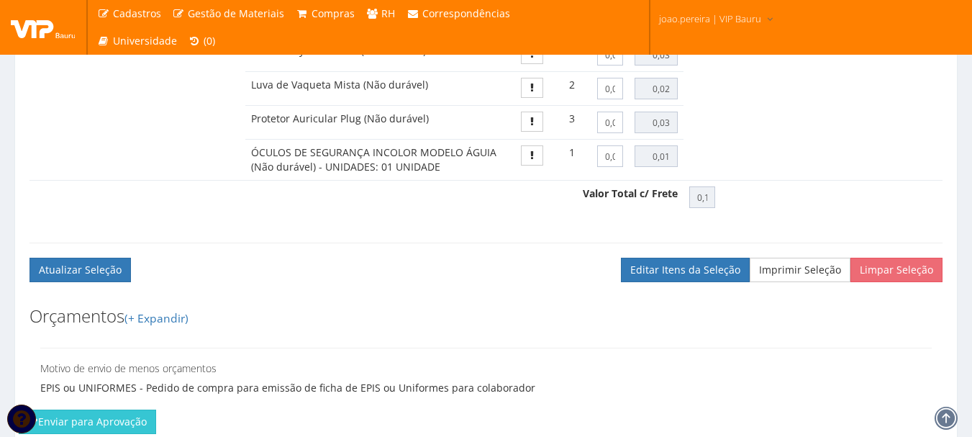
scroll to position [1035, 0]
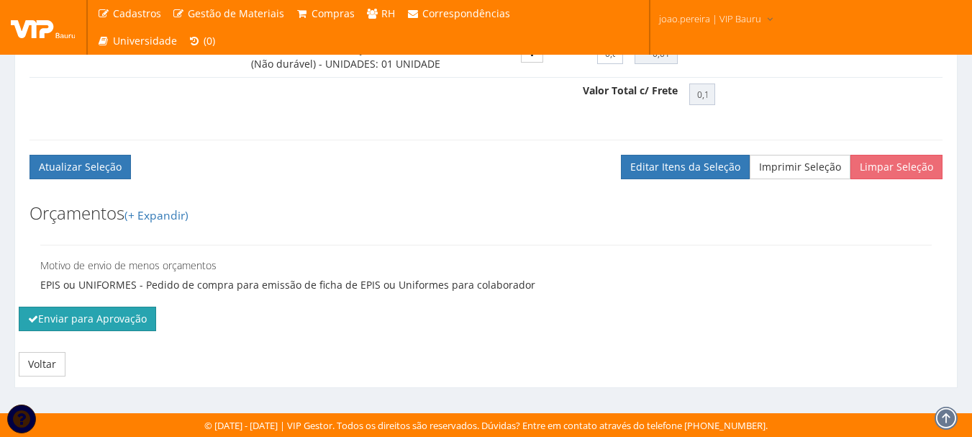
click at [130, 312] on button "Enviar para Aprovação" at bounding box center [87, 319] width 137 height 24
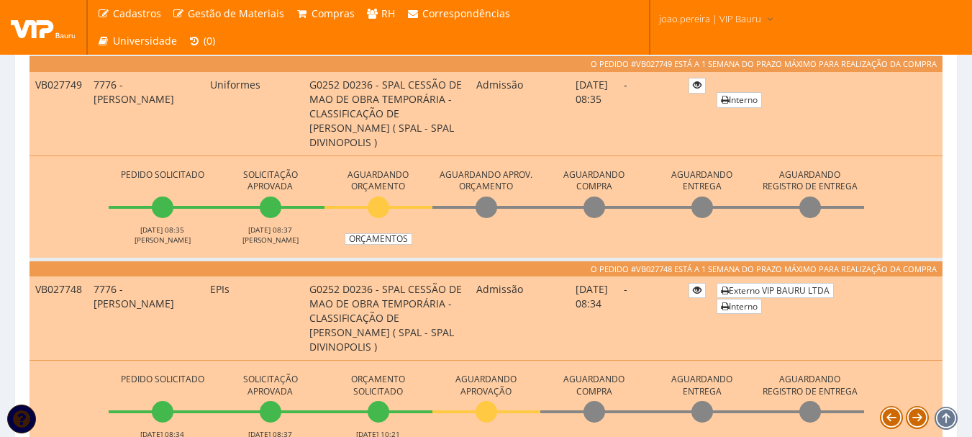
scroll to position [432, 0]
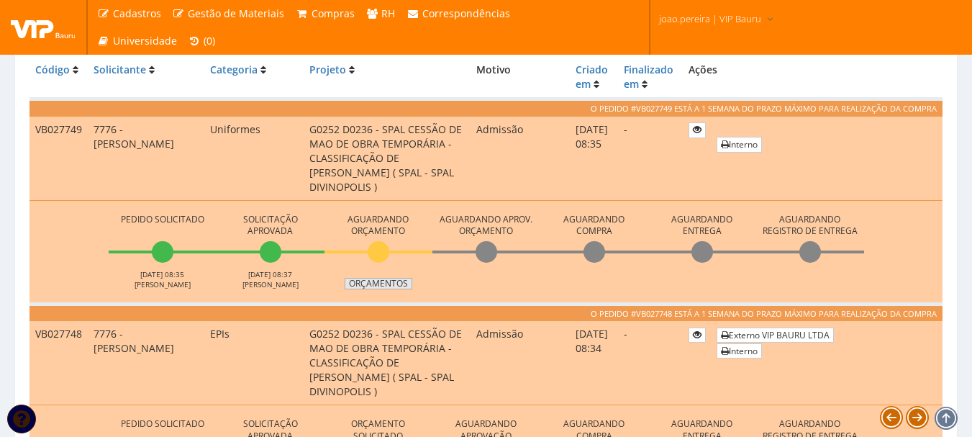
click at [379, 284] on link "Orçamentos" at bounding box center [379, 284] width 68 height 12
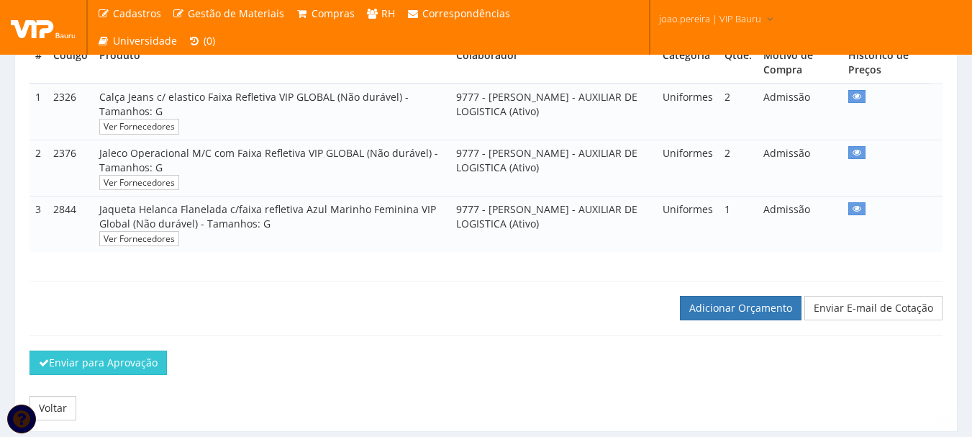
scroll to position [346, 0]
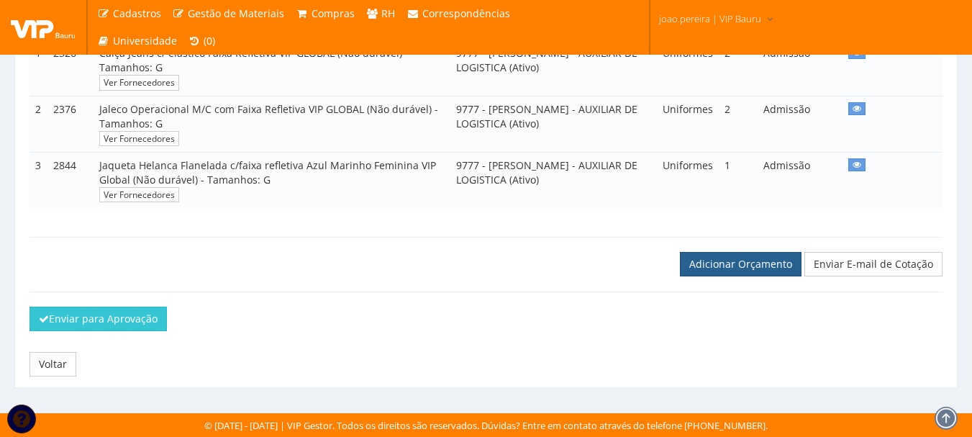
click at [751, 263] on link "Adicionar Orçamento" at bounding box center [741, 264] width 122 height 24
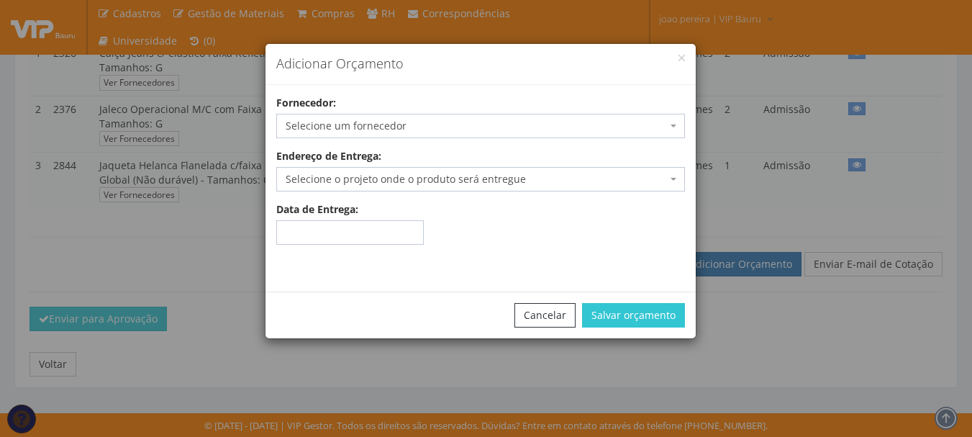
click at [440, 124] on span "Selecione um fornecedor" at bounding box center [476, 126] width 381 height 14
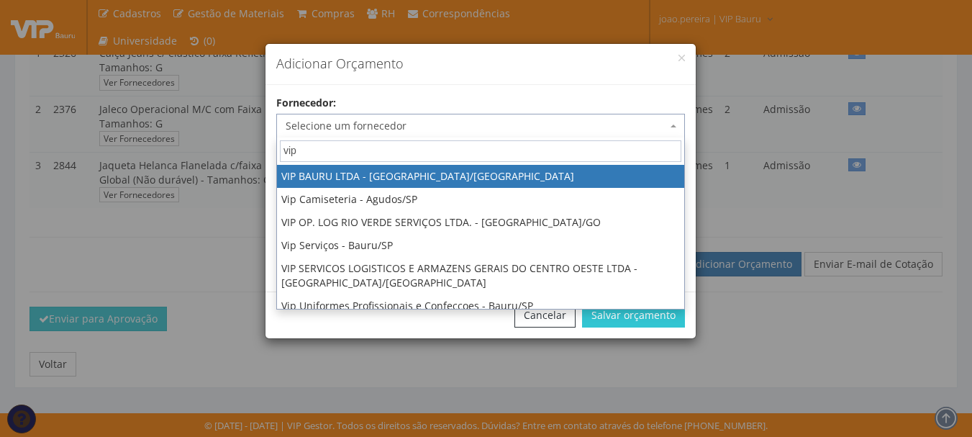
type input "vip"
select select "532"
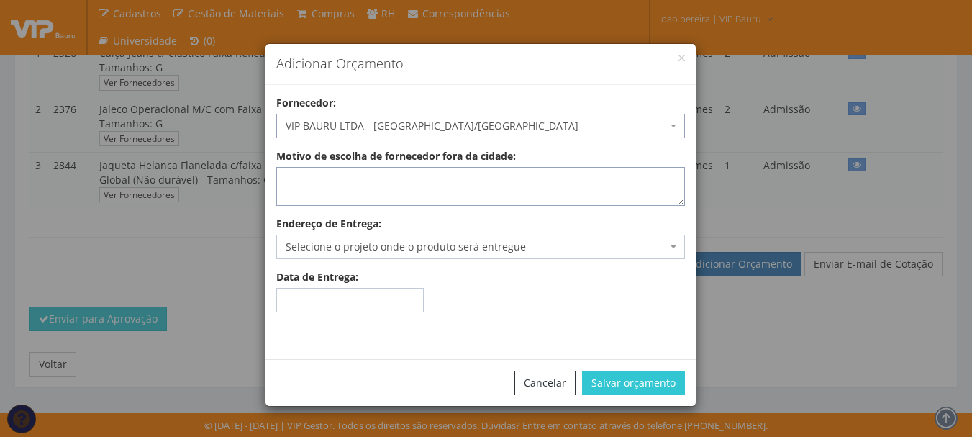
click at [364, 181] on textarea "Motivo de escolha de fornecedor fora da cidade:" at bounding box center [480, 186] width 409 height 39
type textarea "estoque"
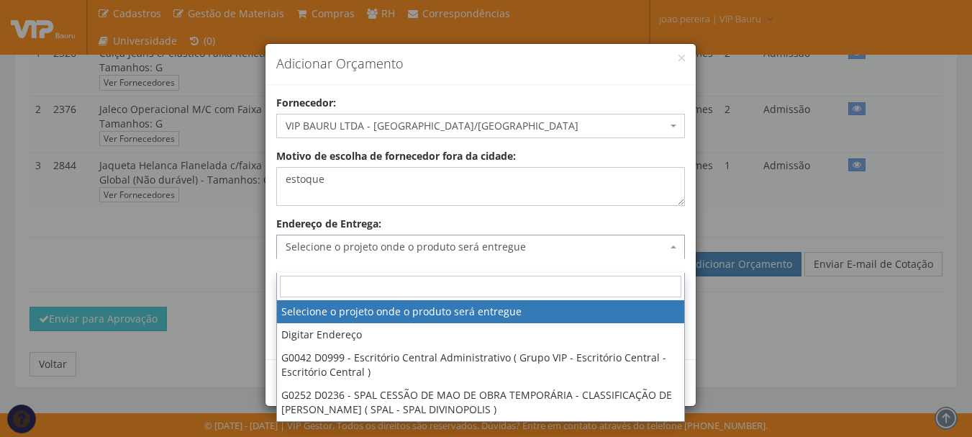
click at [351, 247] on span "Selecione o projeto onde o produto será entregue" at bounding box center [476, 247] width 381 height 14
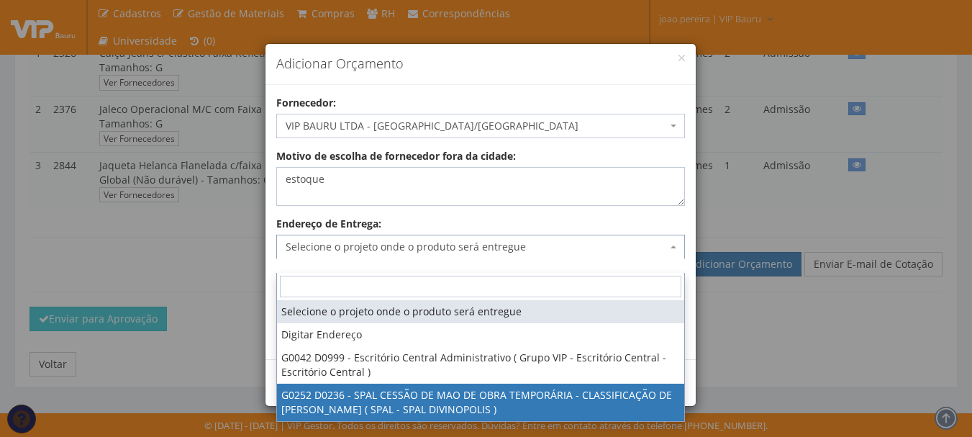
select select "252"
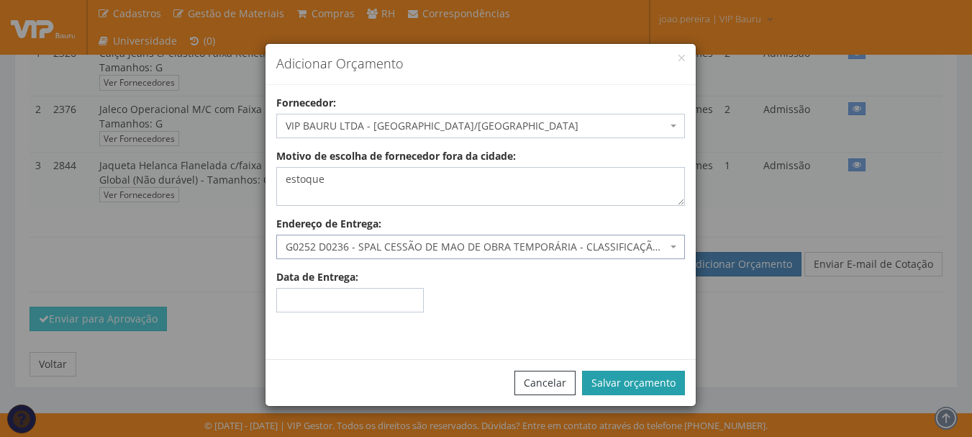
click at [627, 378] on button "Salvar orçamento" at bounding box center [633, 383] width 103 height 24
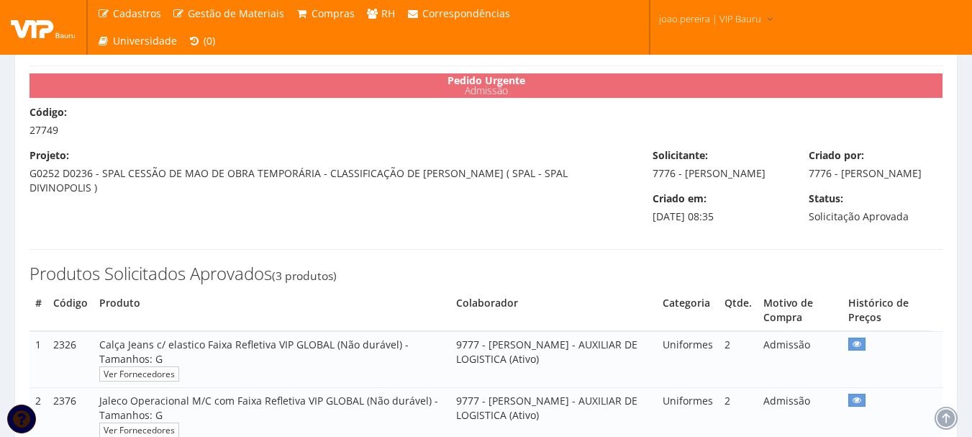
scroll to position [288, 0]
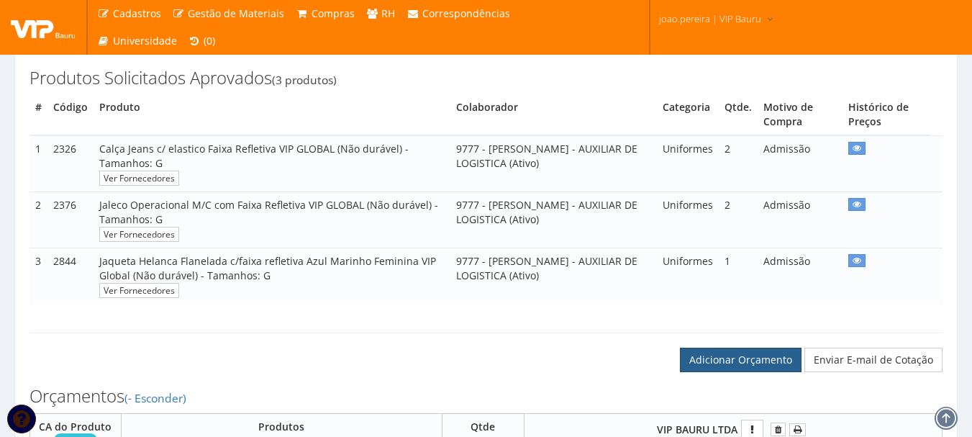
click at [731, 372] on link "Adicionar Orçamento" at bounding box center [741, 360] width 122 height 24
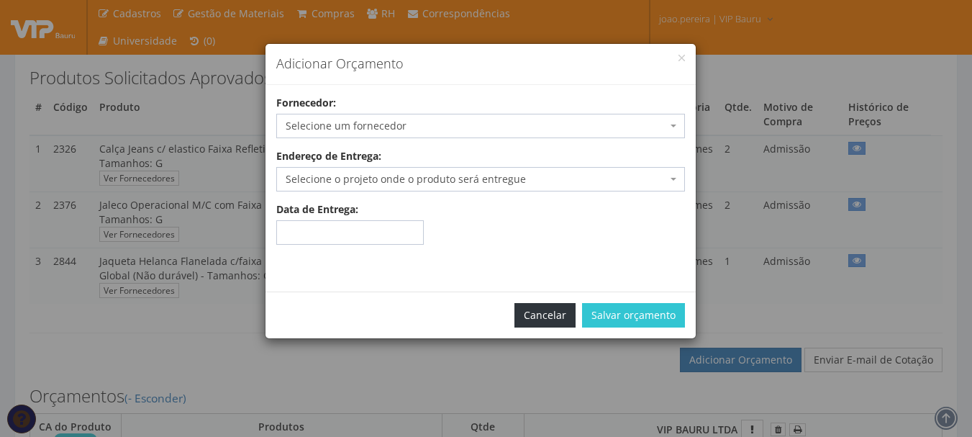
click at [540, 314] on button "Cancelar" at bounding box center [545, 315] width 61 height 24
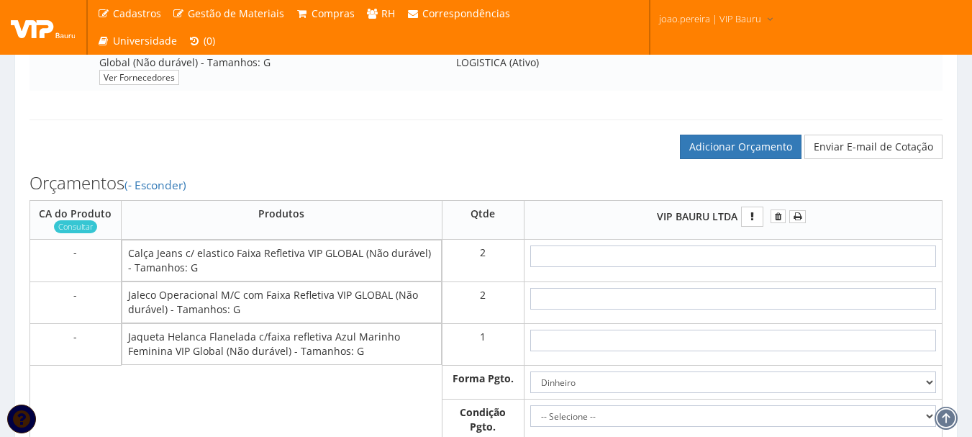
scroll to position [504, 0]
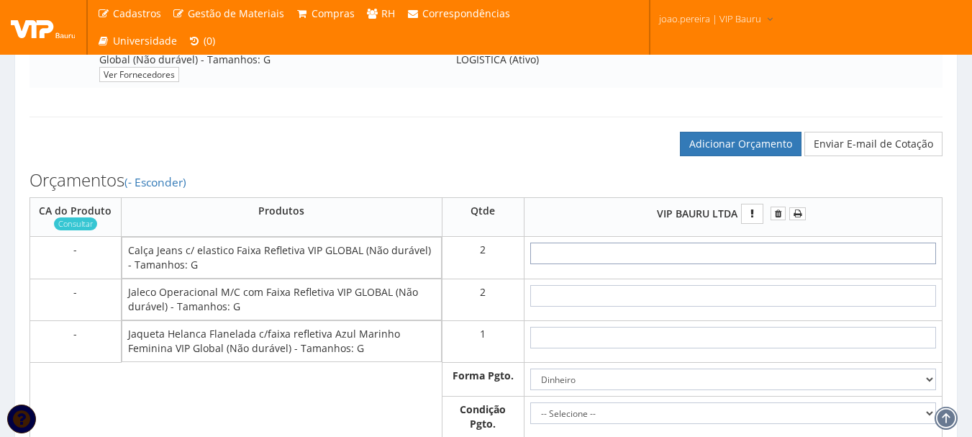
click at [746, 262] on input "text" at bounding box center [733, 254] width 406 height 22
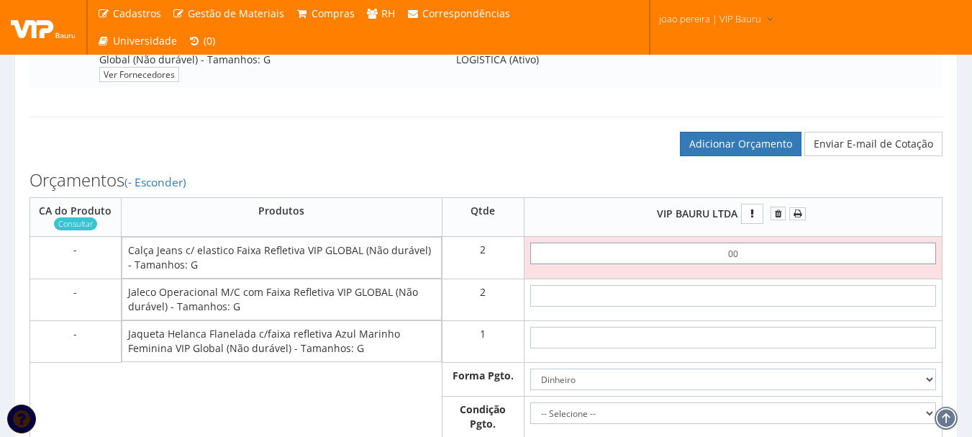
type input "0,01"
type input "0,02"
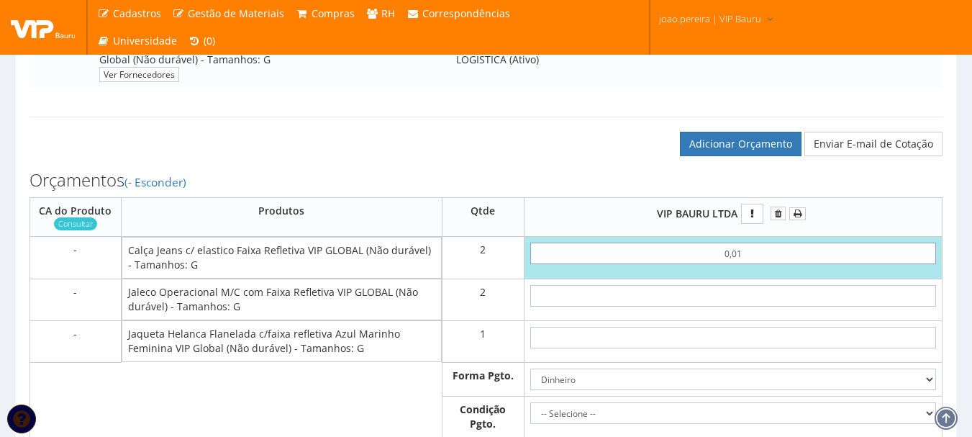
type input "0,01"
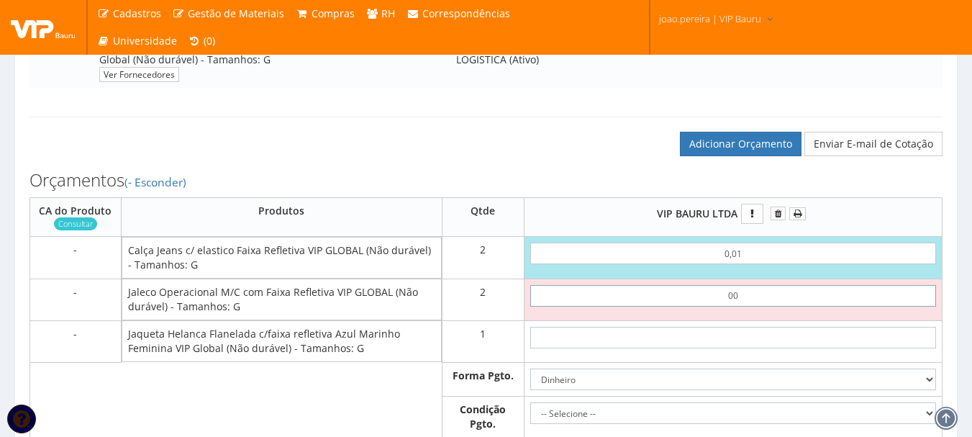
type input "0,01"
type input "0,04"
type input "0,01"
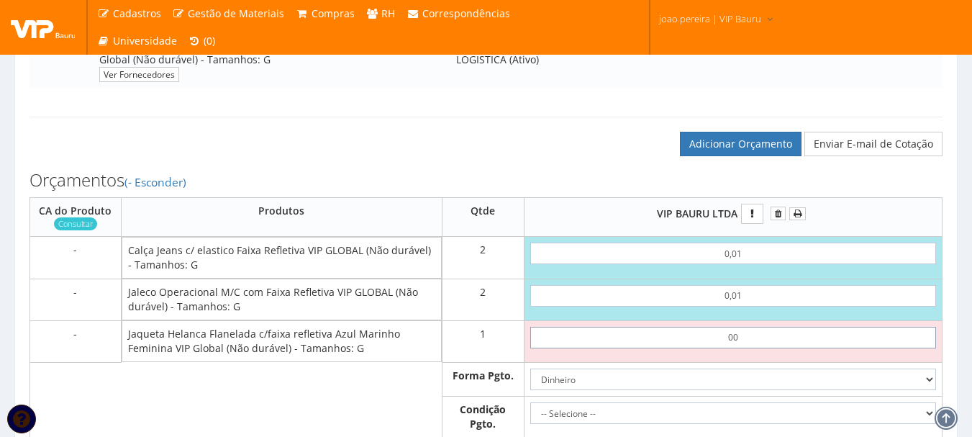
type input "0,01"
type input "0,05"
type input "0,01"
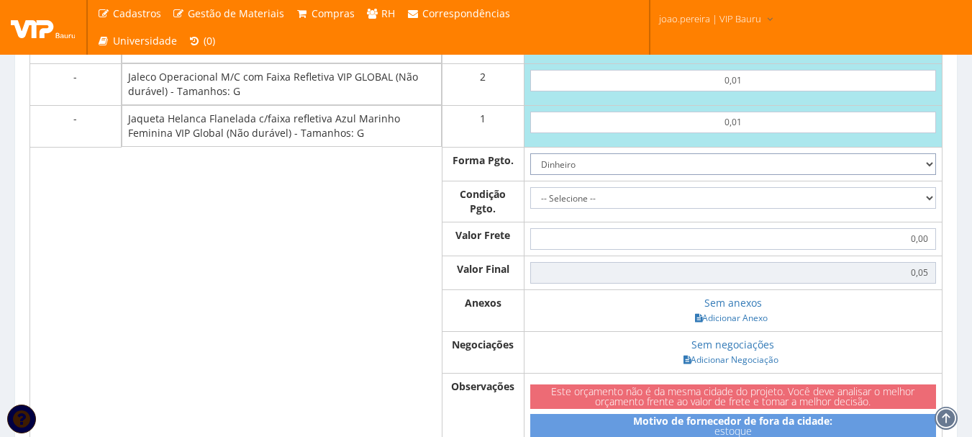
scroll to position [720, 0]
drag, startPoint x: 933, startPoint y: 207, endPoint x: 925, endPoint y: 211, distance: 9.0
click at [933, 207] on select "-- Selecione -- À vista 7 dias 10 dias" at bounding box center [733, 197] width 406 height 22
select select "0"
click at [530, 200] on select "-- Selecione -- À vista 7 dias 10 dias" at bounding box center [733, 197] width 406 height 22
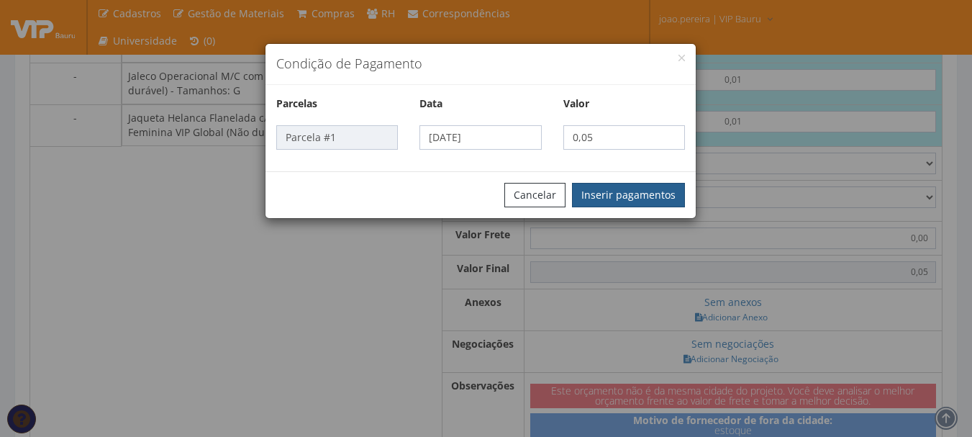
click at [628, 188] on button "Inserir pagamentos" at bounding box center [628, 195] width 113 height 24
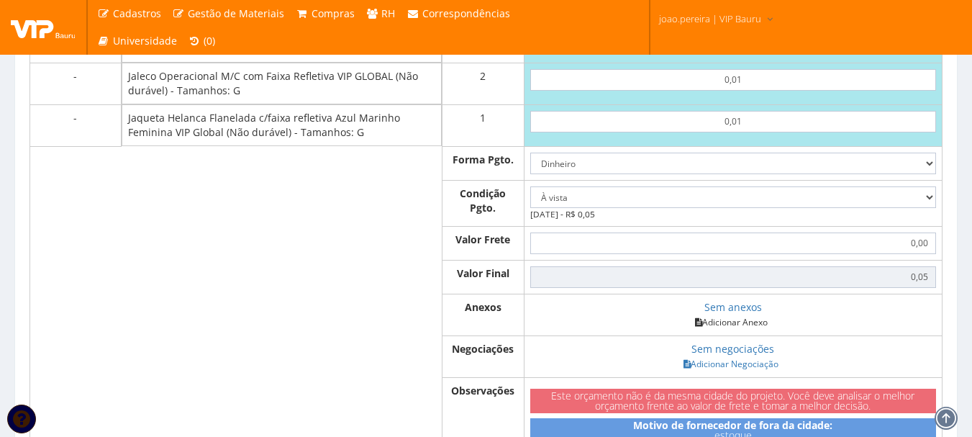
click at [743, 330] on link "Adicionar Anexo" at bounding box center [731, 322] width 81 height 15
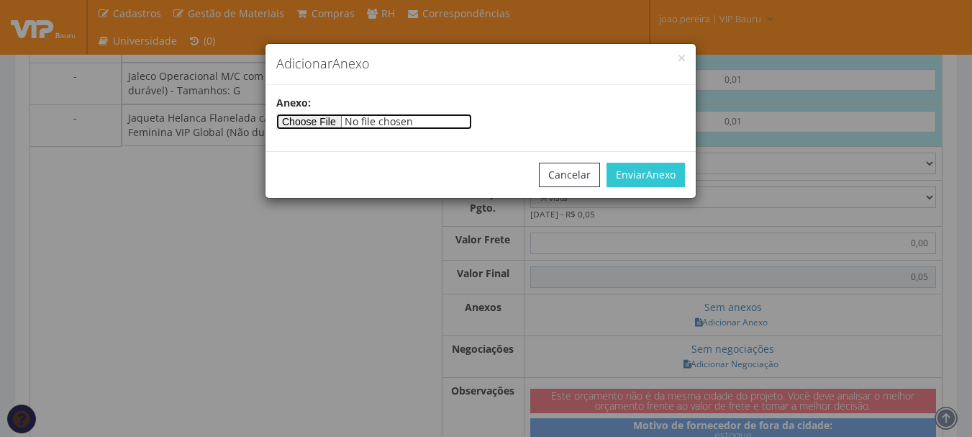
click at [326, 120] on input"] "file" at bounding box center [374, 122] width 196 height 16
type input"] "C:\fakepath\PEDIDOS SEM NOTA FISCAL ESTOQUE.docx"
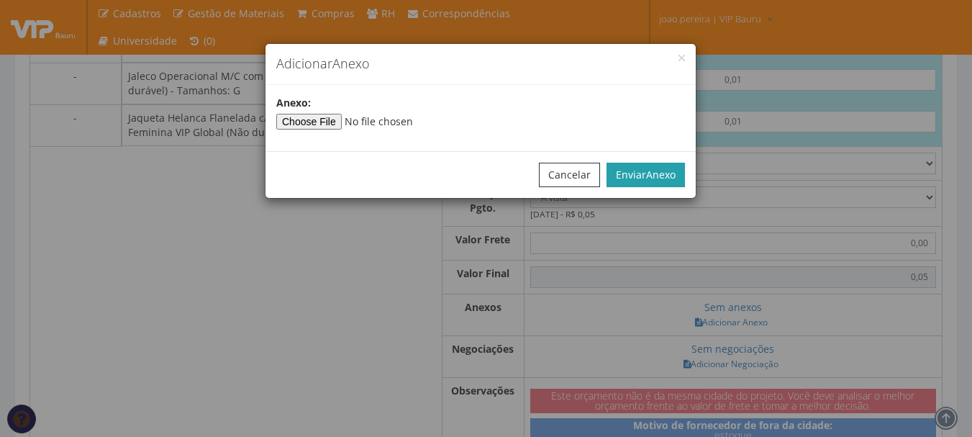
click at [646, 172] on span "Anexo" at bounding box center [661, 175] width 30 height 14
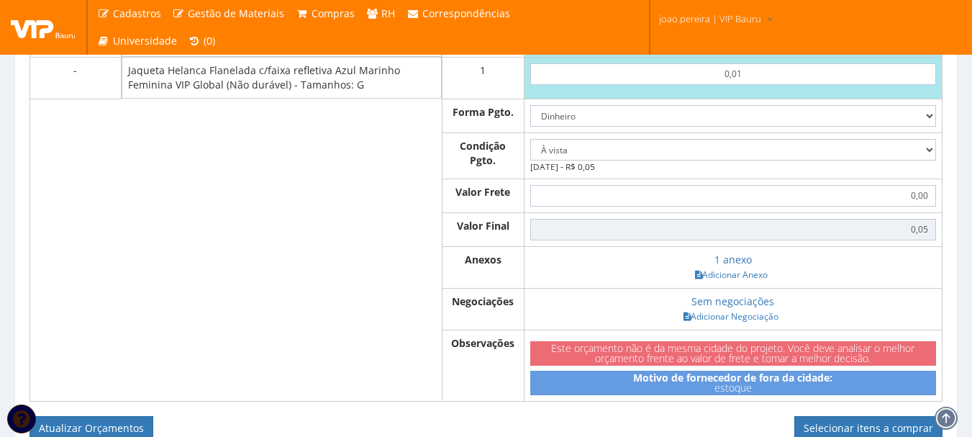
scroll to position [864, 0]
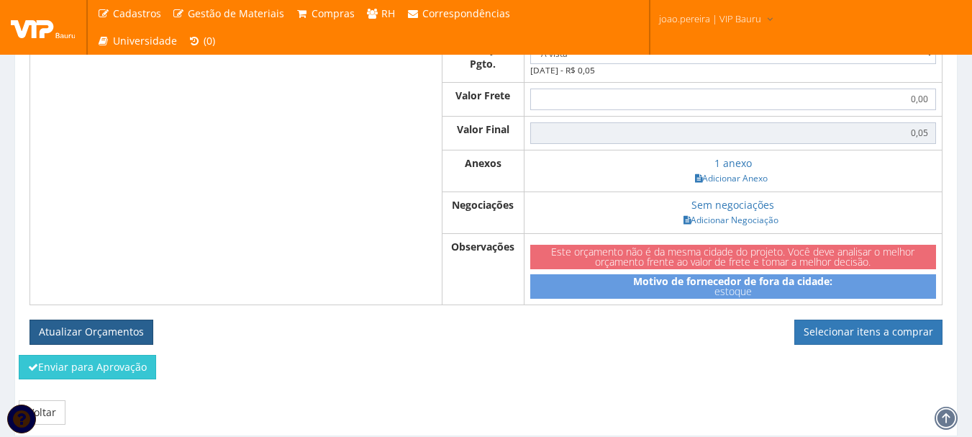
click at [94, 343] on button "Atualizar Orçamentos" at bounding box center [92, 332] width 124 height 24
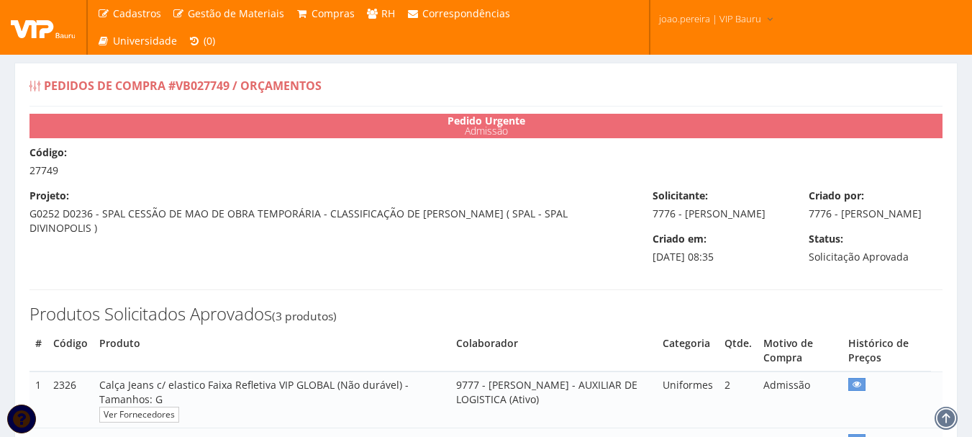
select select "0"
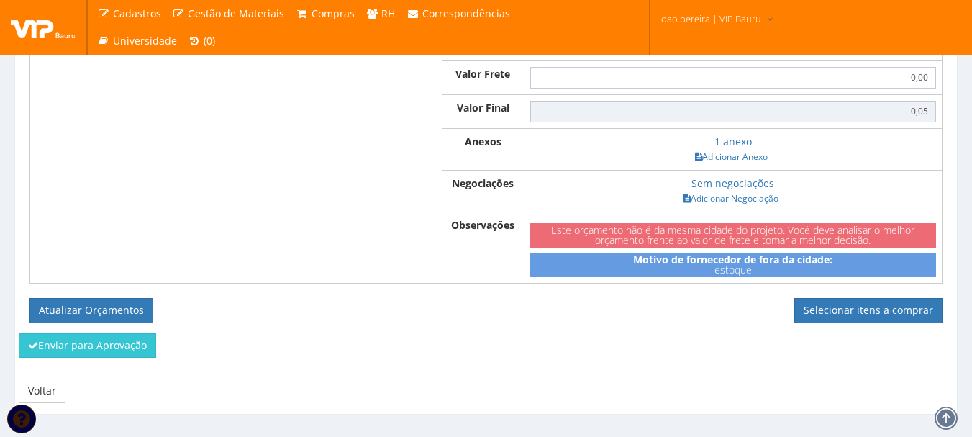
scroll to position [864, 0]
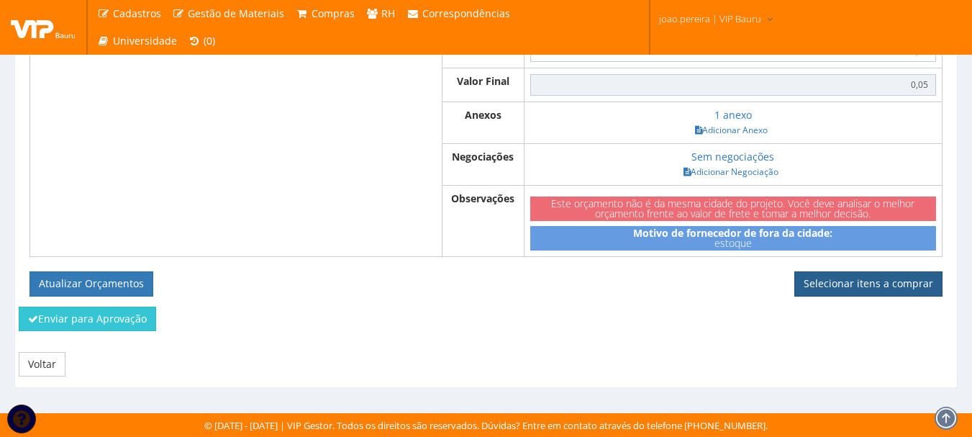
click at [879, 295] on link "Selecionar itens a comprar" at bounding box center [869, 283] width 148 height 24
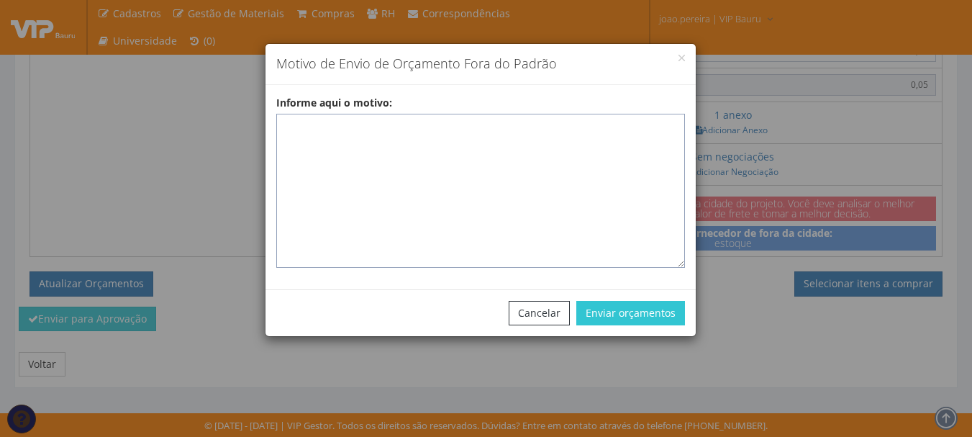
click at [445, 118] on textarea "Informe aqui o motivo:" at bounding box center [480, 191] width 409 height 154
paste textarea "EPIS ou UNIFORMES - Pedido de compra para emissão de ficha de EPIS ou Uniformes…"
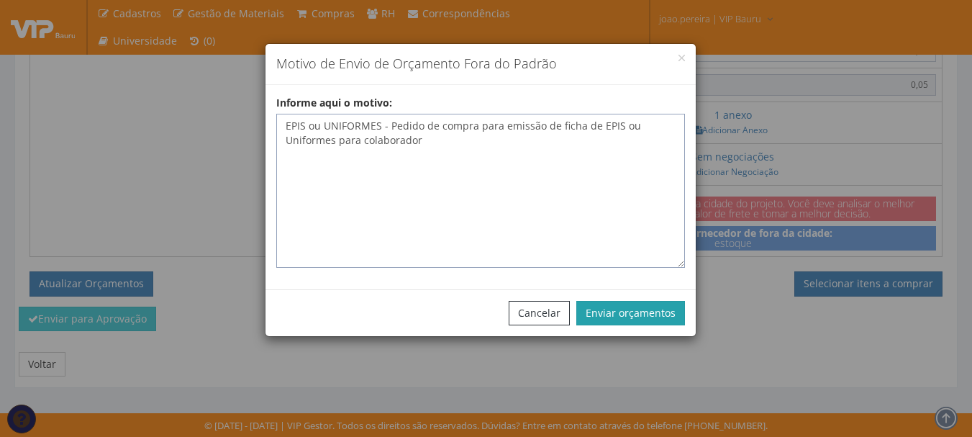
type textarea "EPIS ou UNIFORMES - Pedido de compra para emissão de ficha de EPIS ou Uniformes…"
click at [638, 309] on button "Enviar orçamentos" at bounding box center [631, 313] width 109 height 24
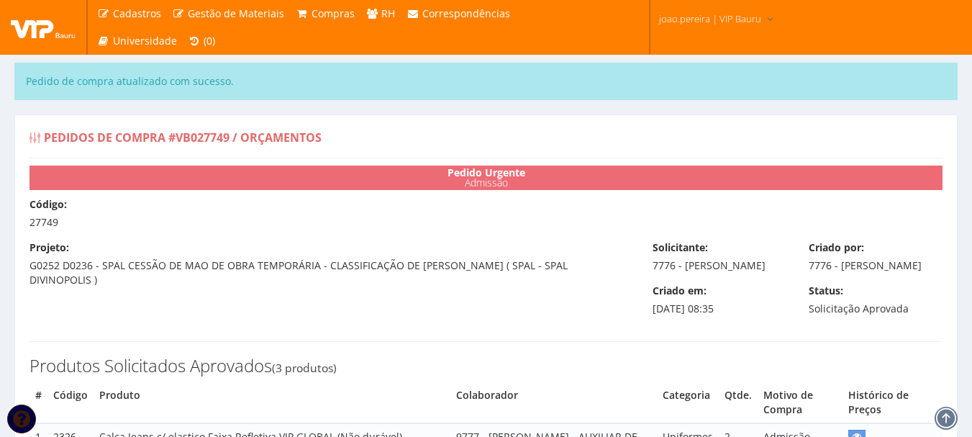
select select "0"
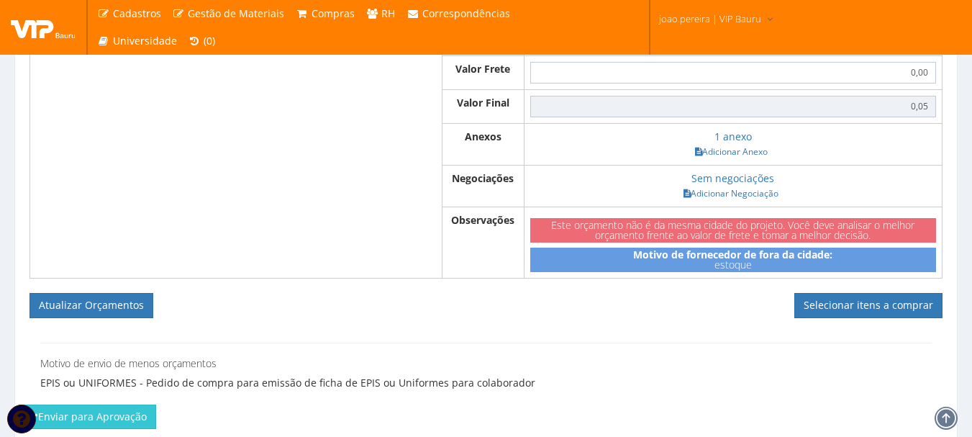
scroll to position [936, 0]
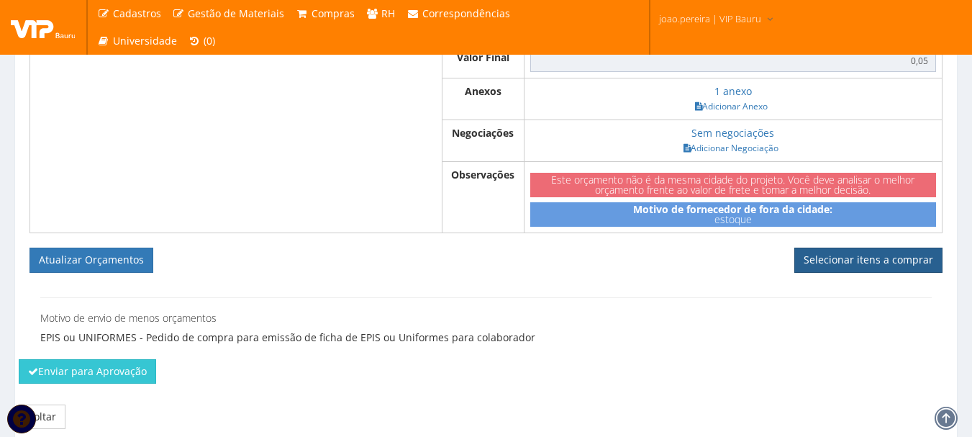
click at [892, 272] on link "Selecionar itens a comprar" at bounding box center [869, 260] width 148 height 24
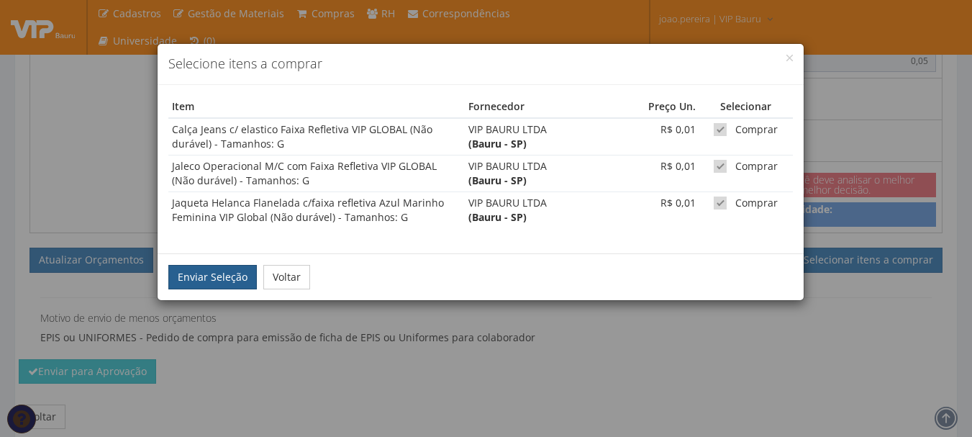
click at [199, 276] on button "Enviar Seleção" at bounding box center [212, 277] width 89 height 24
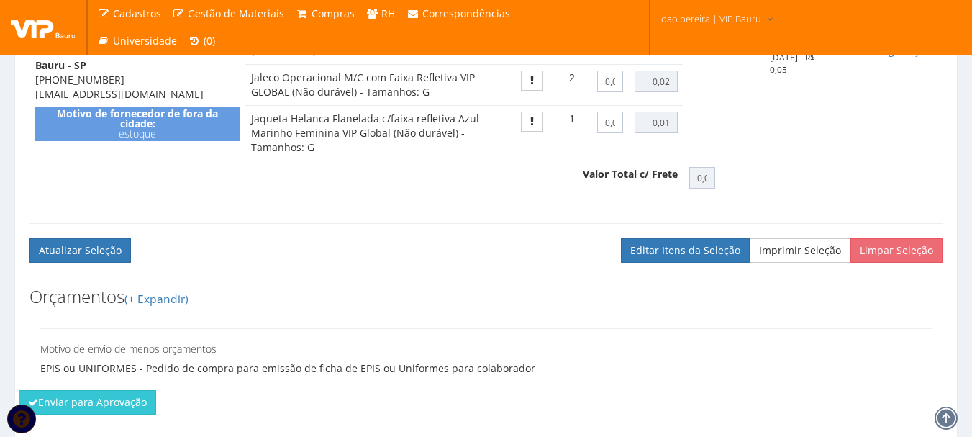
scroll to position [762, 0]
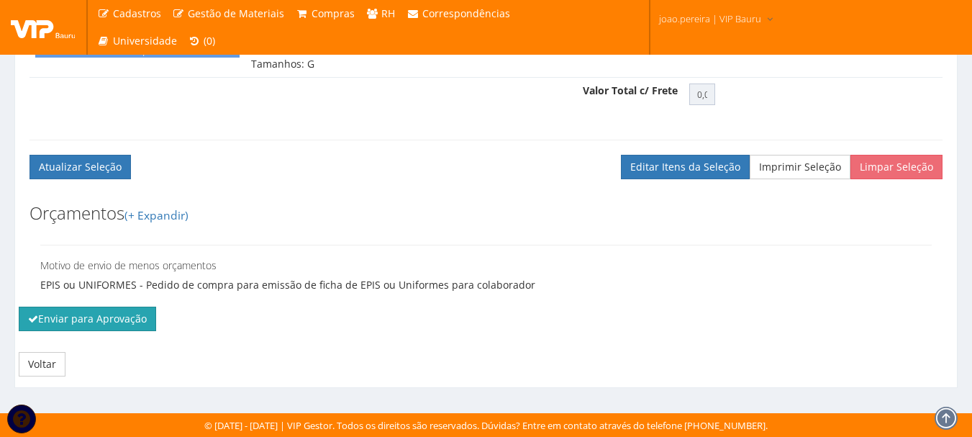
click at [86, 320] on button "Enviar para Aprovação" at bounding box center [87, 319] width 137 height 24
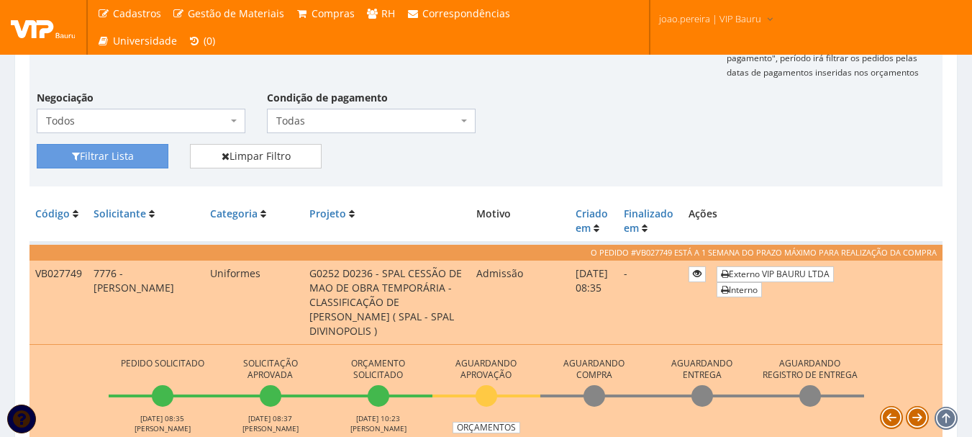
scroll to position [360, 0]
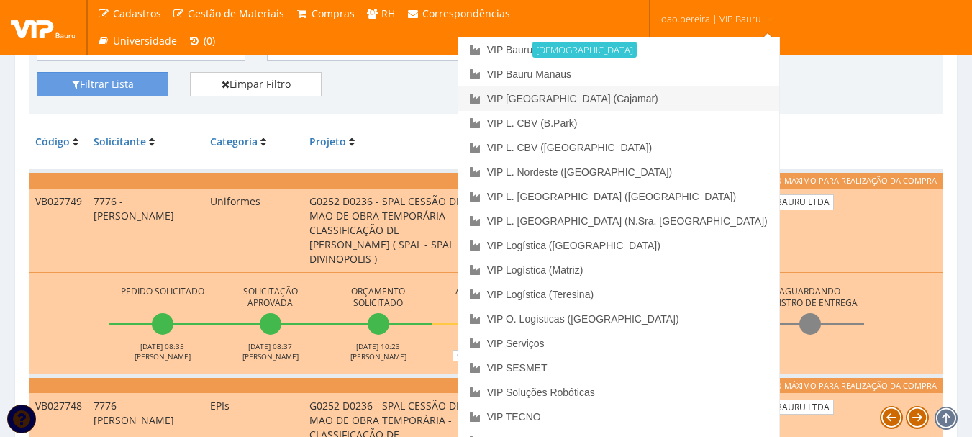
click at [666, 104] on link "VIP [GEOGRAPHIC_DATA] (Cajamar)" at bounding box center [618, 98] width 321 height 24
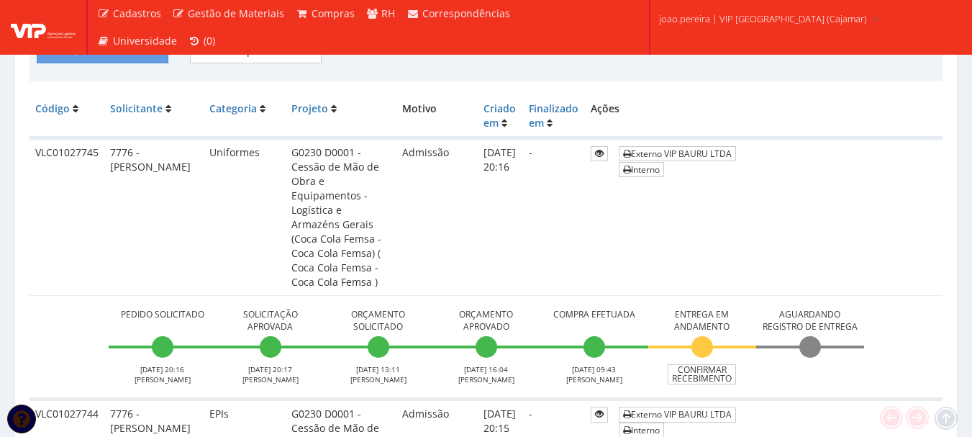
scroll to position [360, 0]
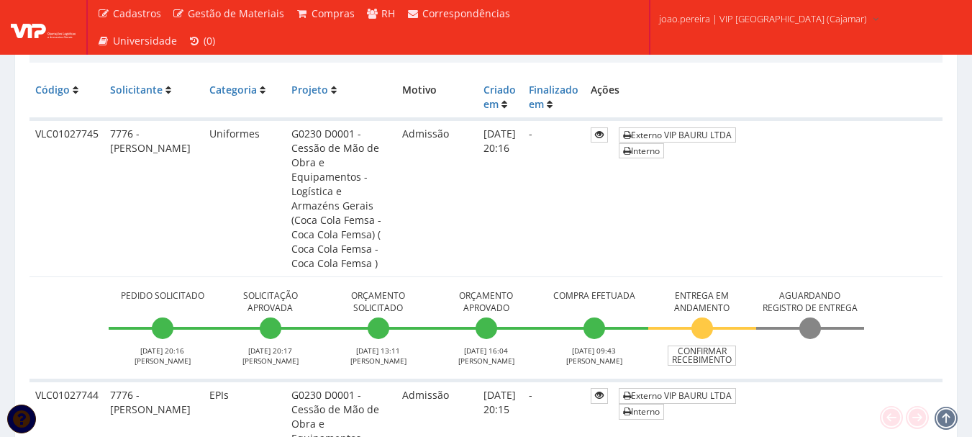
click at [939, 208] on td "Externo VIP BAURU LTDA Interno" at bounding box center [778, 198] width 330 height 158
click at [48, 276] on td "Pedido Solicitado 25/09/2025 20:16 RODRIGO MARTINS Solicitação Aprovada 25/09/2…" at bounding box center [486, 328] width 913 height 104
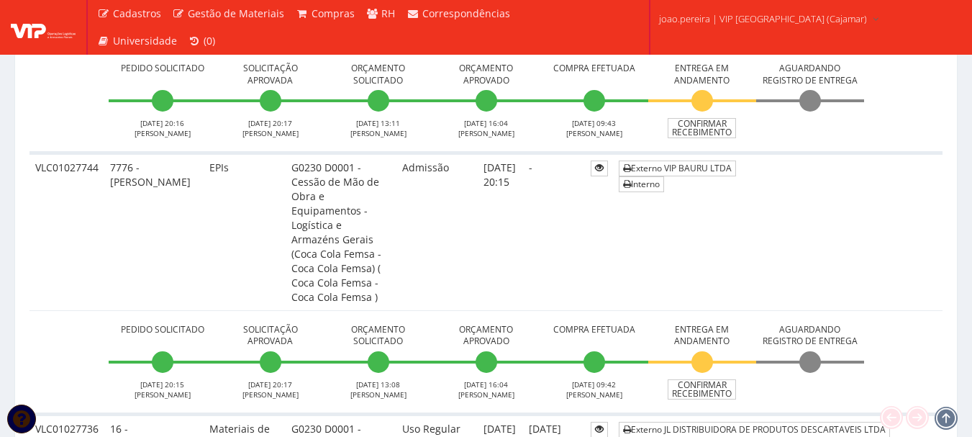
scroll to position [576, 0]
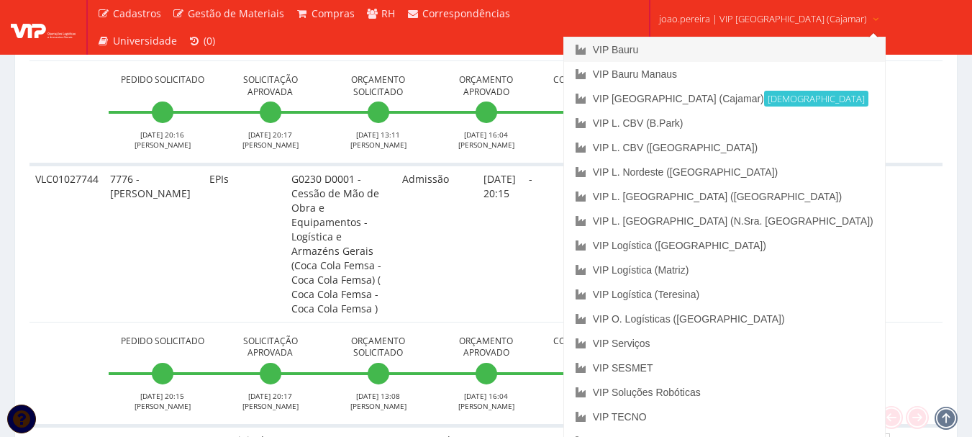
click at [686, 46] on link "VIP Bauru" at bounding box center [724, 49] width 321 height 24
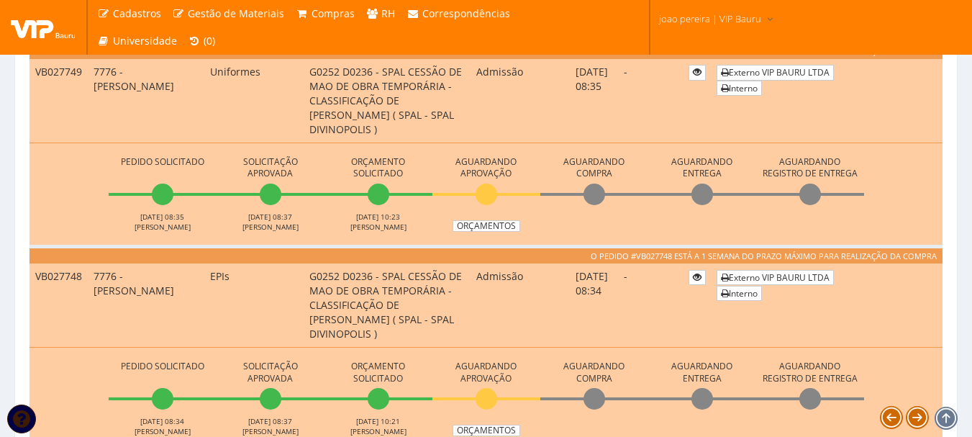
scroll to position [432, 0]
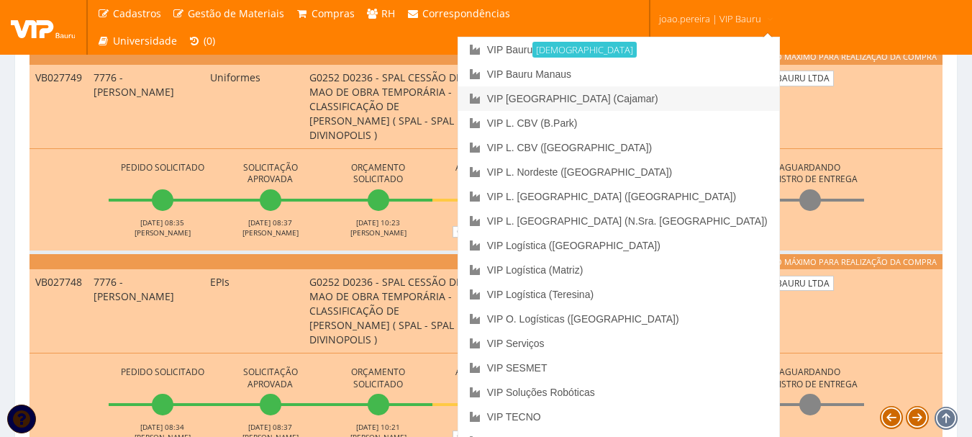
click at [668, 96] on link "VIP [GEOGRAPHIC_DATA] (Cajamar)" at bounding box center [618, 98] width 321 height 24
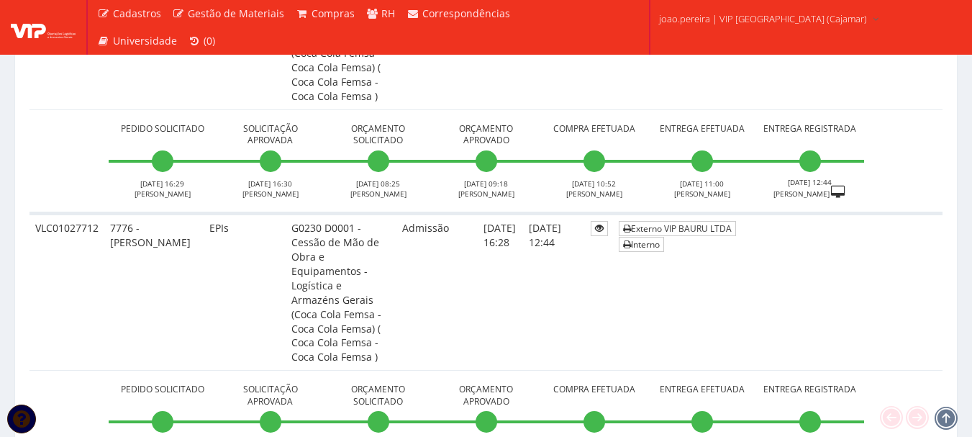
scroll to position [4031, 0]
